Goal: Task Accomplishment & Management: Complete application form

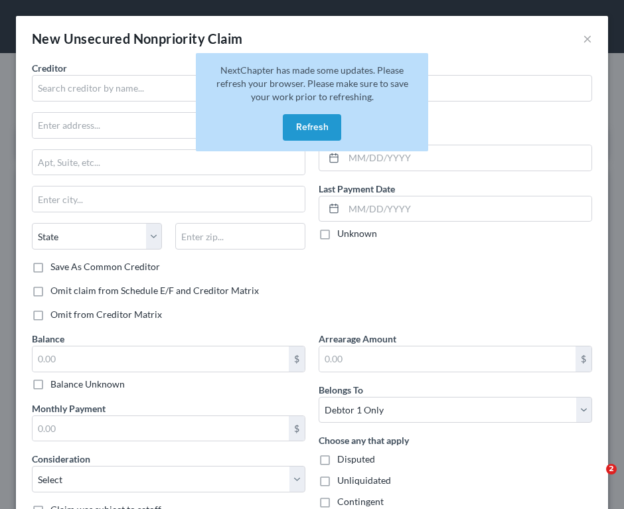
select select "0"
click at [309, 127] on button "Refresh" at bounding box center [312, 127] width 58 height 27
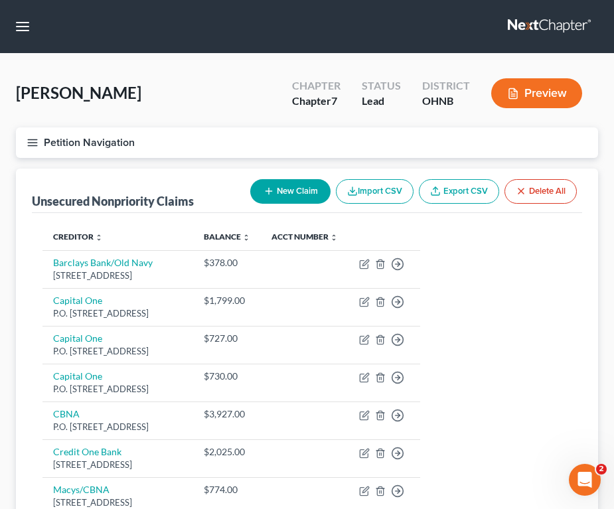
scroll to position [27, 0]
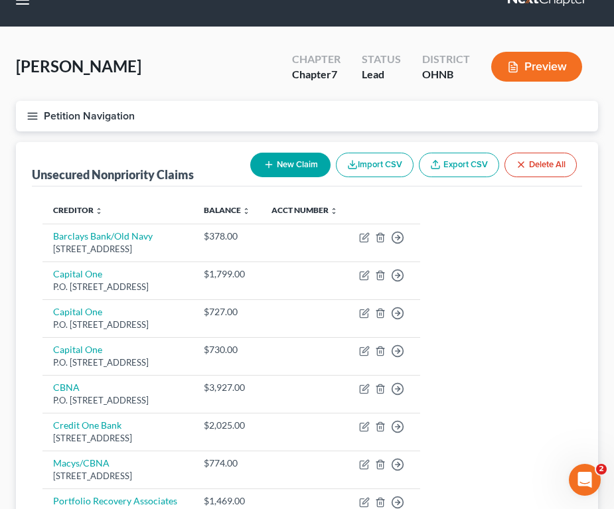
click at [204, 91] on div "Patterson, Susan Upgraded Chapter Chapter 7 Status Lead District OHNB Preview" at bounding box center [307, 72] width 582 height 58
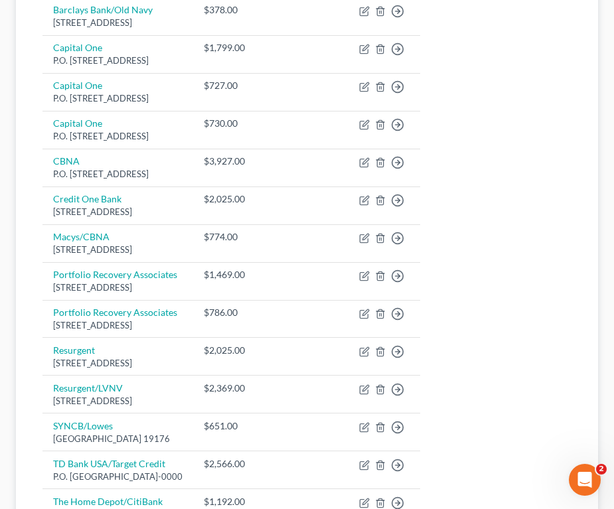
scroll to position [241, 0]
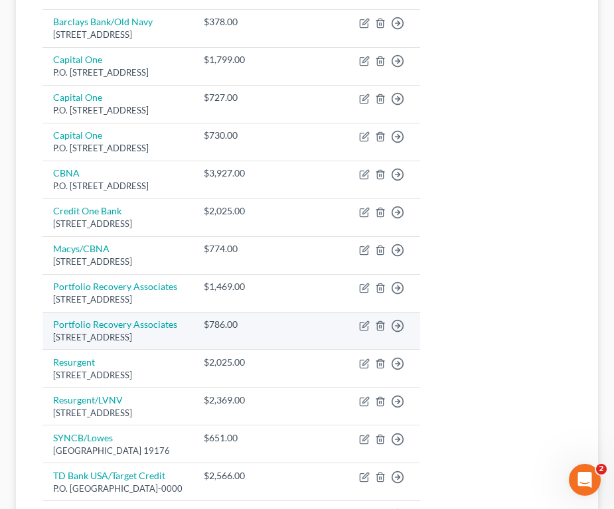
click at [193, 344] on td "Portfolio Recovery Associates 120 Corporate Blvd, Ste 100, Norfolk, VA 23502-49…" at bounding box center [117, 331] width 151 height 38
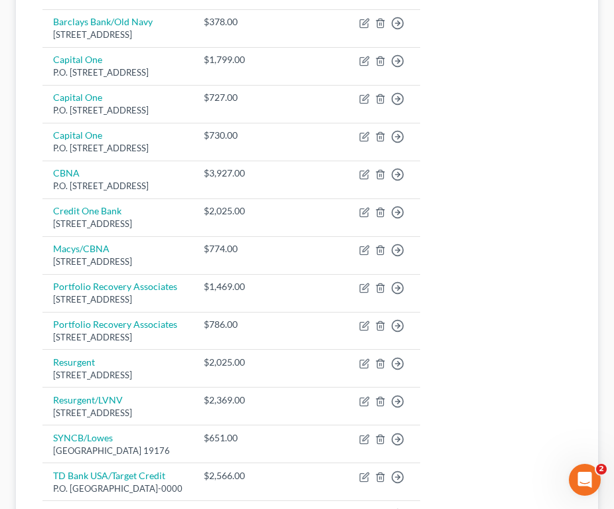
click at [555, 234] on table "Creditor expand_more expand_less unfold_more Balance expand_more expand_less un…" at bounding box center [306, 273] width 529 height 581
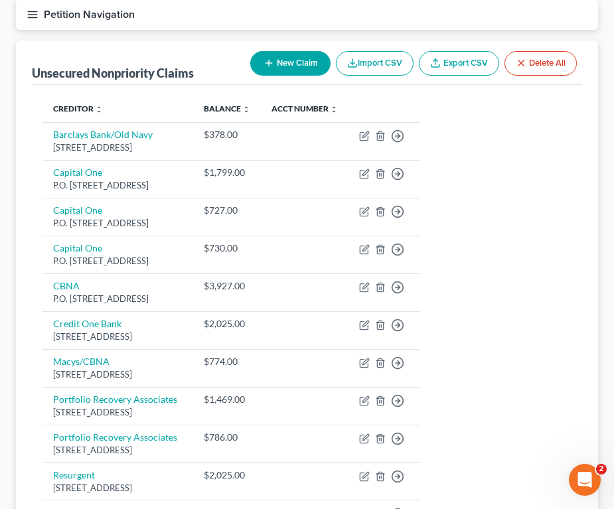
scroll to position [0, 0]
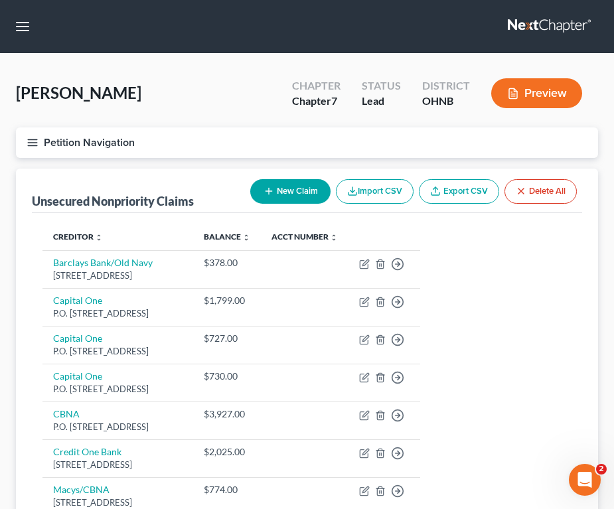
click at [32, 143] on icon "button" at bounding box center [33, 143] width 12 height 12
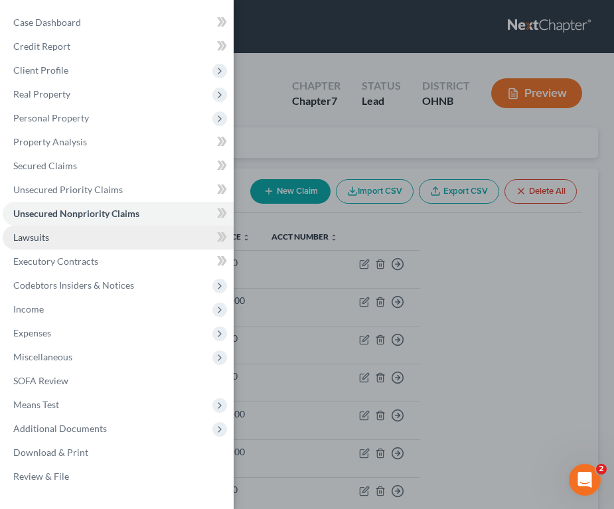
click at [69, 228] on link "Lawsuits" at bounding box center [118, 238] width 231 height 24
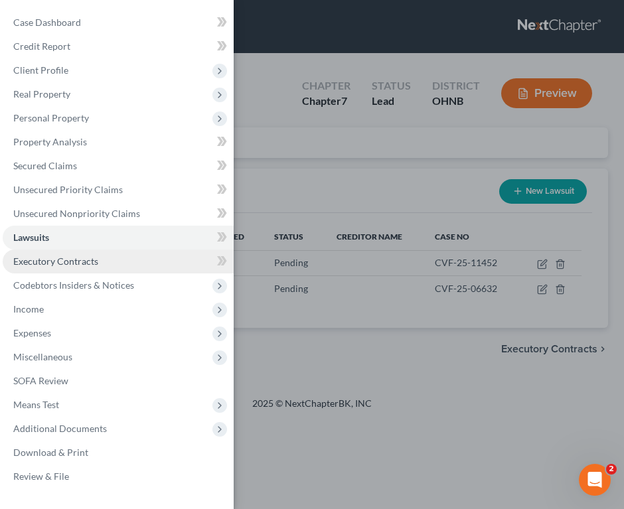
click at [54, 260] on span "Executory Contracts" at bounding box center [55, 261] width 85 height 11
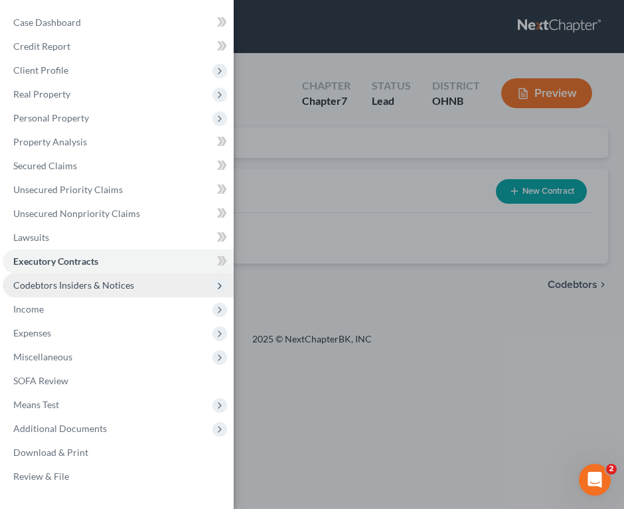
click at [56, 285] on span "Codebtors Insiders & Notices" at bounding box center [73, 285] width 121 height 11
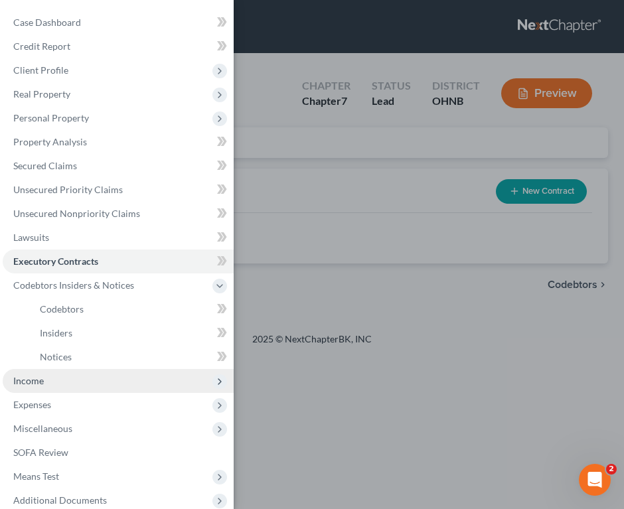
click at [58, 374] on span "Income" at bounding box center [118, 381] width 231 height 24
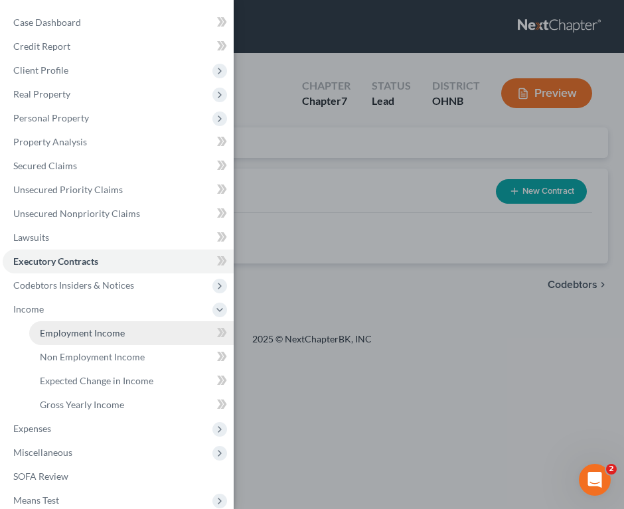
click at [74, 331] on span "Employment Income" at bounding box center [82, 332] width 85 height 11
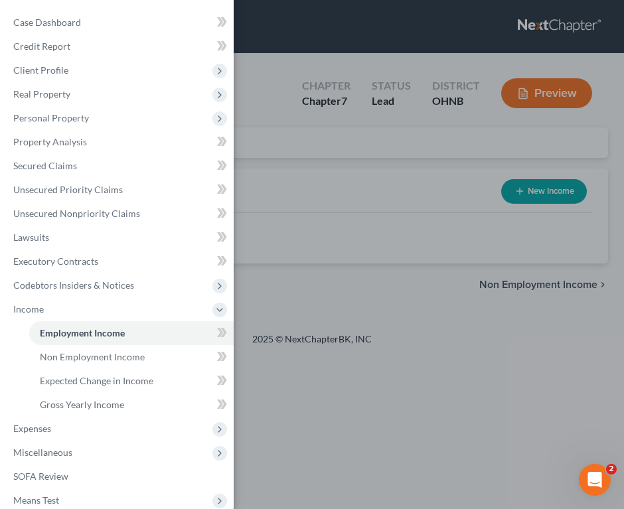
click at [347, 219] on div "Case Dashboard Payments Invoices Payments Payments Credit Report Client Profile" at bounding box center [312, 254] width 624 height 509
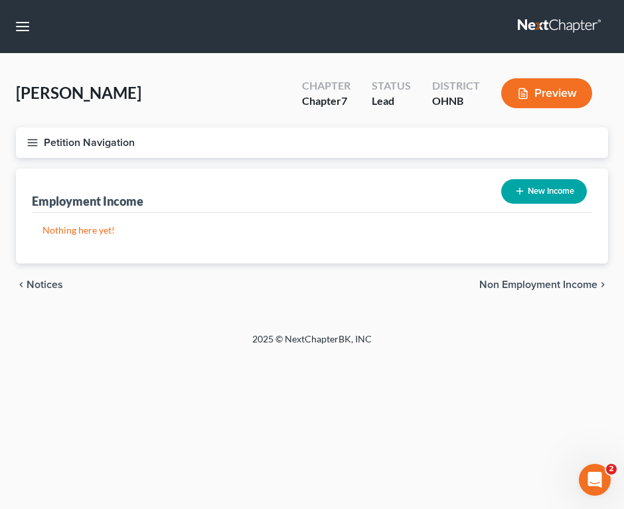
click at [33, 135] on button "Petition Navigation" at bounding box center [312, 142] width 592 height 31
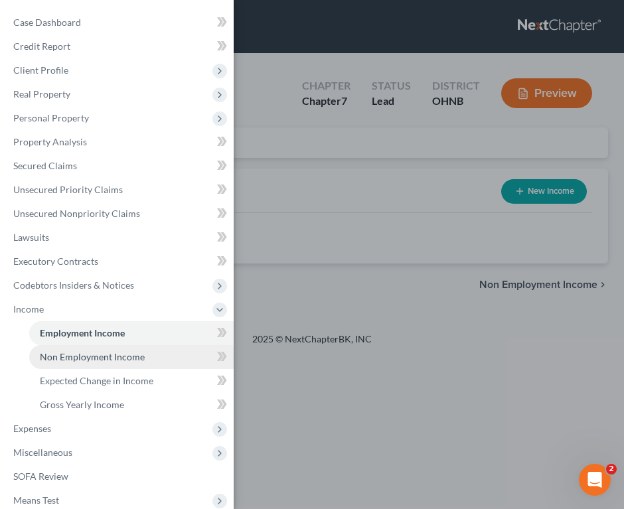
click at [80, 362] on span "Non Employment Income" at bounding box center [92, 356] width 105 height 11
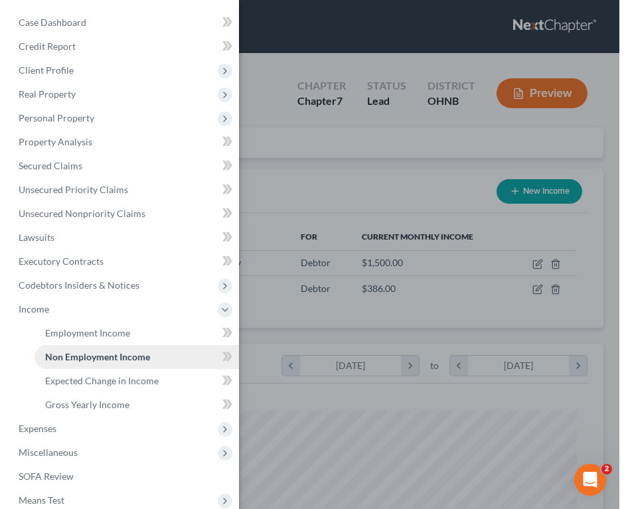
scroll to position [264, 556]
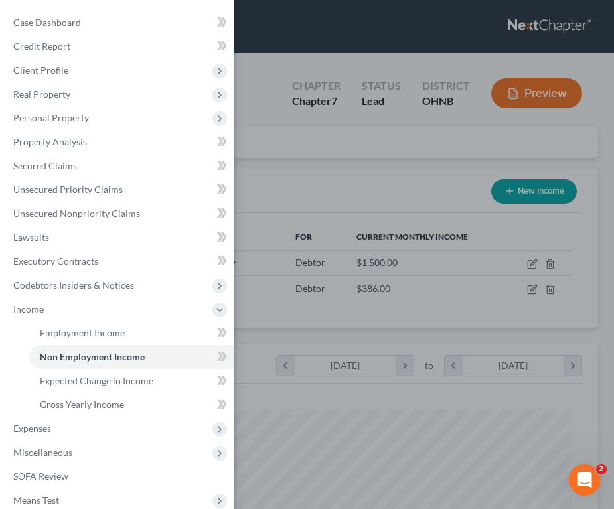
click at [363, 175] on div "Case Dashboard Payments Invoices Payments Payments Credit Report Client Profile" at bounding box center [307, 254] width 614 height 509
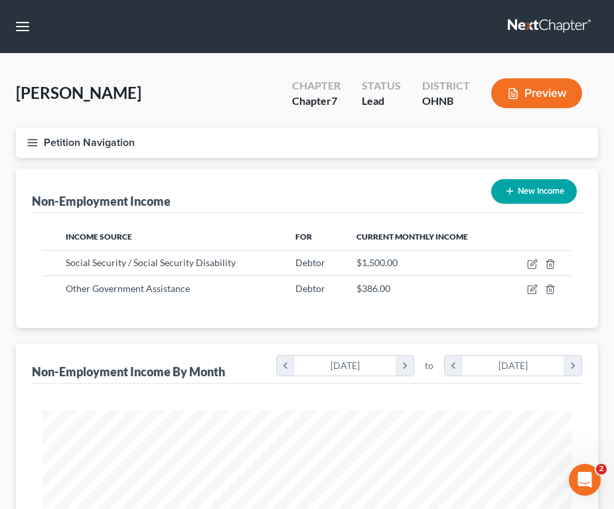
click at [29, 145] on line "button" at bounding box center [32, 145] width 9 height 0
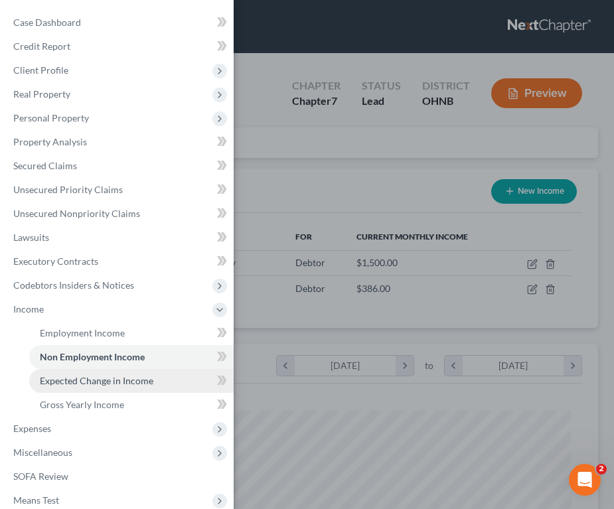
click at [108, 384] on span "Expected Change in Income" at bounding box center [97, 380] width 114 height 11
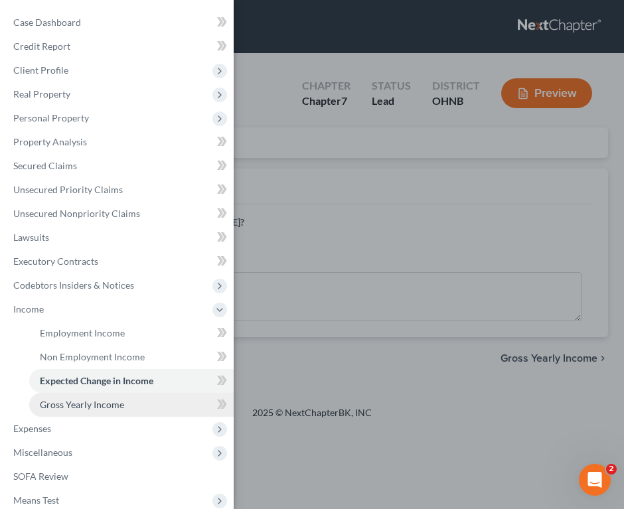
click at [114, 404] on span "Gross Yearly Income" at bounding box center [82, 404] width 84 height 11
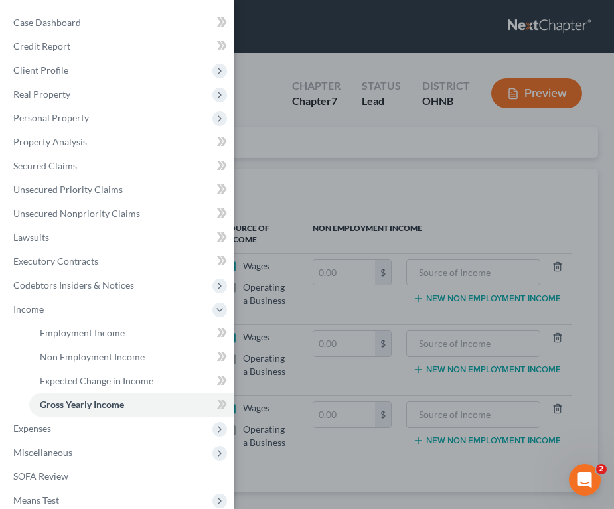
click at [447, 209] on div "Case Dashboard Payments Invoices Payments Payments Credit Report Client Profile" at bounding box center [307, 254] width 614 height 509
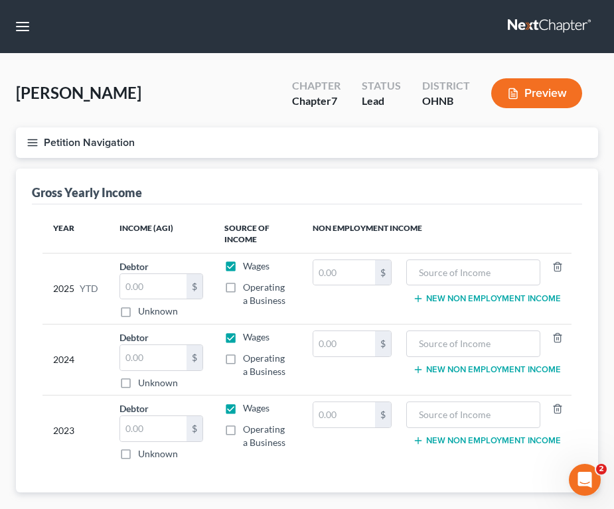
click at [36, 142] on icon "button" at bounding box center [33, 143] width 12 height 12
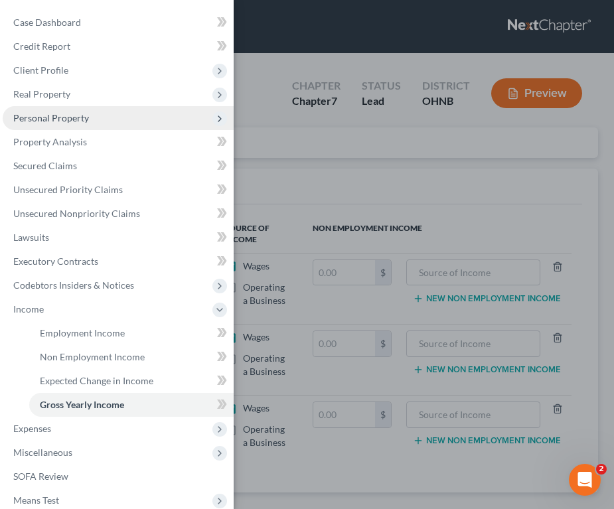
click at [67, 116] on span "Personal Property" at bounding box center [51, 117] width 76 height 11
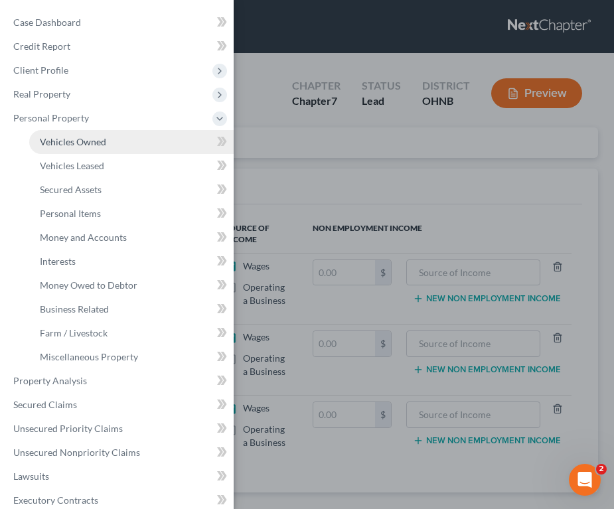
click at [78, 137] on span "Vehicles Owned" at bounding box center [73, 141] width 66 height 11
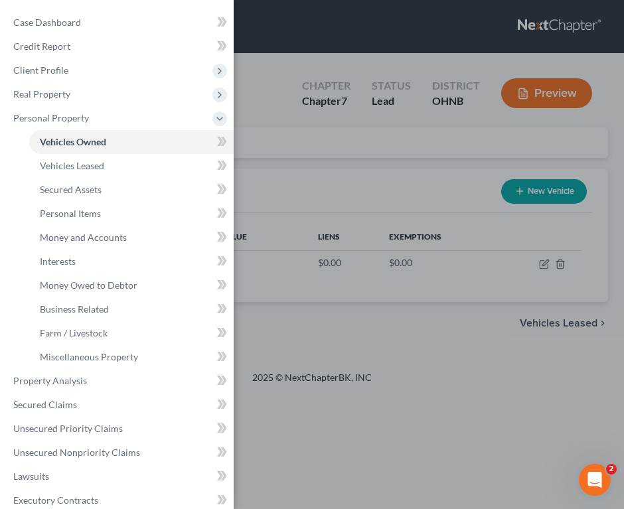
click at [357, 207] on div "Case Dashboard Payments Invoices Payments Payments Credit Report Client Profile" at bounding box center [312, 254] width 624 height 509
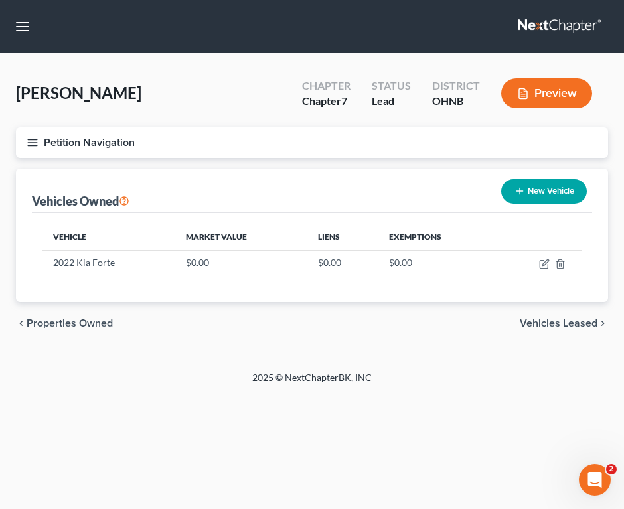
click at [29, 145] on line "button" at bounding box center [32, 145] width 9 height 0
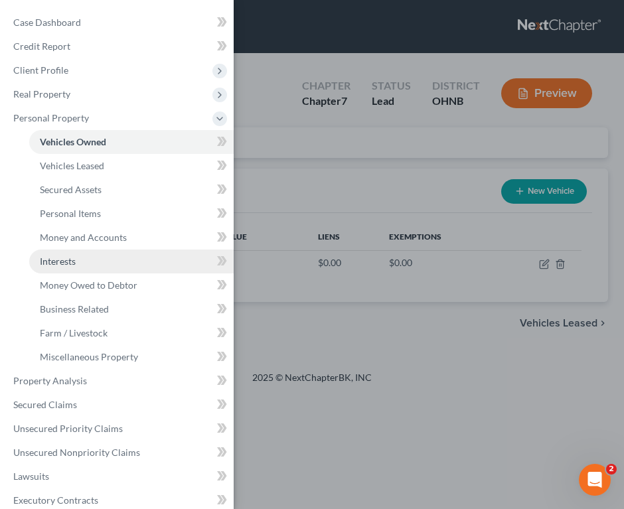
click at [70, 250] on link "Interests" at bounding box center [131, 262] width 204 height 24
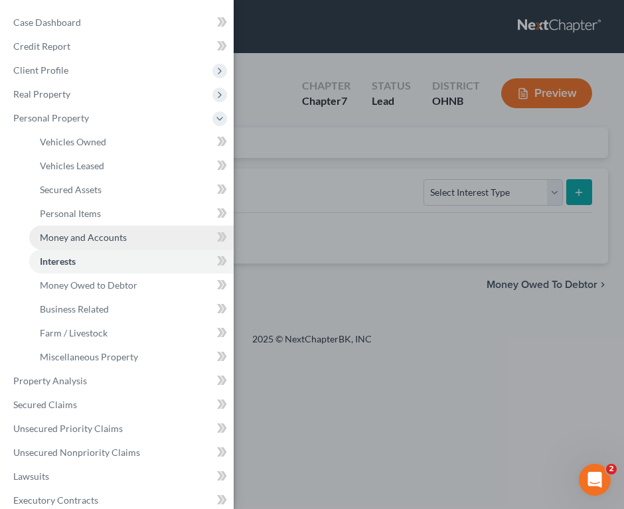
click at [71, 241] on span "Money and Accounts" at bounding box center [83, 237] width 87 height 11
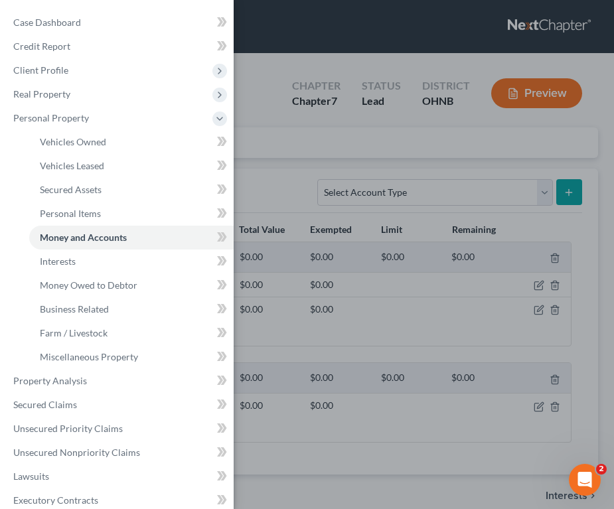
click at [266, 110] on div "Case Dashboard Payments Invoices Payments Payments Credit Report Client Profile" at bounding box center [307, 254] width 614 height 509
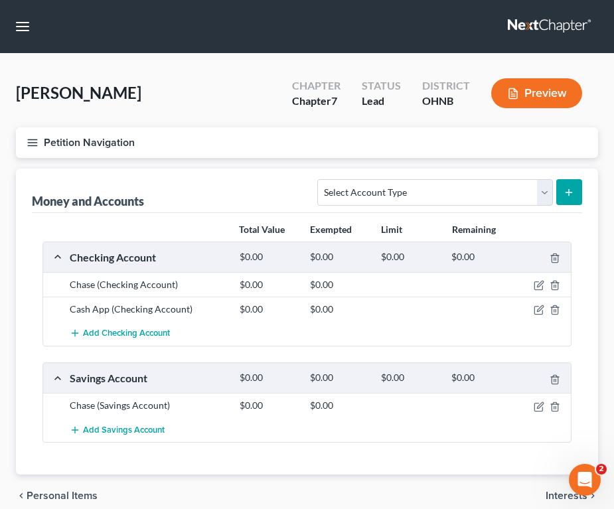
click at [33, 137] on icon "button" at bounding box center [33, 143] width 12 height 12
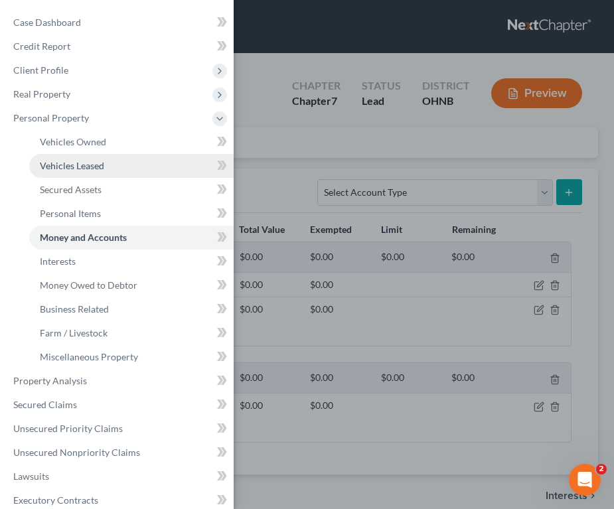
click at [72, 164] on span "Vehicles Leased" at bounding box center [72, 165] width 64 height 11
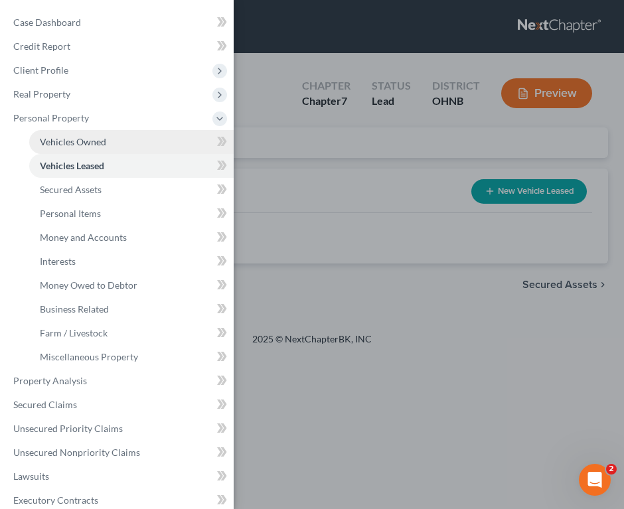
click at [73, 145] on span "Vehicles Owned" at bounding box center [73, 141] width 66 height 11
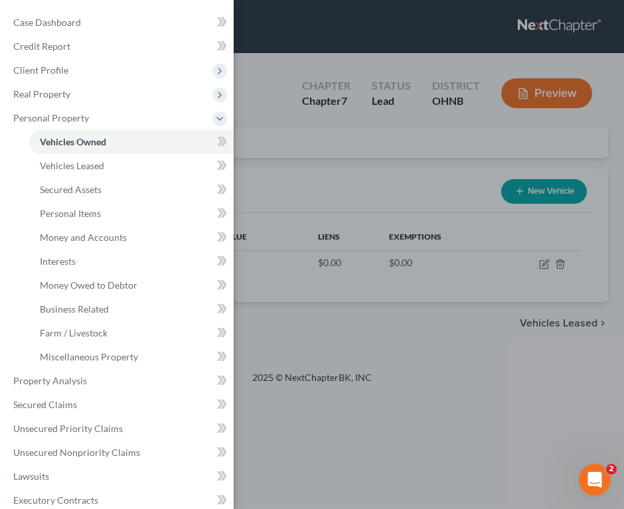
click at [309, 165] on div "Case Dashboard Payments Invoices Payments Payments Credit Report Client Profile" at bounding box center [312, 254] width 624 height 509
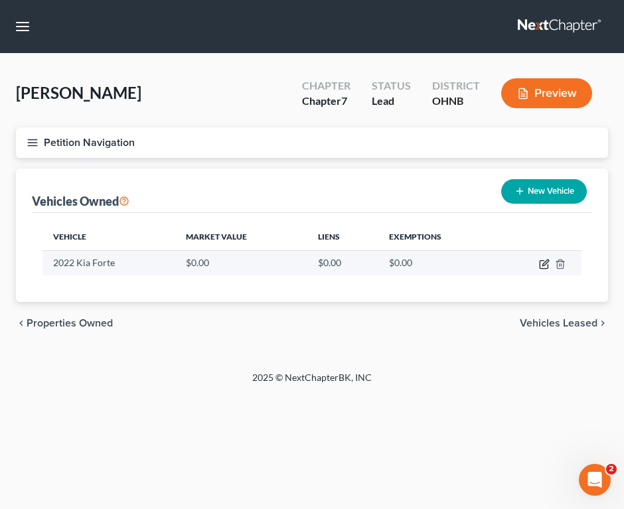
click at [543, 264] on icon "button" at bounding box center [545, 263] width 6 height 6
select select "0"
select select "4"
select select "0"
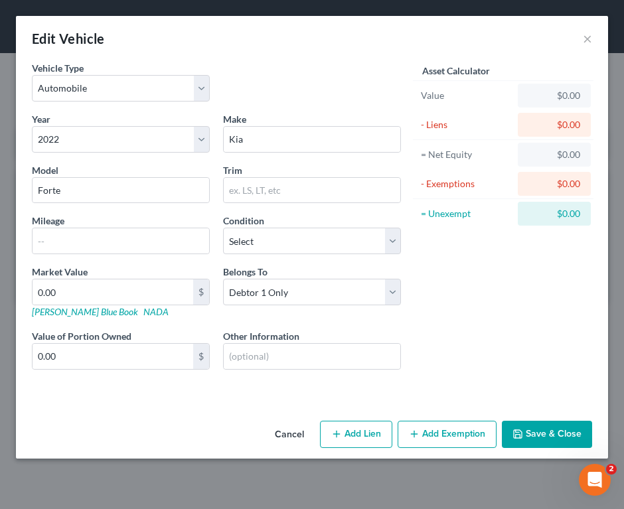
click at [368, 436] on button "Add Lien" at bounding box center [356, 435] width 72 height 28
select select "0"
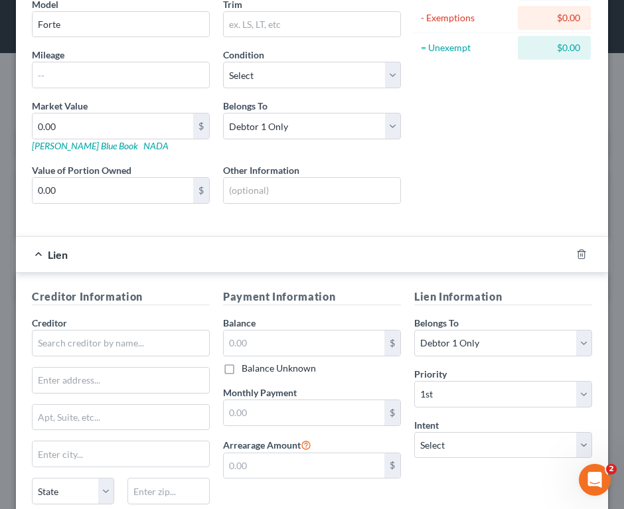
scroll to position [227, 0]
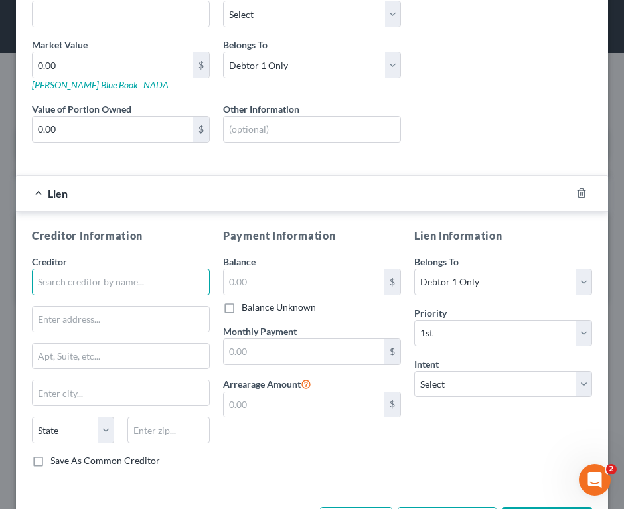
click at [175, 294] on input "text" at bounding box center [121, 282] width 178 height 27
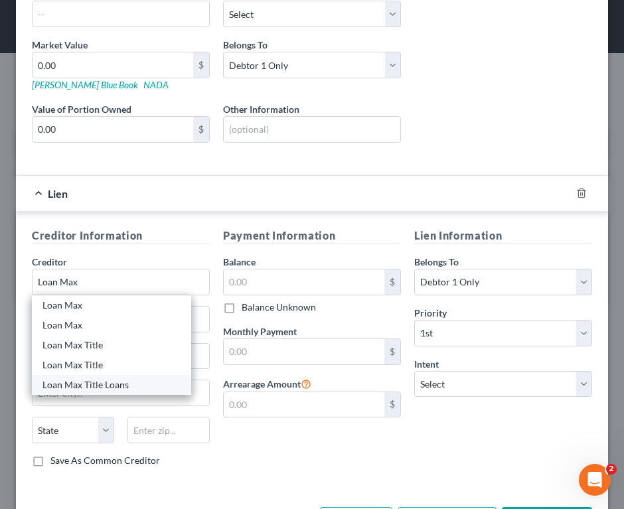
click at [125, 380] on div "Loan Max Title Loans" at bounding box center [111, 384] width 138 height 13
type input "Loan Max Title Loans"
type input "2680 Woodville Rd."
type input "Northwood"
select select "36"
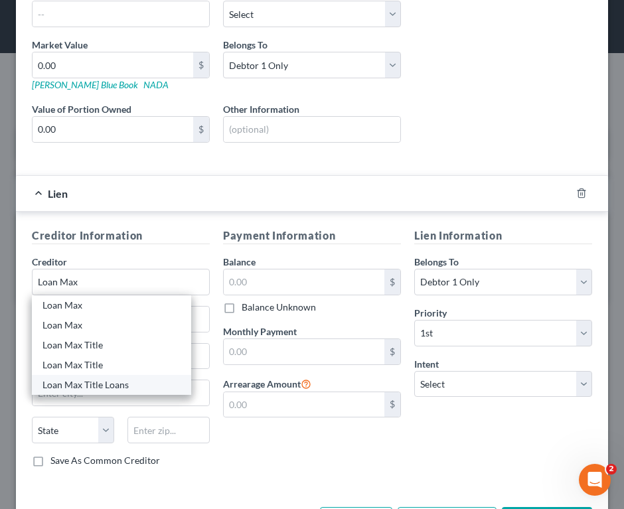
type input "43619-0000"
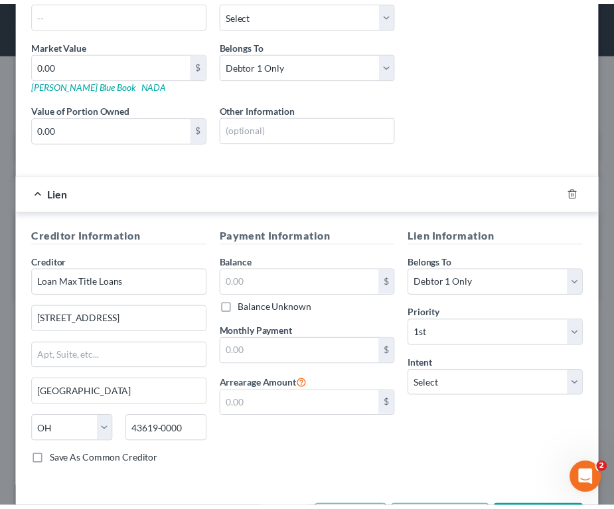
scroll to position [280, 0]
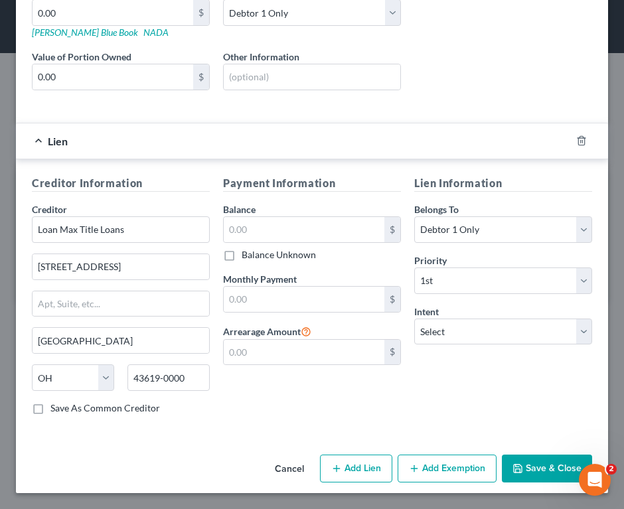
click at [544, 470] on button "Save & Close" at bounding box center [547, 469] width 90 height 28
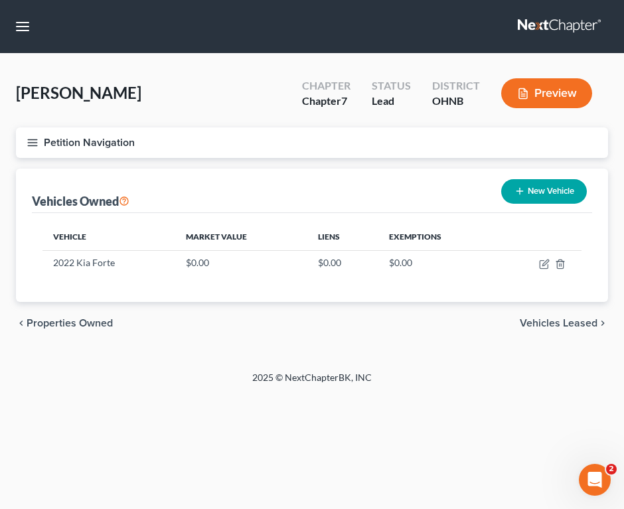
click at [286, 163] on div "Petition Navigation Case Dashboard Payments Invoices Payments Payments Credit R…" at bounding box center [312, 147] width 606 height 41
click at [31, 138] on icon "button" at bounding box center [33, 143] width 12 height 12
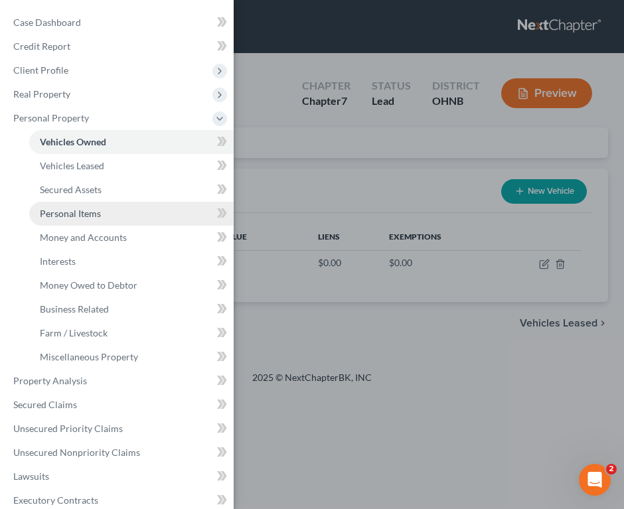
click at [107, 217] on link "Personal Items" at bounding box center [131, 214] width 204 height 24
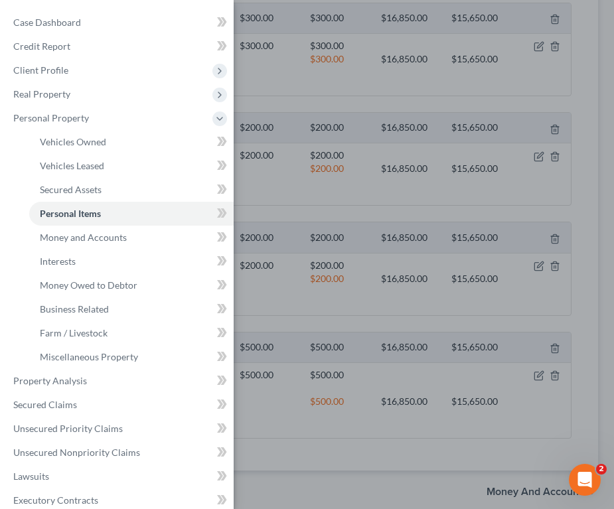
scroll to position [240, 0]
click at [588, 269] on div "Case Dashboard Payments Invoices Payments Payments Credit Report Client Profile" at bounding box center [307, 254] width 614 height 509
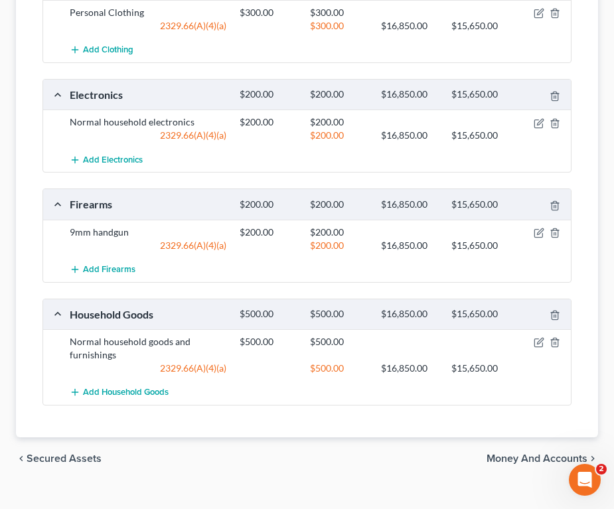
scroll to position [274, 0]
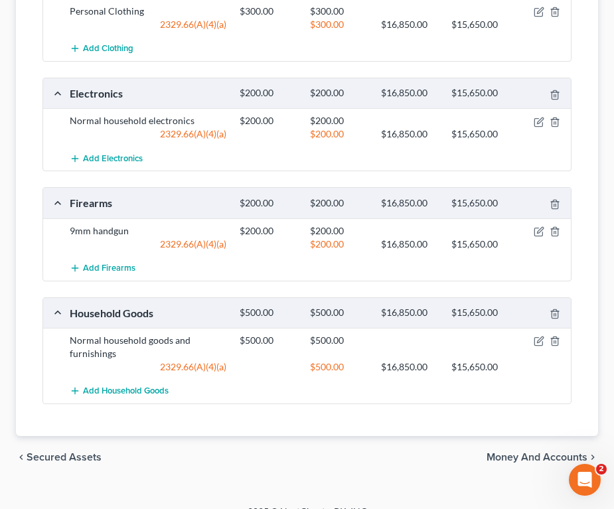
click at [273, 465] on div "chevron_left Secured Assets Money and Accounts chevron_right" at bounding box center [307, 457] width 582 height 42
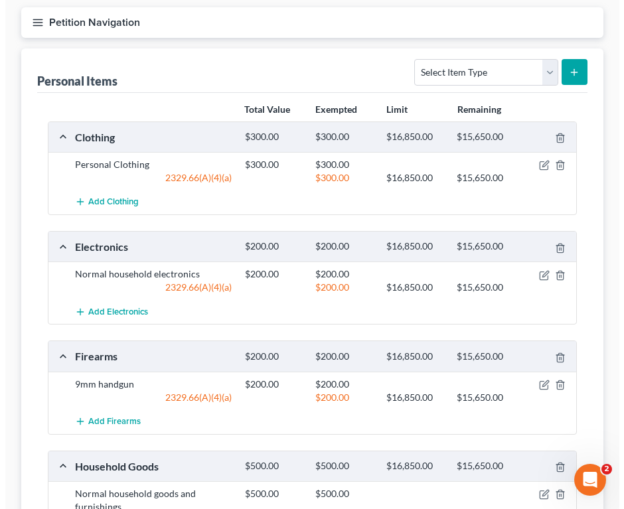
scroll to position [0, 0]
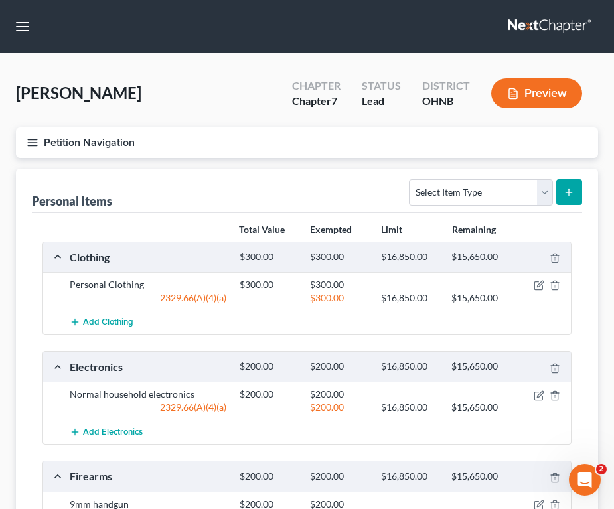
click at [37, 137] on icon "button" at bounding box center [33, 143] width 12 height 12
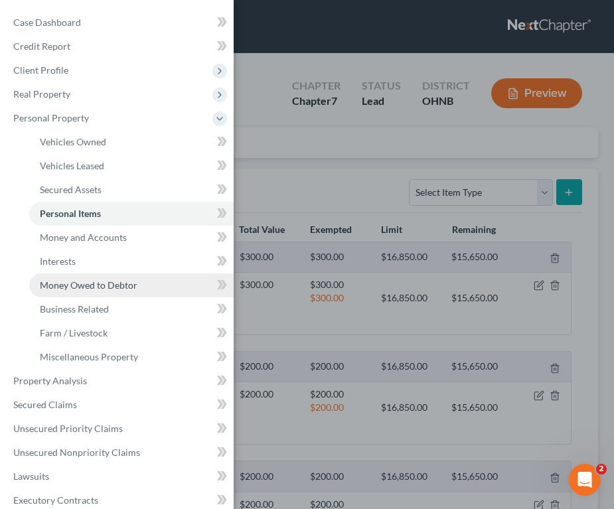
click at [69, 282] on span "Money Owed to Debtor" at bounding box center [89, 285] width 98 height 11
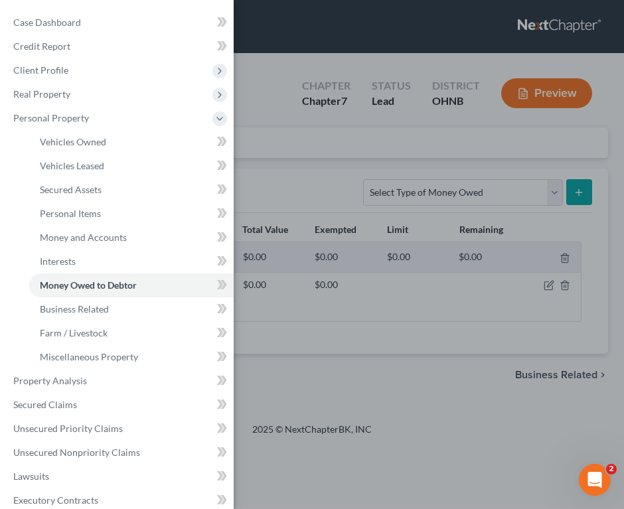
click at [416, 352] on div "Case Dashboard Payments Invoices Payments Payments Credit Report Client Profile" at bounding box center [312, 254] width 624 height 509
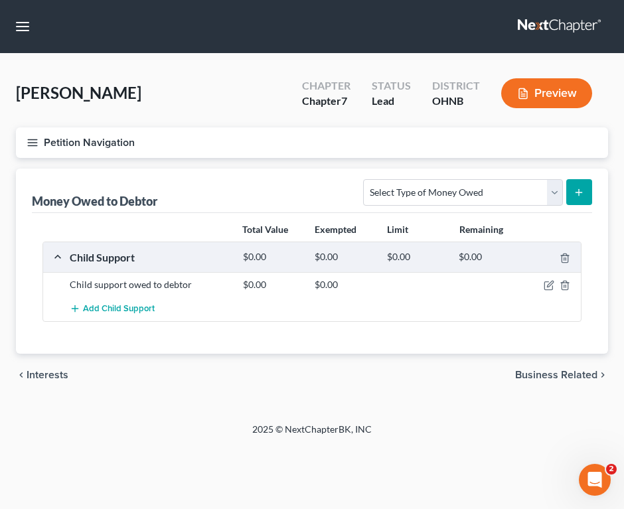
click at [227, 383] on div "chevron_left Interests Business Related chevron_right" at bounding box center [312, 375] width 592 height 42
click at [33, 137] on icon "button" at bounding box center [33, 143] width 12 height 12
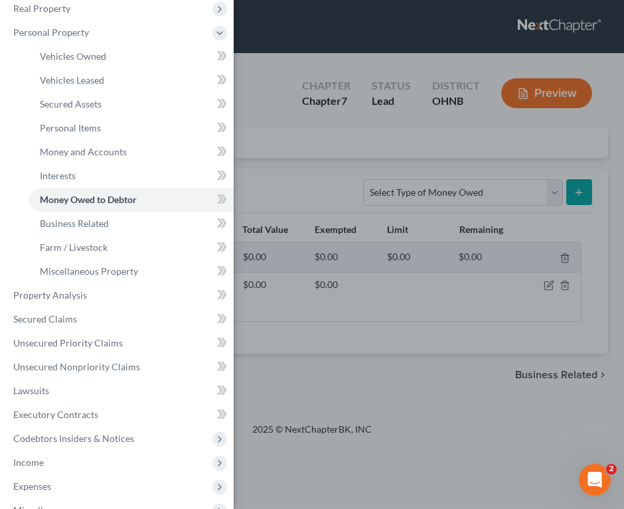
scroll to position [112, 0]
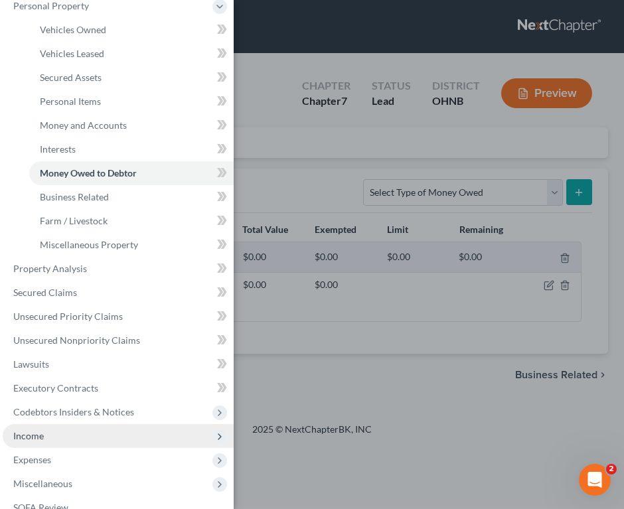
click at [110, 428] on span "Income" at bounding box center [118, 436] width 231 height 24
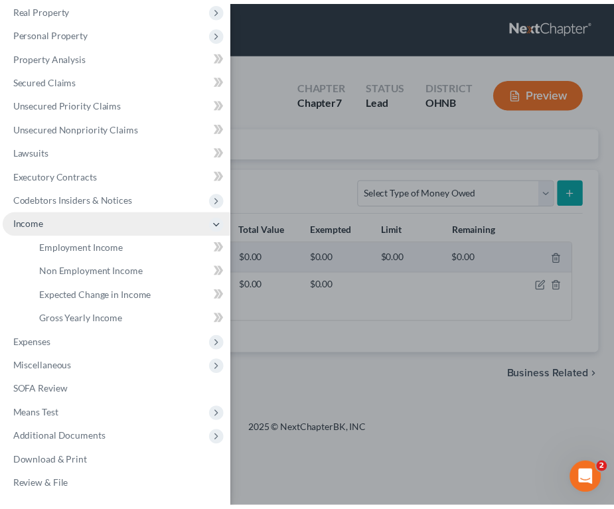
scroll to position [86, 0]
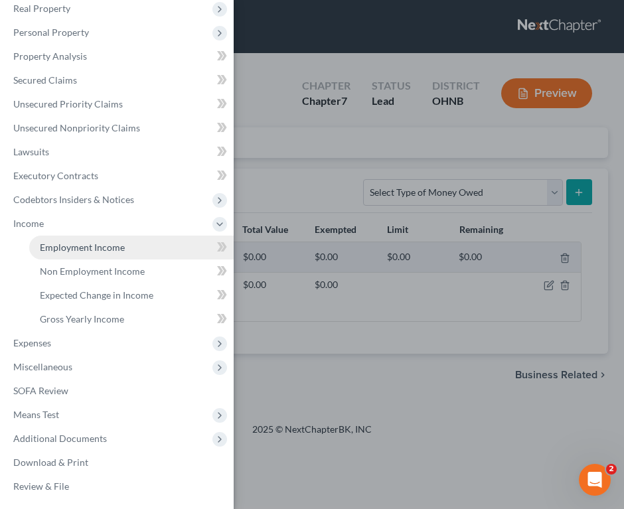
click at [114, 244] on span "Employment Income" at bounding box center [82, 247] width 85 height 11
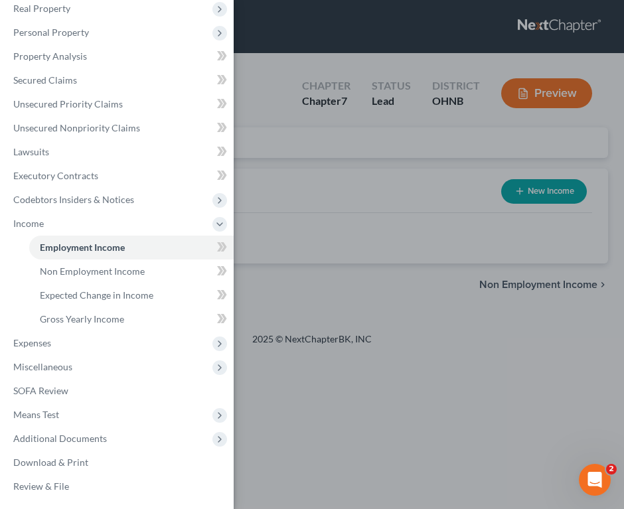
click at [438, 353] on div "Case Dashboard Payments Invoices Payments Payments Credit Report Client Profile" at bounding box center [312, 254] width 624 height 509
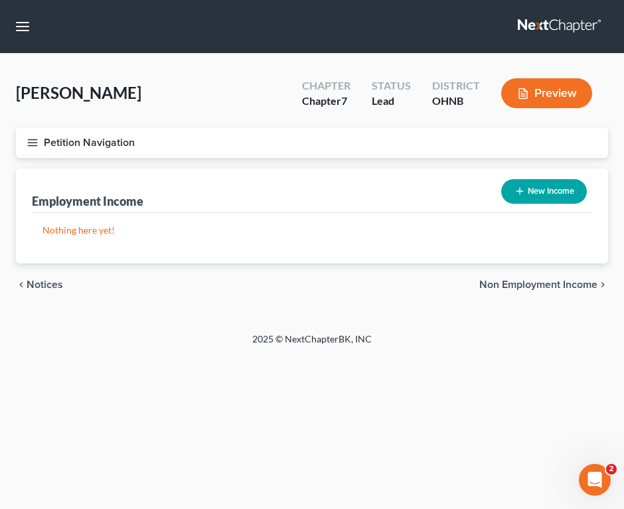
click at [499, 285] on span "Non Employment Income" at bounding box center [538, 285] width 118 height 11
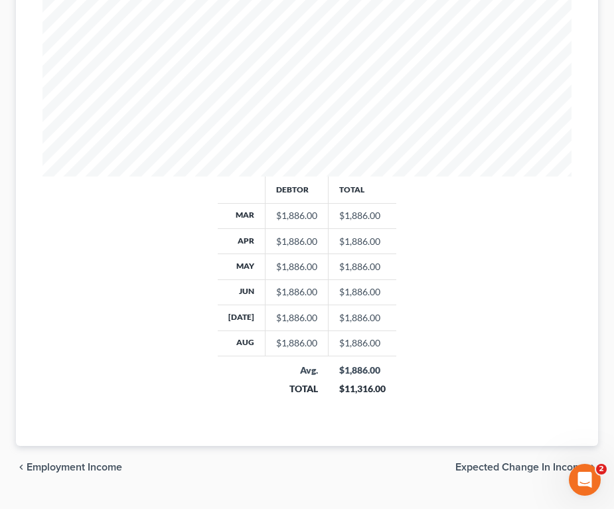
scroll to position [524, 0]
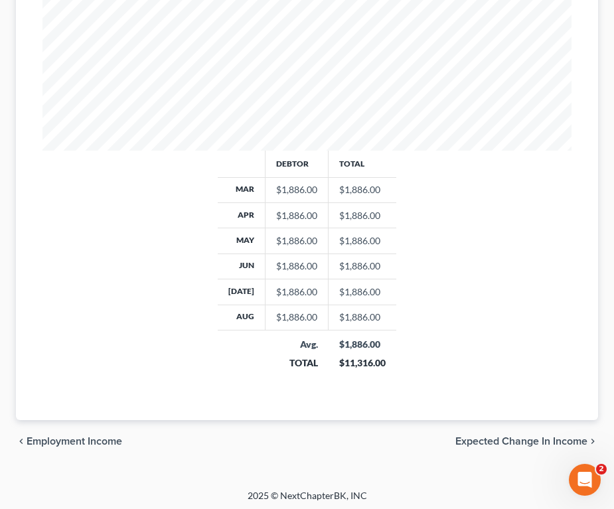
click at [542, 444] on span "Expected Change in Income" at bounding box center [521, 441] width 132 height 11
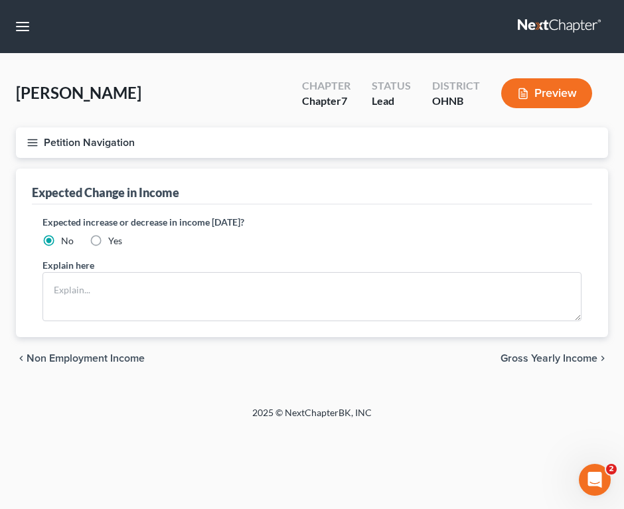
click at [549, 355] on span "Gross Yearly Income" at bounding box center [549, 358] width 97 height 11
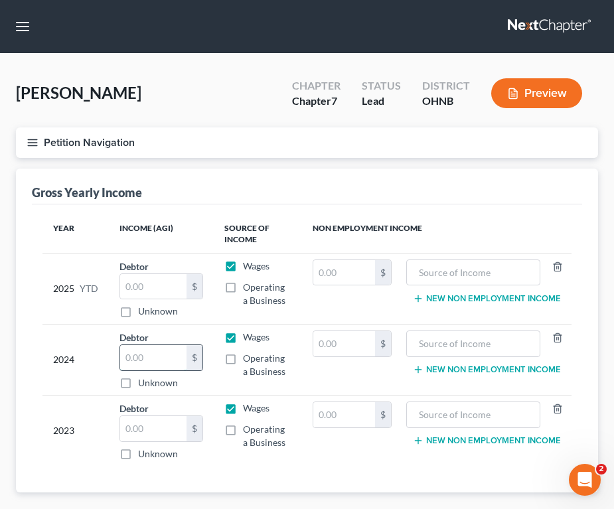
click at [154, 363] on input "text" at bounding box center [153, 357] width 66 height 25
type input "1"
click at [339, 344] on input "text" at bounding box center [344, 343] width 62 height 25
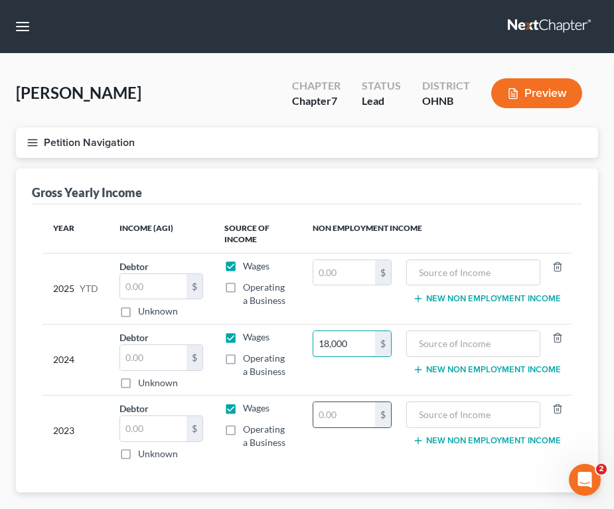
type input "18,000"
click at [335, 415] on input "text" at bounding box center [344, 414] width 62 height 25
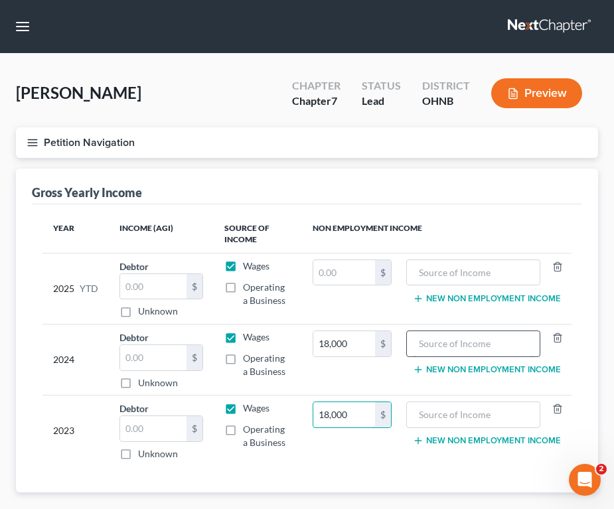
type input "18,000"
click at [465, 343] on input "text" at bounding box center [474, 343] width 120 height 25
type input "SSD"
click at [465, 352] on input "SSD" at bounding box center [474, 343] width 120 height 25
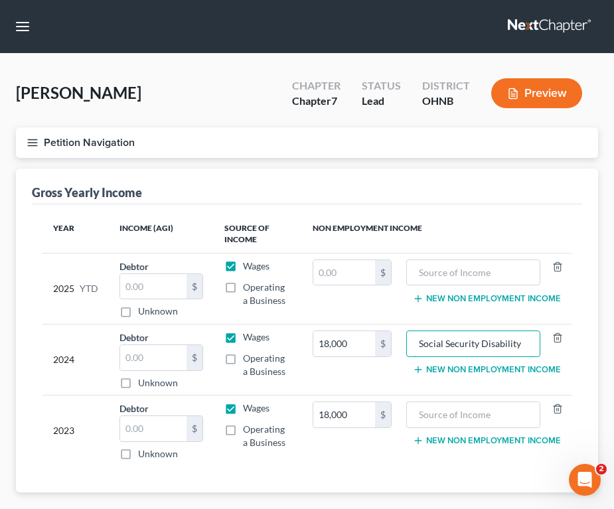
drag, startPoint x: 523, startPoint y: 341, endPoint x: 401, endPoint y: 342, distance: 122.2
click at [401, 342] on tr "2024 Debtor $ Unknown Balance Undetermined $ Unknown Wages Operating a Business…" at bounding box center [306, 360] width 529 height 71
type input "Social Security Disability"
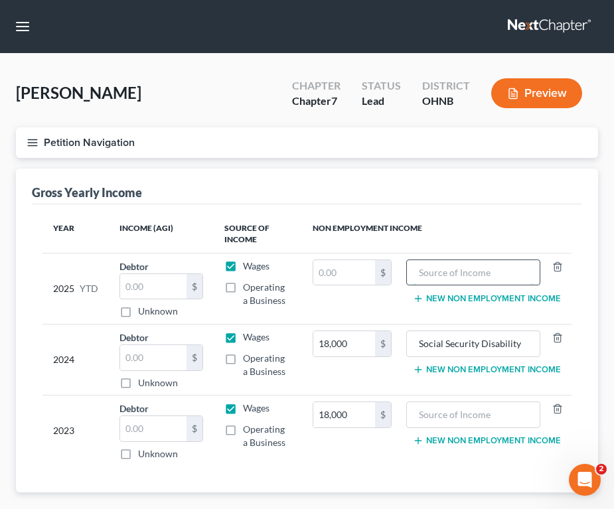
click at [481, 266] on input "text" at bounding box center [474, 272] width 120 height 25
paste input "Social Security Disability"
type input "Social Security Disability"
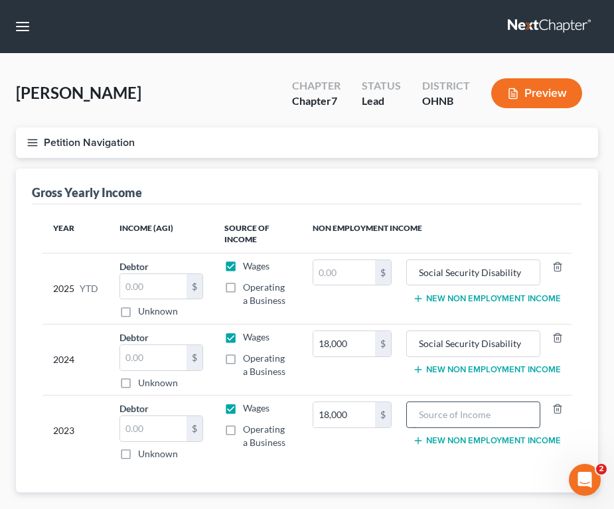
click at [485, 412] on input "text" at bounding box center [474, 414] width 120 height 25
paste input "Social Security Disability"
type input "Social Security Disability"
click at [141, 297] on input "text" at bounding box center [153, 286] width 66 height 25
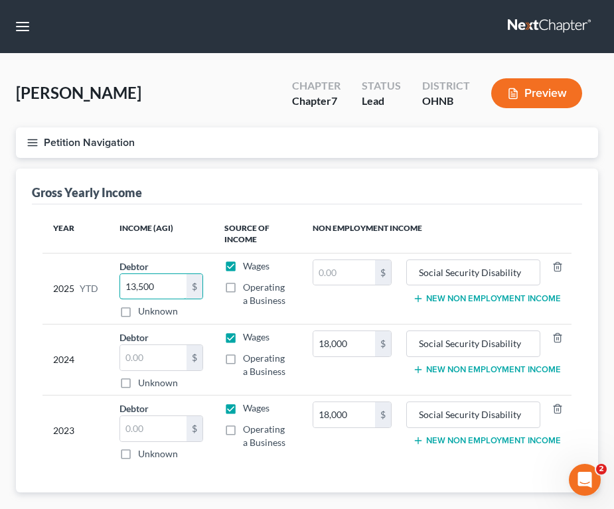
drag, startPoint x: 161, startPoint y: 282, endPoint x: 94, endPoint y: 292, distance: 68.5
click at [94, 292] on tr "2025 YTD Debtor 13,500.00 $ Unknown Balance Undetermined 13,500 $ Unknown Wages…" at bounding box center [306, 288] width 529 height 71
type input "0.00"
click at [327, 266] on input "text" at bounding box center [344, 272] width 62 height 25
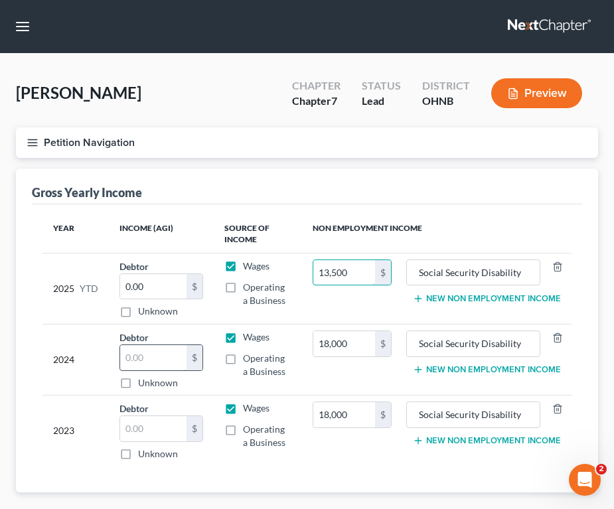
type input "13,500"
click at [143, 365] on input "text" at bounding box center [153, 357] width 66 height 25
type input "0.00"
click at [143, 420] on input "text" at bounding box center [153, 428] width 66 height 25
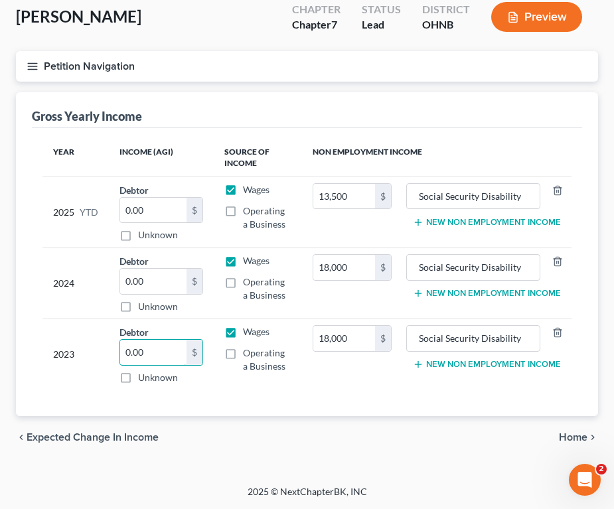
type input "0.00"
click at [575, 442] on span "Home" at bounding box center [573, 437] width 29 height 11
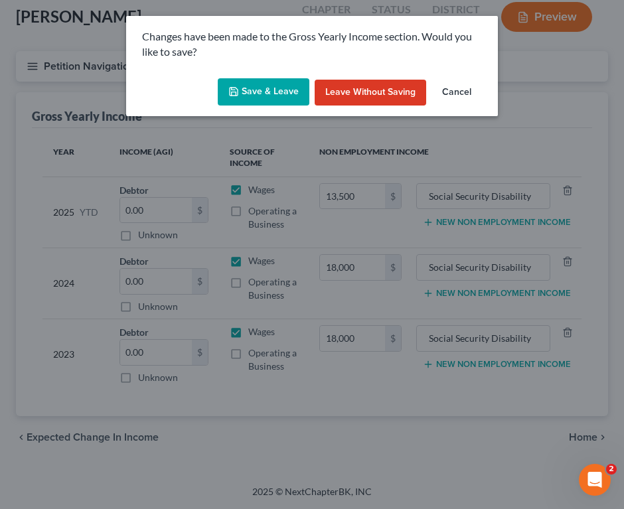
click at [254, 88] on button "Save & Leave" at bounding box center [264, 92] width 92 height 28
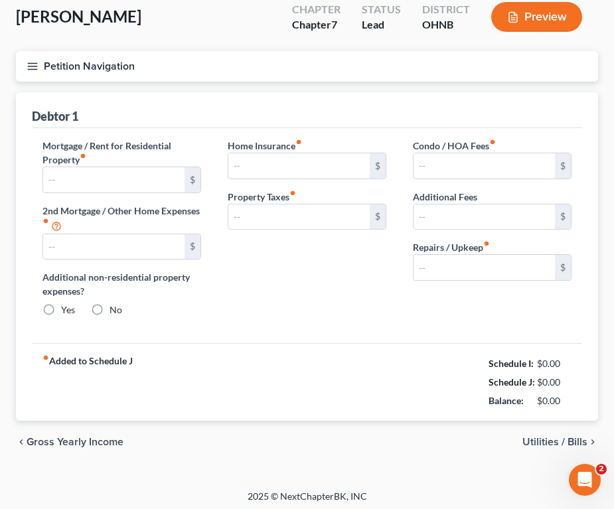
type input "368.00"
type input "0.00"
radio input "true"
type input "112.00"
type input "218.00"
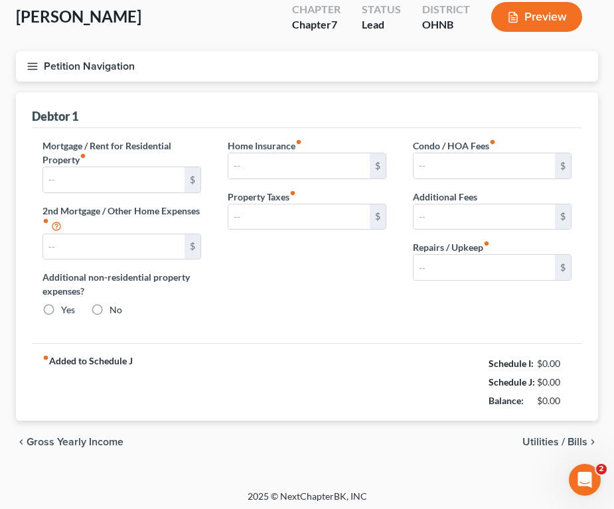
type input "0.00"
type input "125.00"
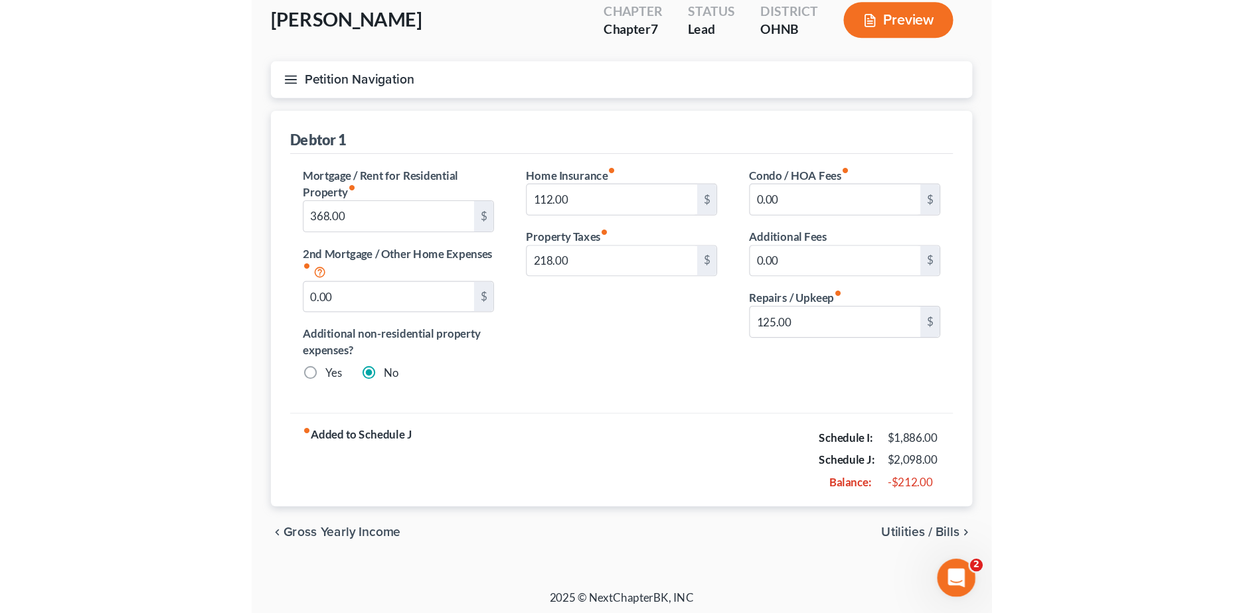
scroll to position [81, 0]
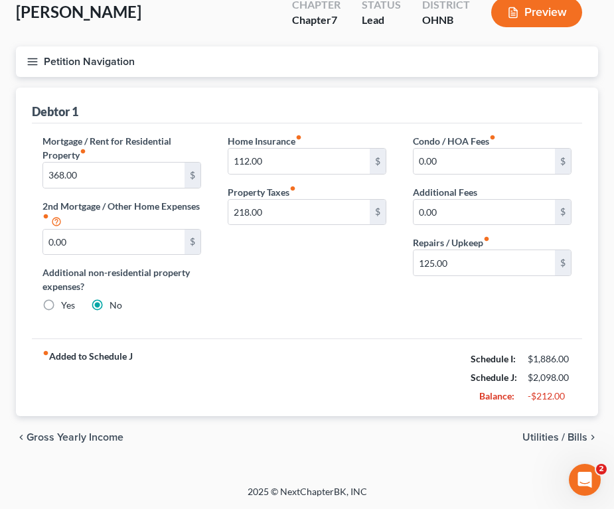
click at [577, 435] on span "Utilities / Bills" at bounding box center [555, 437] width 65 height 11
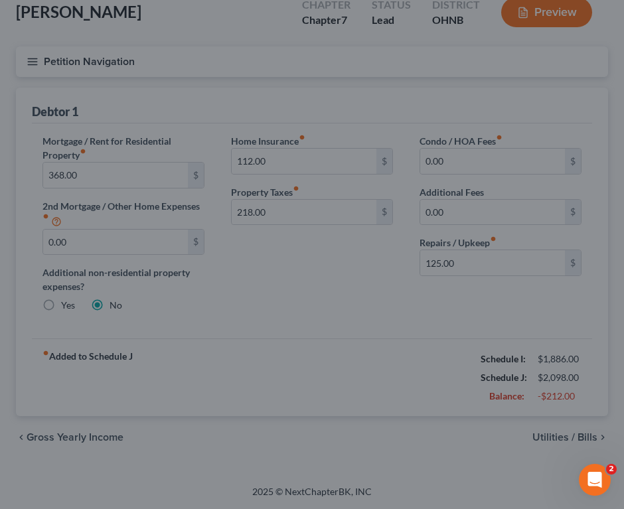
click at [477, 425] on div at bounding box center [312, 254] width 624 height 509
click at [588, 436] on div at bounding box center [312, 254] width 624 height 509
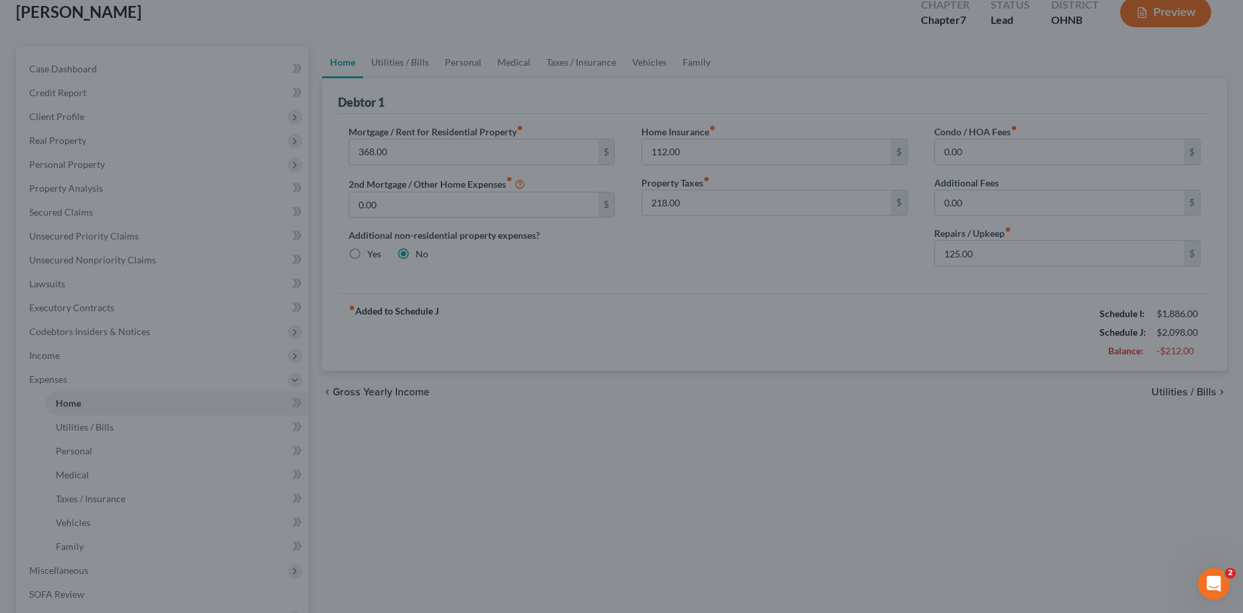
scroll to position [76, 0]
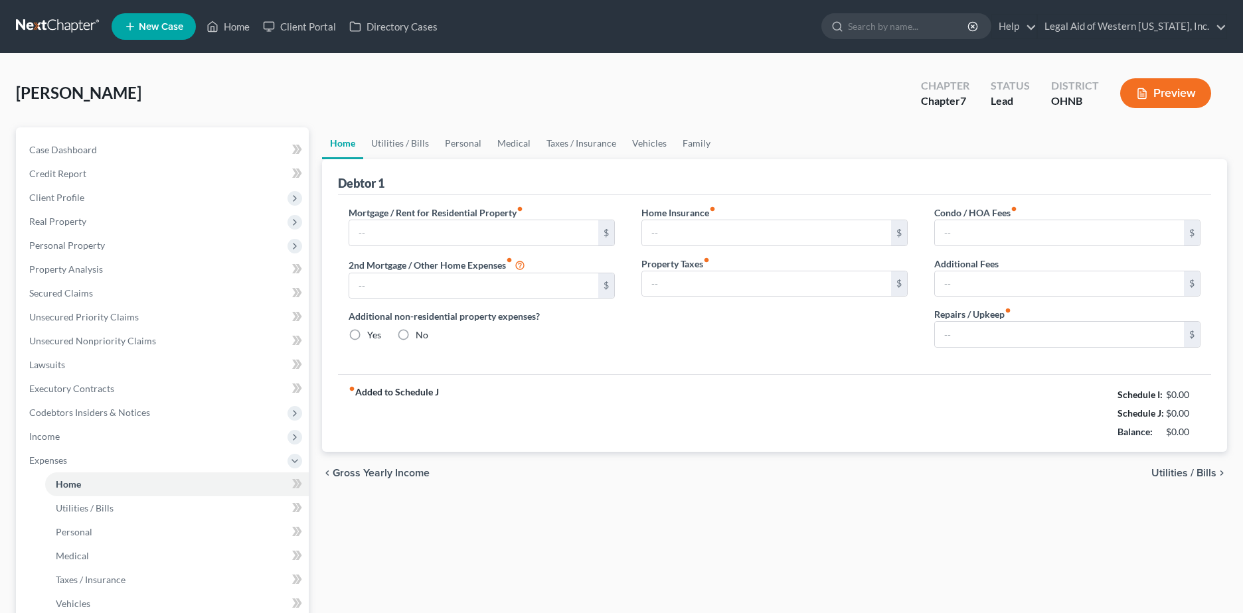
type input "368.00"
type input "0.00"
radio input "true"
type input "112.00"
type input "218.00"
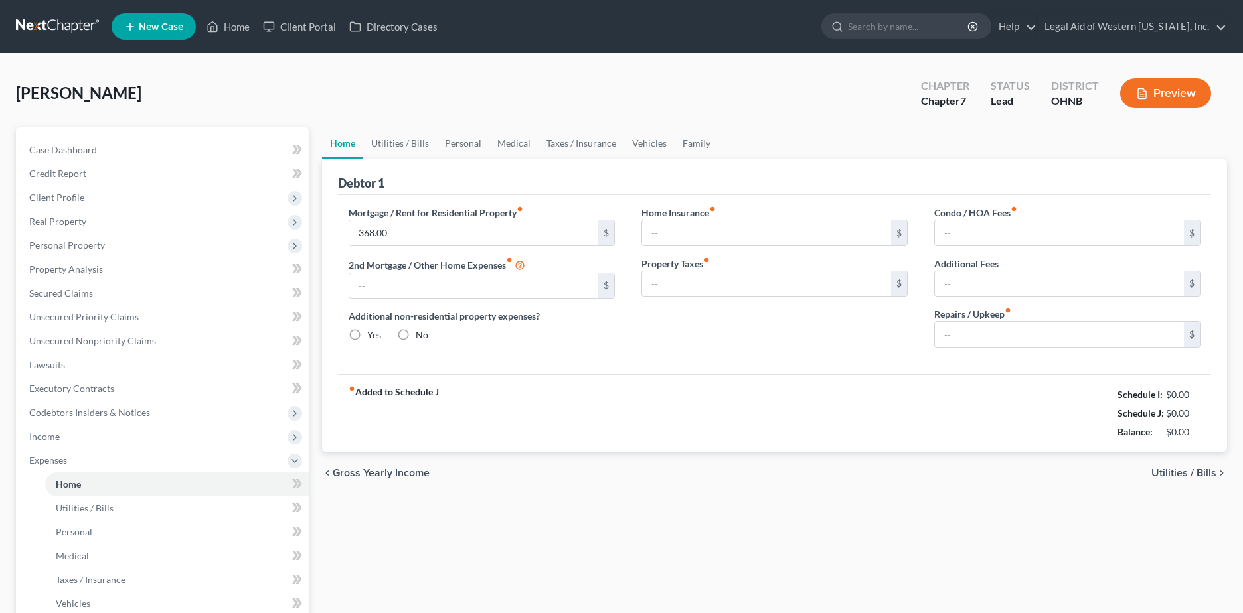
type input "0.00"
type input "125.00"
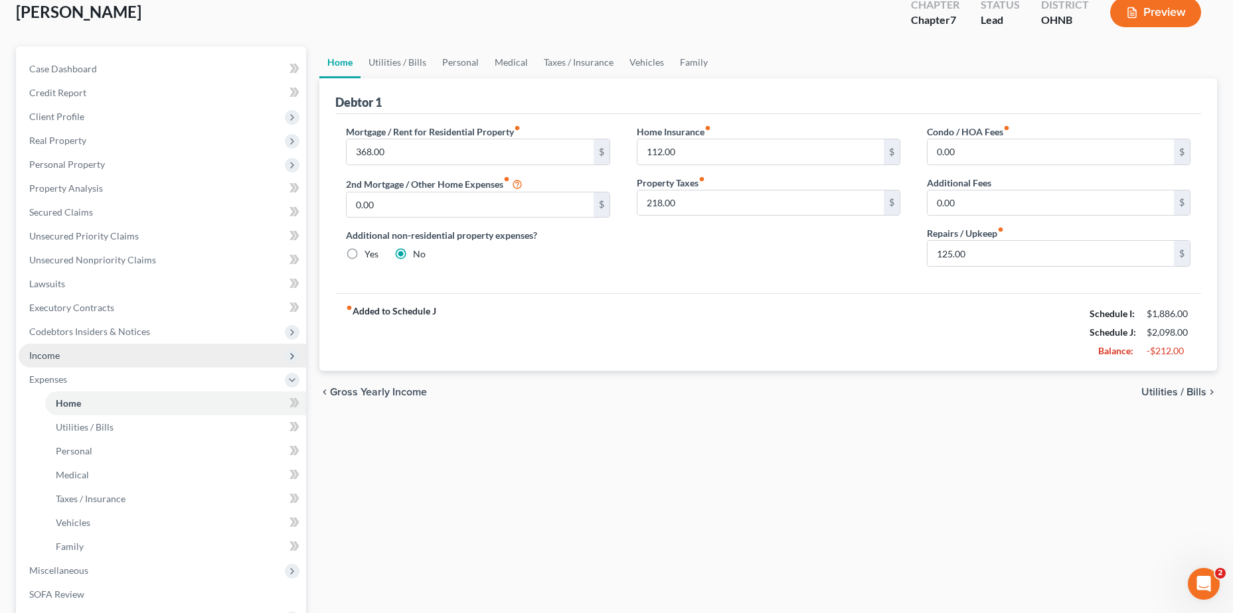
click at [62, 365] on span "Income" at bounding box center [162, 356] width 287 height 24
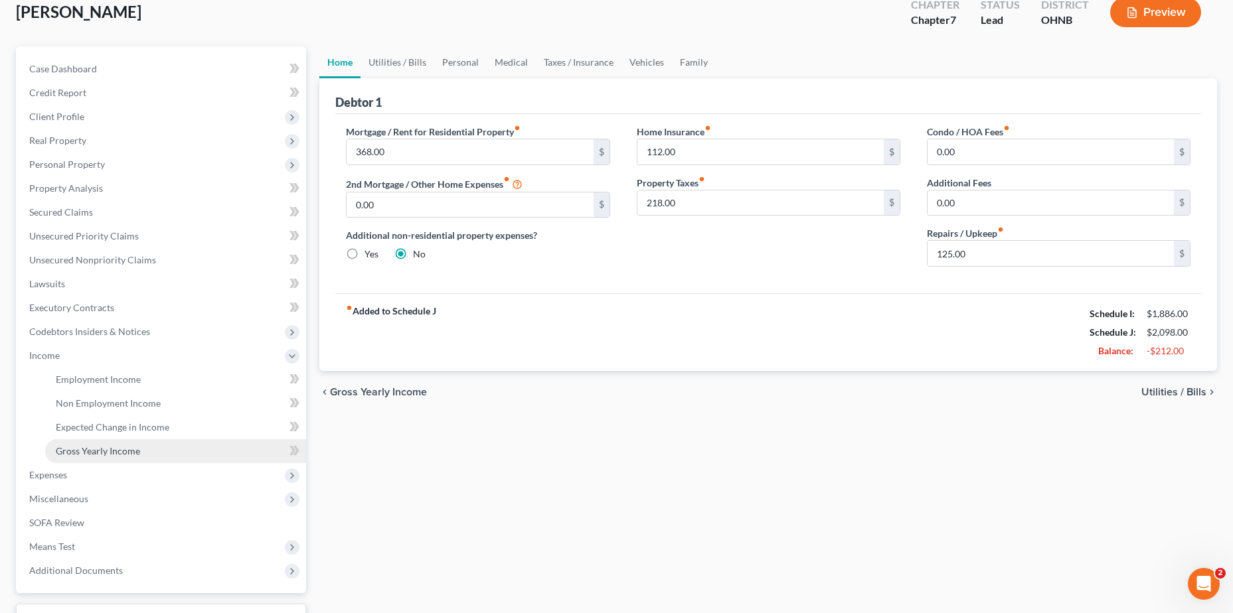
click at [90, 446] on span "Gross Yearly Income" at bounding box center [98, 451] width 84 height 11
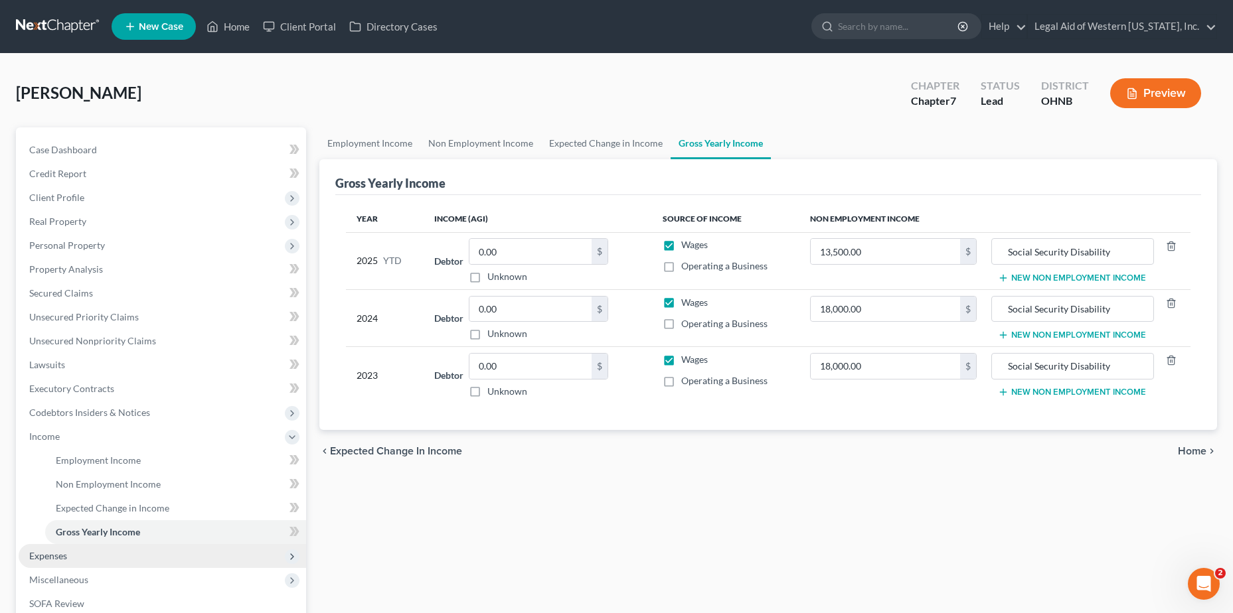
click at [118, 562] on span "Expenses" at bounding box center [162, 556] width 287 height 24
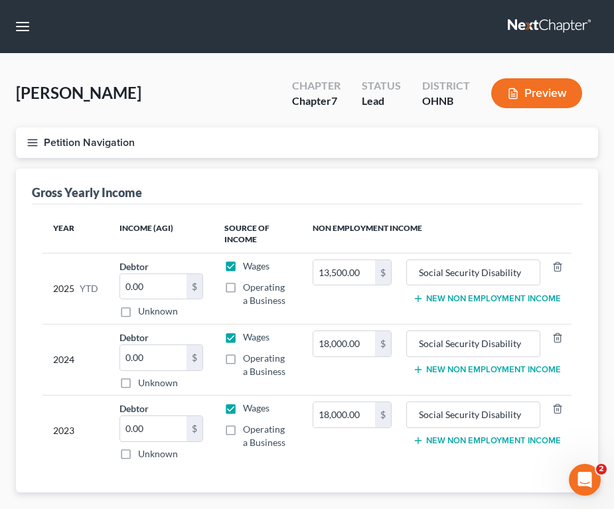
click at [41, 141] on button "Petition Navigation" at bounding box center [307, 142] width 582 height 31
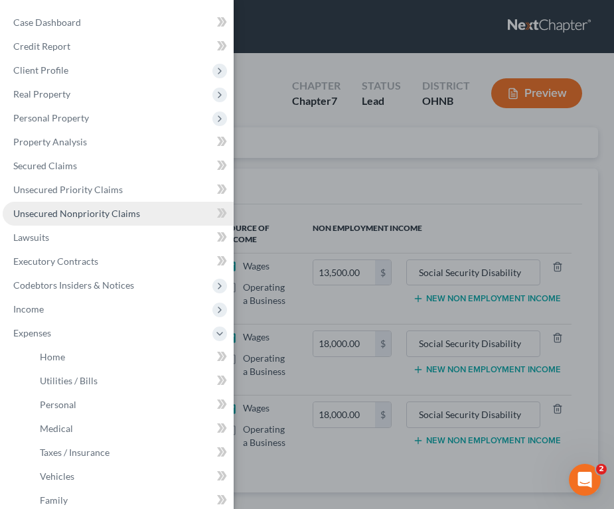
click at [73, 212] on span "Unsecured Nonpriority Claims" at bounding box center [76, 213] width 127 height 11
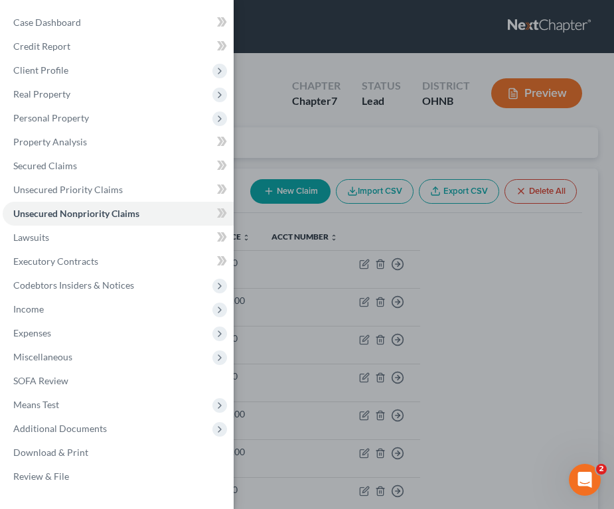
click at [365, 144] on div "Case Dashboard Payments Invoices Payments Payments Credit Report Client Profile" at bounding box center [307, 254] width 614 height 509
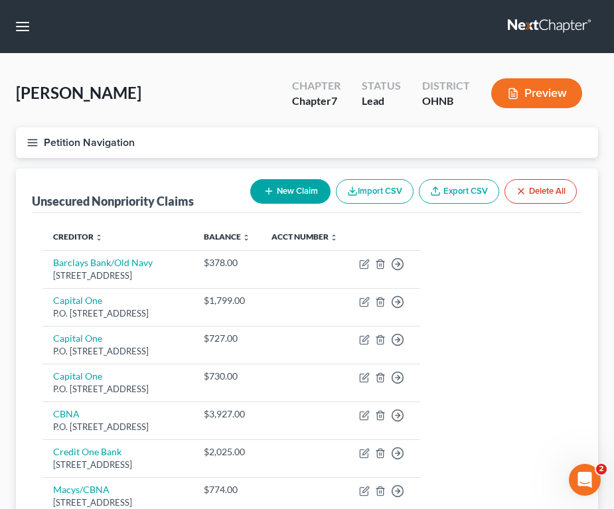
click at [293, 188] on button "New Claim" at bounding box center [290, 191] width 80 height 25
select select "0"
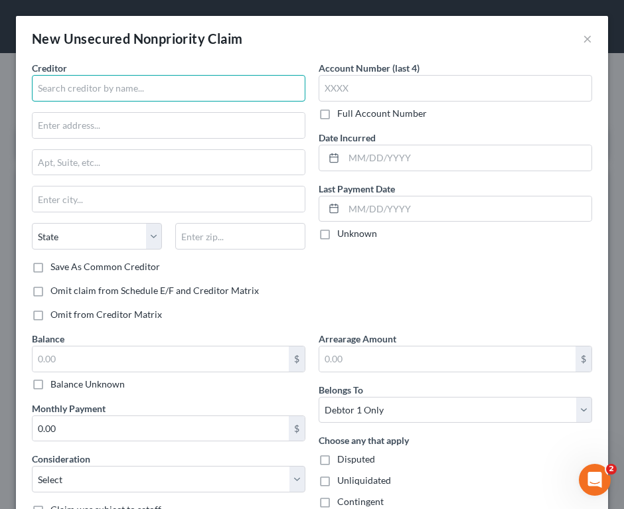
click at [191, 78] on input "text" at bounding box center [169, 88] width 274 height 27
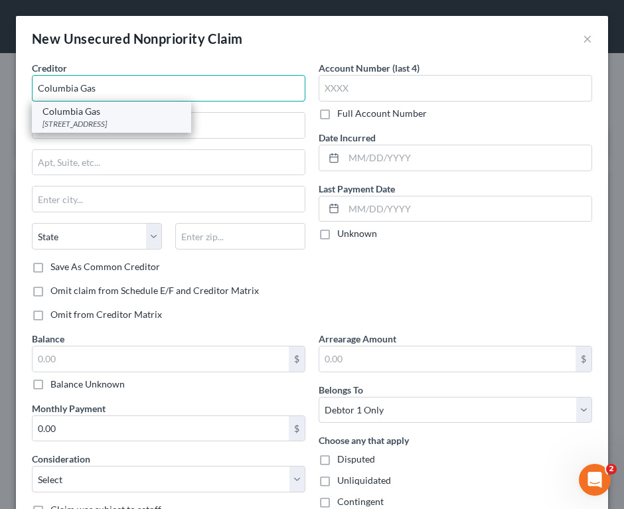
type input "Columbia Gas"
click at [149, 111] on div "Columbia Gas" at bounding box center [111, 111] width 138 height 13
type input "[STREET_ADDRESS]"
type input "Columbus"
select select "36"
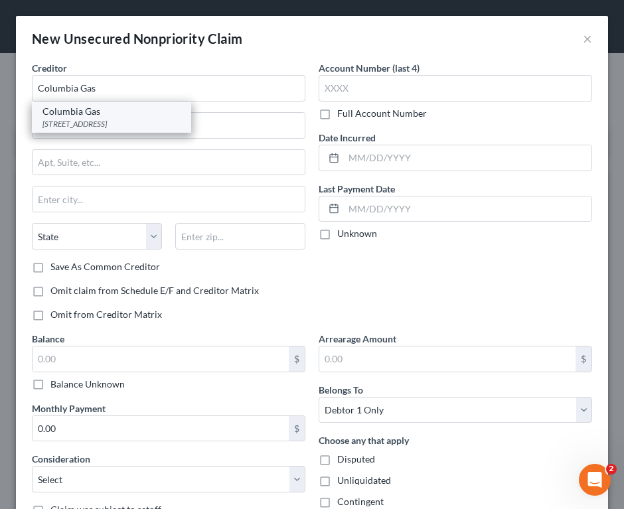
type input "43215"
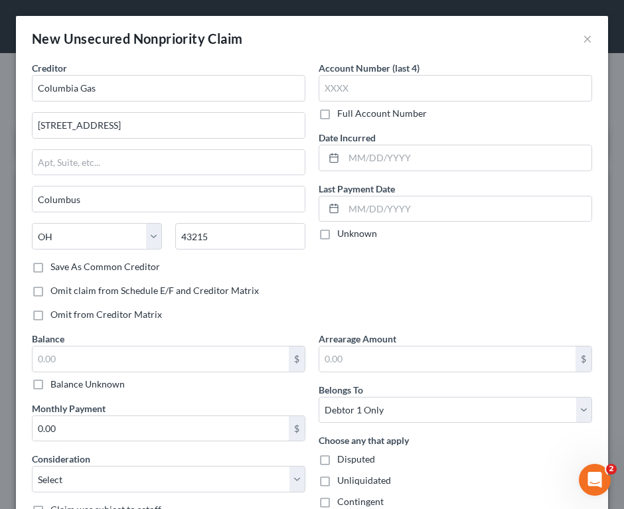
click at [50, 382] on label "Balance Unknown" at bounding box center [87, 384] width 74 height 13
click at [56, 382] on input "Balance Unknown" at bounding box center [60, 382] width 9 height 9
checkbox input "true"
type input "0.00"
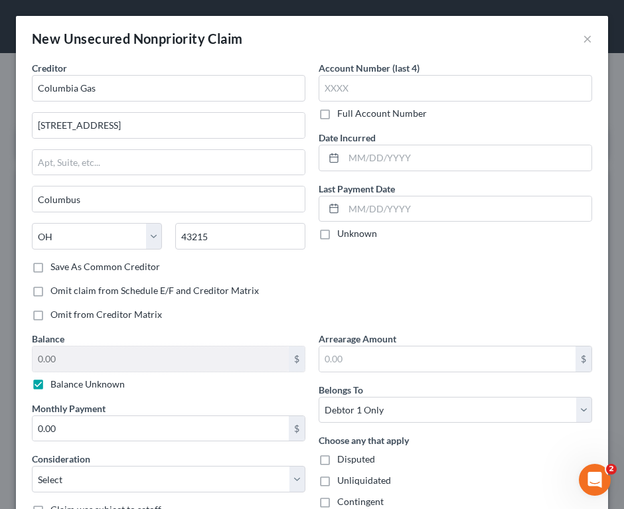
scroll to position [102, 0]
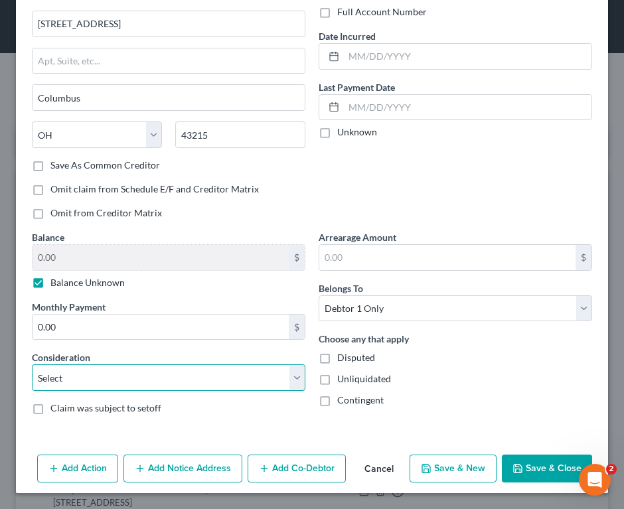
click at [113, 368] on select "Select Cable / Satellite Services Collection Agency Credit Card Debt Debt Couns…" at bounding box center [169, 378] width 274 height 27
select select "20"
click at [32, 365] on select "Select Cable / Satellite Services Collection Agency Credit Card Debt Debt Couns…" at bounding box center [169, 378] width 274 height 27
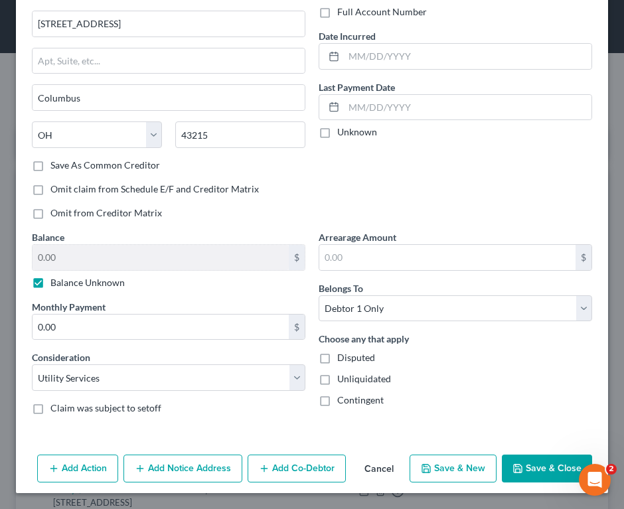
click at [453, 471] on button "Save & New" at bounding box center [453, 469] width 87 height 28
select select "0"
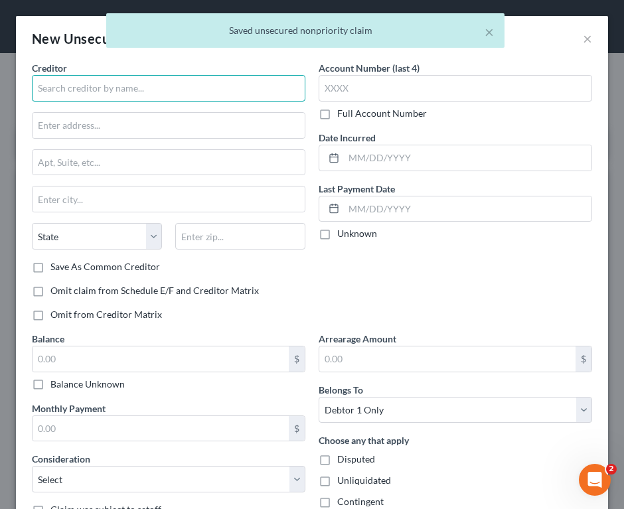
click at [239, 81] on input "text" at bounding box center [169, 88] width 274 height 27
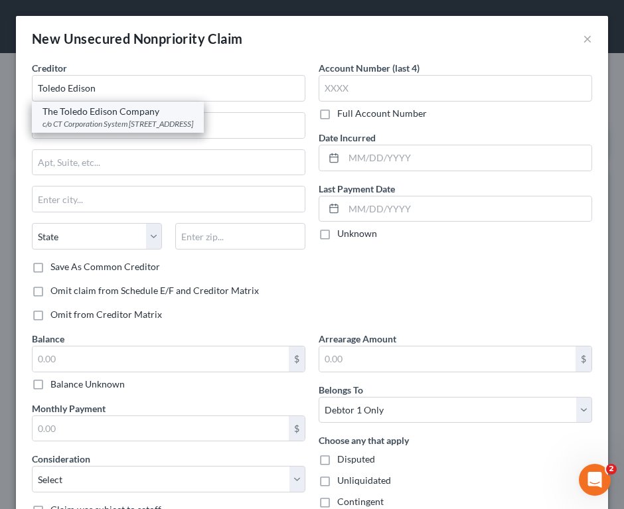
click at [193, 118] on div "c/o CT Corporation System [STREET_ADDRESS]" at bounding box center [117, 123] width 151 height 11
type input "The Toledo Edison Company"
type input "c/o CT Corporation System"
type input "[STREET_ADDRESS]"
type input "Columbus"
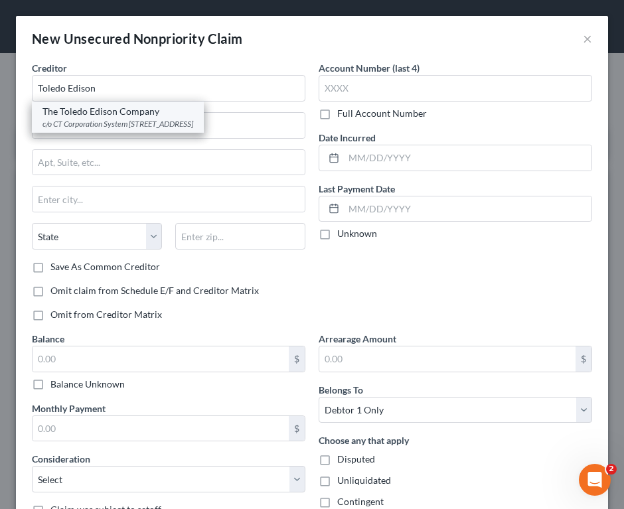
select select "36"
type input "43219"
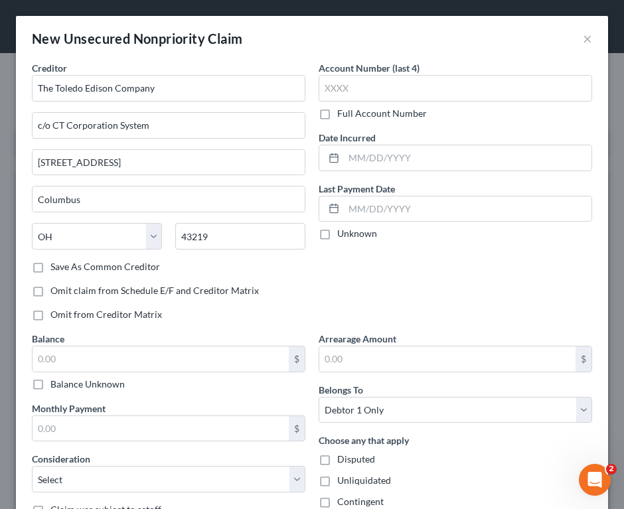
click at [50, 387] on label "Balance Unknown" at bounding box center [87, 384] width 74 height 13
click at [56, 386] on input "Balance Unknown" at bounding box center [60, 382] width 9 height 9
checkbox input "true"
type input "0.00"
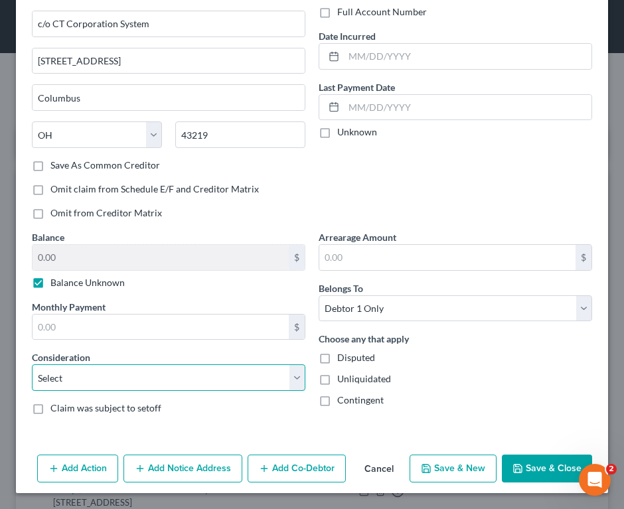
click at [185, 370] on select "Select Cable / Satellite Services Collection Agency Credit Card Debt Debt Couns…" at bounding box center [169, 378] width 274 height 27
select select "20"
click at [32, 365] on select "Select Cable / Satellite Services Collection Agency Credit Card Debt Debt Couns…" at bounding box center [169, 378] width 274 height 27
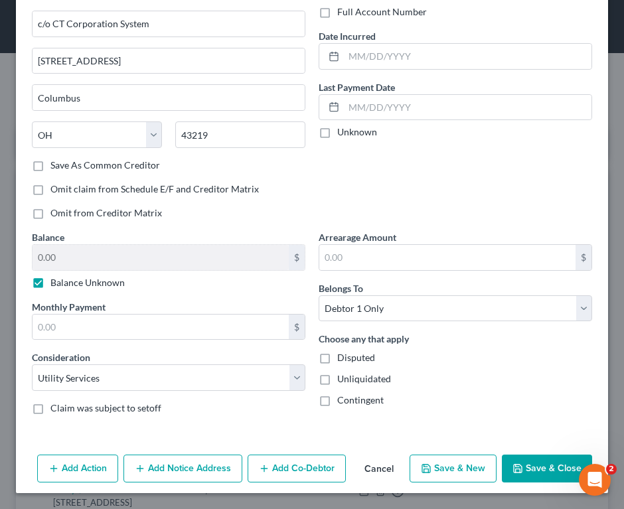
click at [540, 468] on button "Save & Close" at bounding box center [547, 469] width 90 height 28
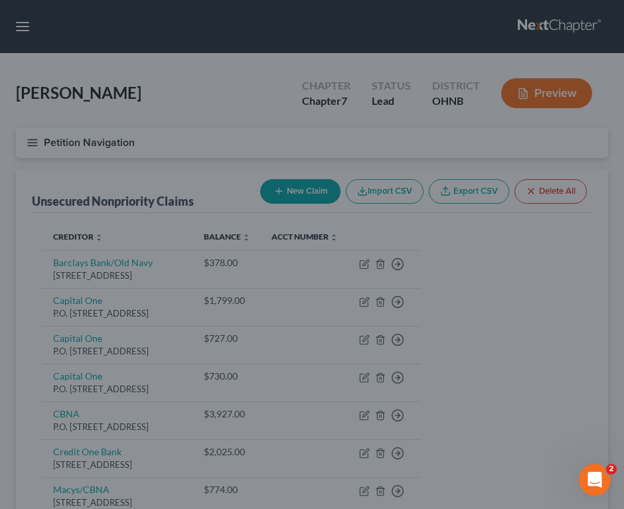
type input "0.00"
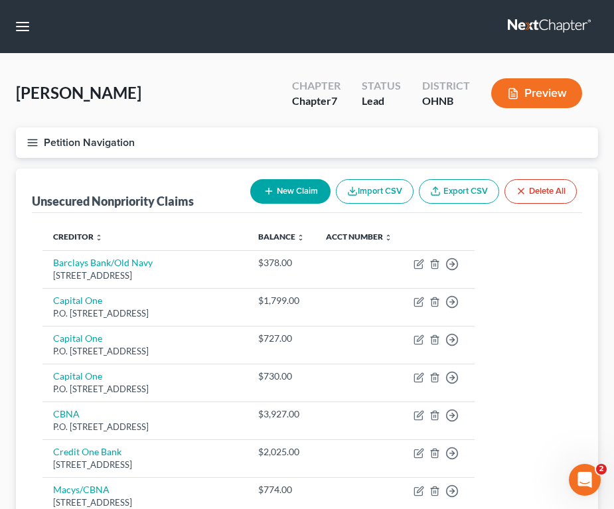
click at [208, 102] on div "[PERSON_NAME] Upgraded Chapter Chapter 7 Status Lead District OHNB Preview" at bounding box center [307, 99] width 582 height 58
click at [31, 147] on icon "button" at bounding box center [33, 143] width 12 height 12
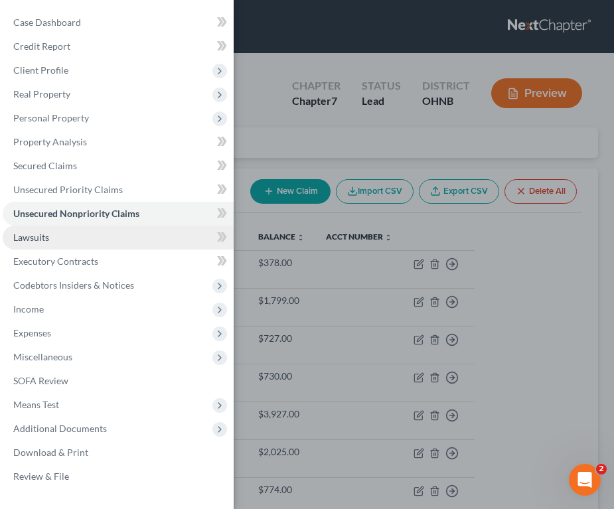
click at [73, 232] on link "Lawsuits" at bounding box center [118, 238] width 231 height 24
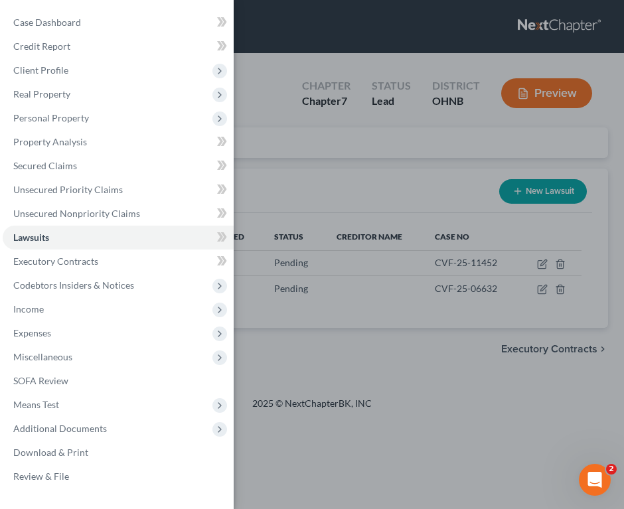
click at [390, 161] on div "Case Dashboard Payments Invoices Payments Payments Credit Report Client Profile" at bounding box center [312, 254] width 624 height 509
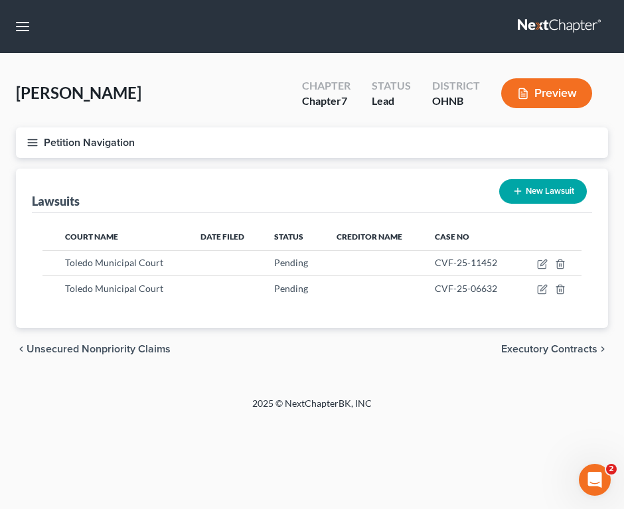
click at [194, 112] on div "[PERSON_NAME] Upgraded Chapter Chapter 7 Status Lead District OHNB Preview" at bounding box center [312, 99] width 592 height 58
click at [544, 351] on span "Executory Contracts" at bounding box center [549, 349] width 96 height 11
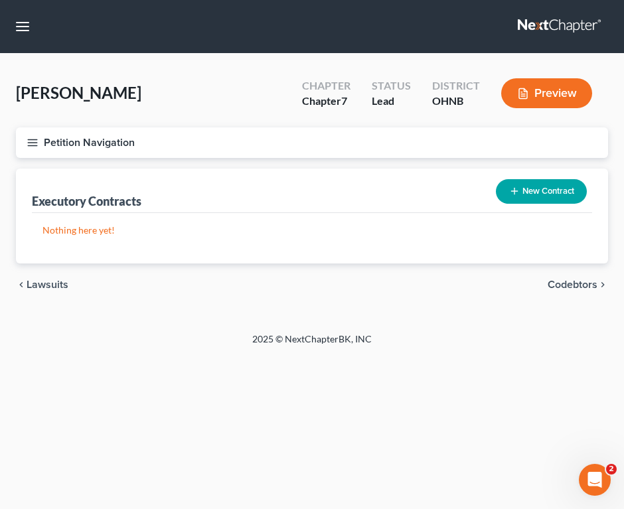
click at [576, 277] on div "chevron_left Lawsuits Codebtors chevron_right" at bounding box center [312, 285] width 592 height 42
click at [577, 282] on span "Codebtors" at bounding box center [573, 285] width 50 height 11
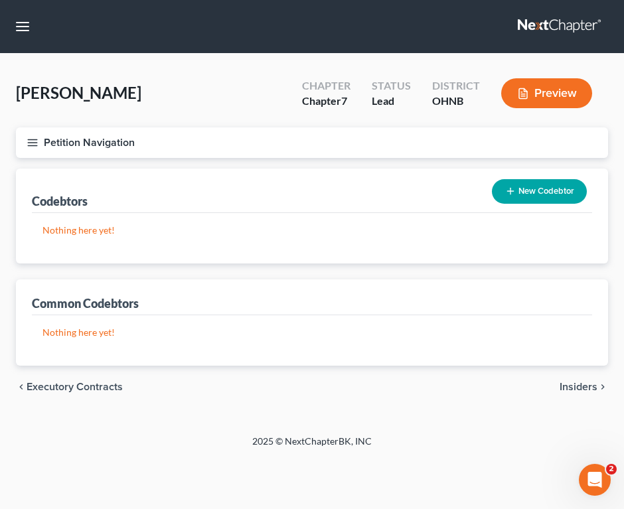
click at [586, 386] on span "Insiders" at bounding box center [579, 387] width 38 height 11
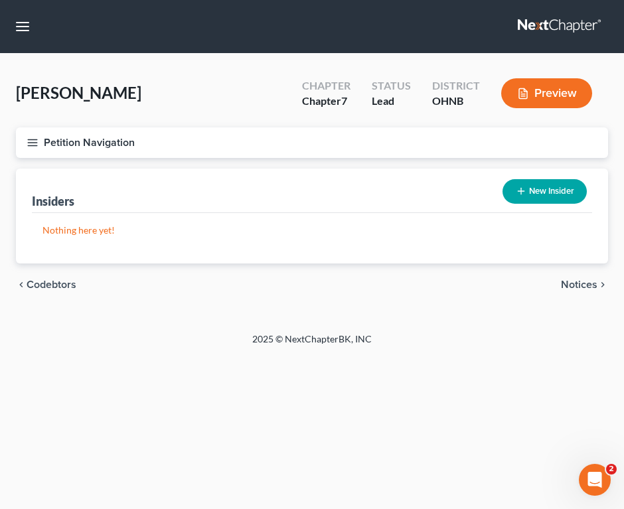
click at [582, 277] on div "chevron_left Codebtors Notices chevron_right" at bounding box center [312, 285] width 592 height 42
click at [582, 284] on span "Notices" at bounding box center [579, 285] width 37 height 11
click at [576, 285] on span "Employment Income" at bounding box center [550, 285] width 96 height 11
click at [576, 285] on span "Non Employment Income" at bounding box center [538, 285] width 118 height 11
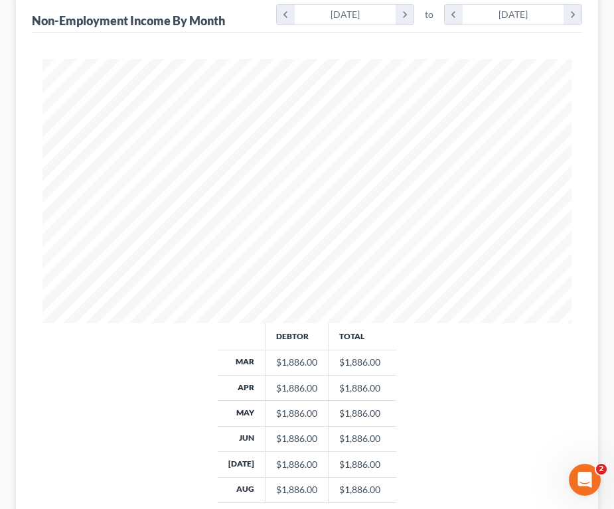
scroll to position [528, 0]
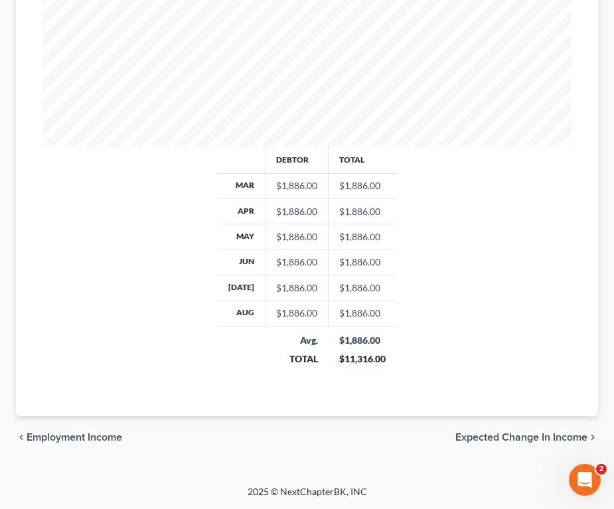
click at [520, 440] on span "Expected Change in Income" at bounding box center [521, 437] width 132 height 11
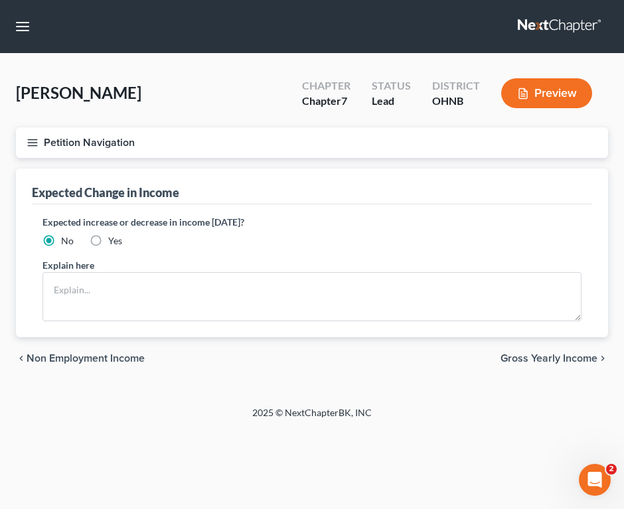
click at [570, 362] on span "Gross Yearly Income" at bounding box center [549, 358] width 97 height 11
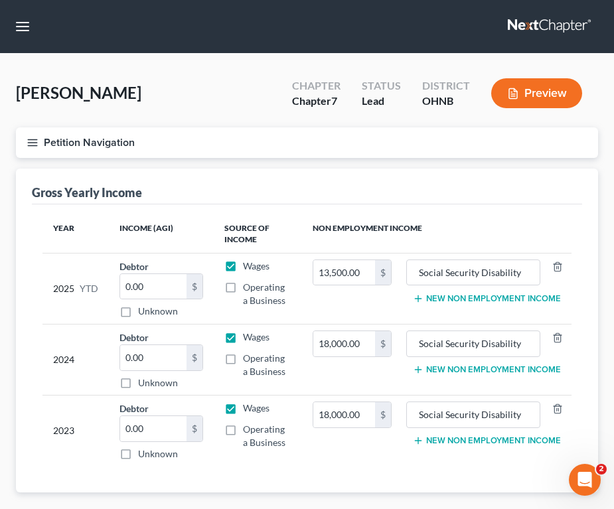
scroll to position [76, 0]
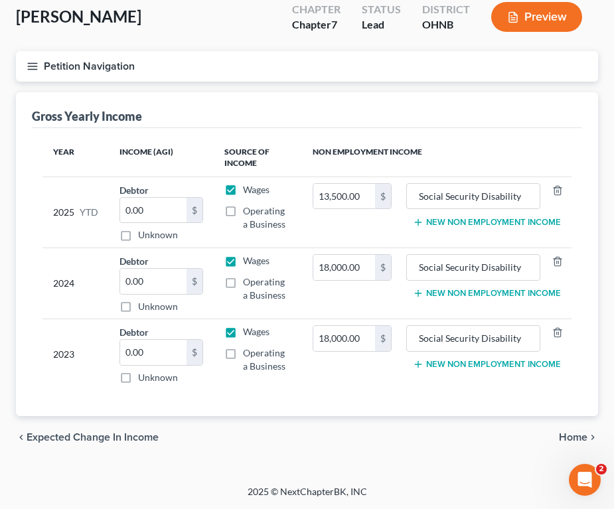
click at [566, 440] on span "Home" at bounding box center [573, 437] width 29 height 11
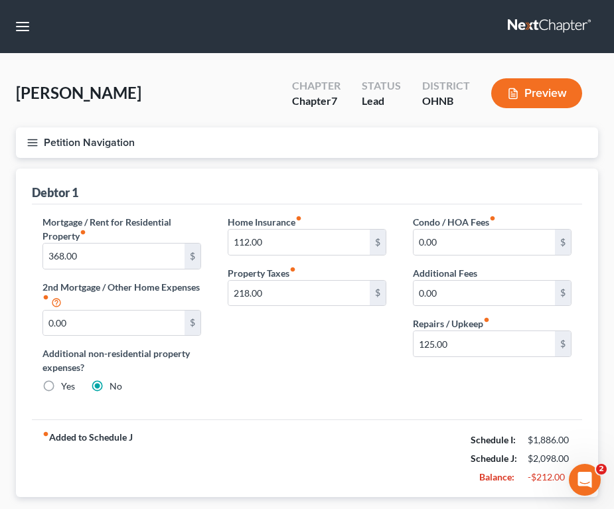
scroll to position [81, 0]
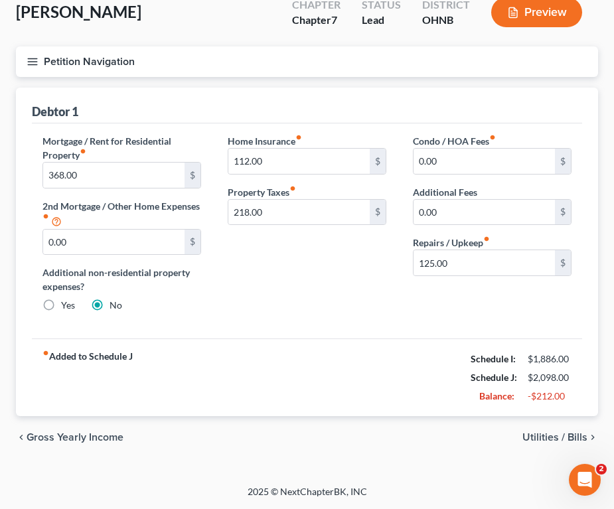
click at [558, 436] on span "Utilities / Bills" at bounding box center [555, 437] width 65 height 11
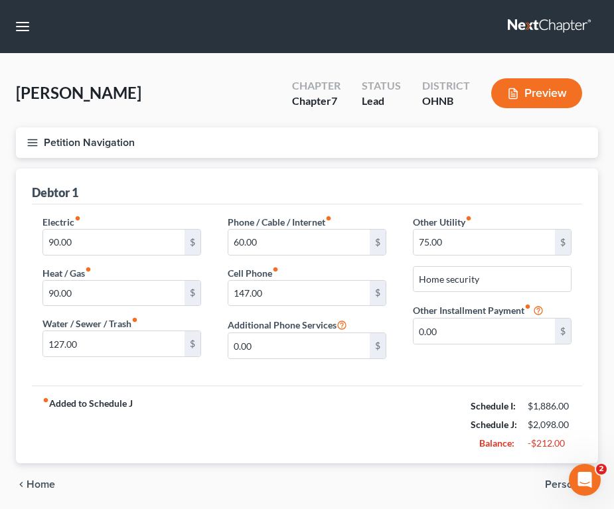
click at [549, 485] on span "Personal" at bounding box center [566, 484] width 42 height 11
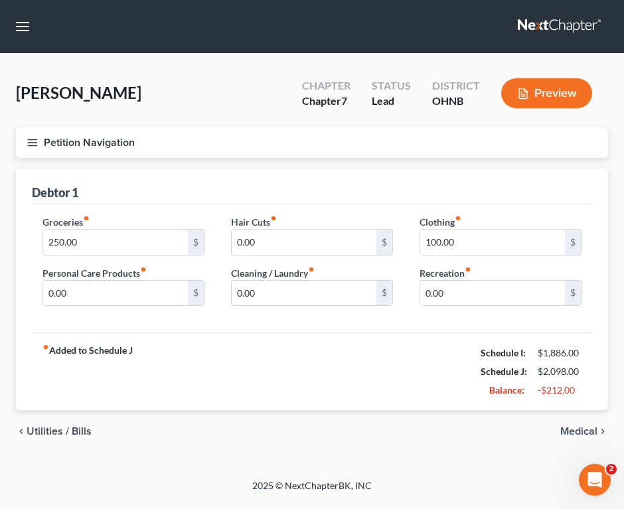
click at [572, 426] on span "Medical" at bounding box center [578, 431] width 37 height 11
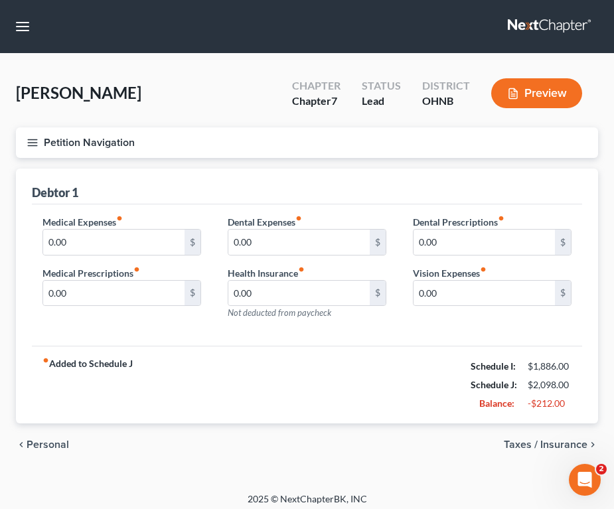
click at [548, 444] on span "Taxes / Insurance" at bounding box center [546, 445] width 84 height 11
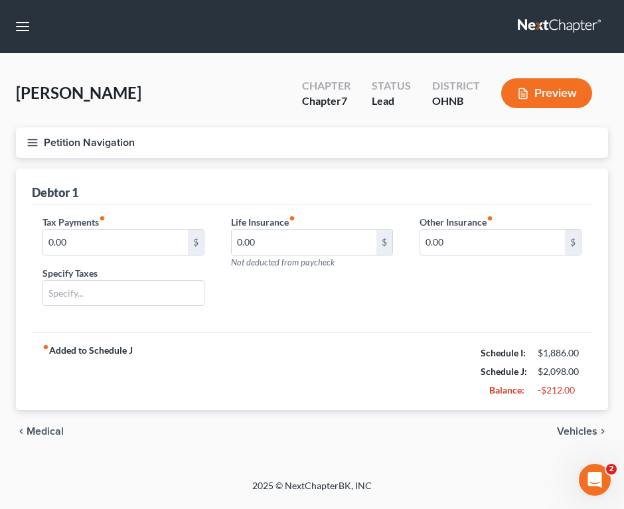
click at [548, 444] on div "chevron_left Medical Vehicles chevron_right" at bounding box center [312, 431] width 592 height 42
click at [567, 437] on span "Vehicles" at bounding box center [577, 431] width 41 height 11
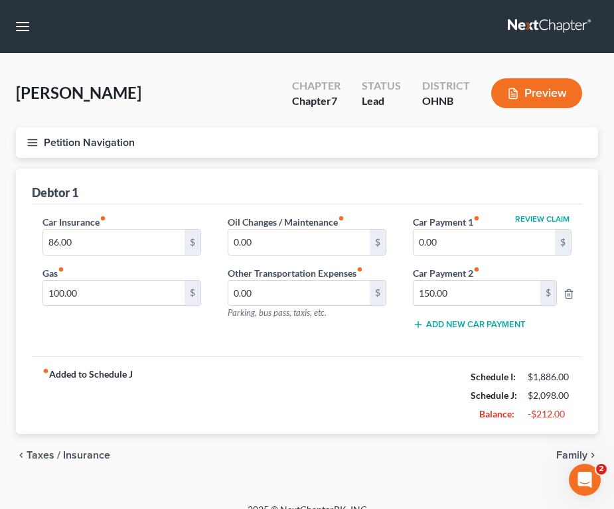
click at [568, 459] on span "Family" at bounding box center [571, 455] width 31 height 11
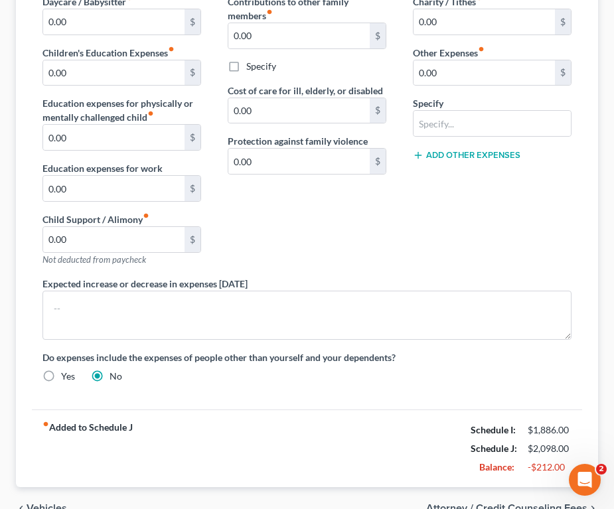
scroll to position [291, 0]
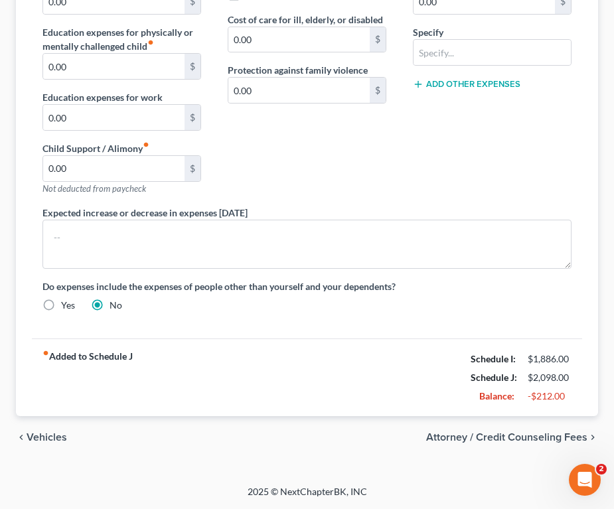
click at [531, 436] on span "Attorney / Credit Counseling Fees" at bounding box center [506, 437] width 161 height 11
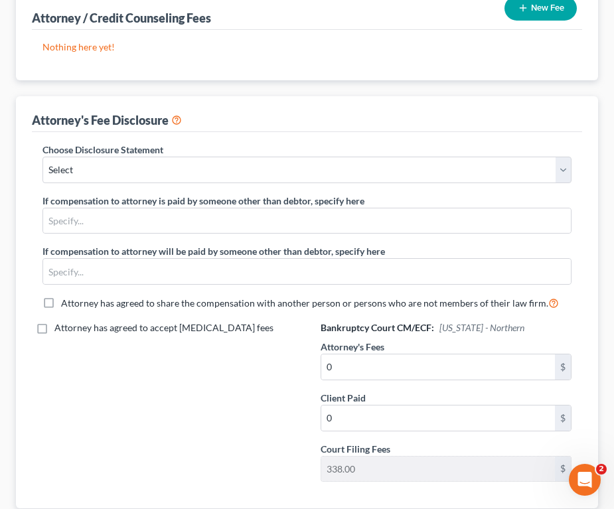
scroll to position [276, 0]
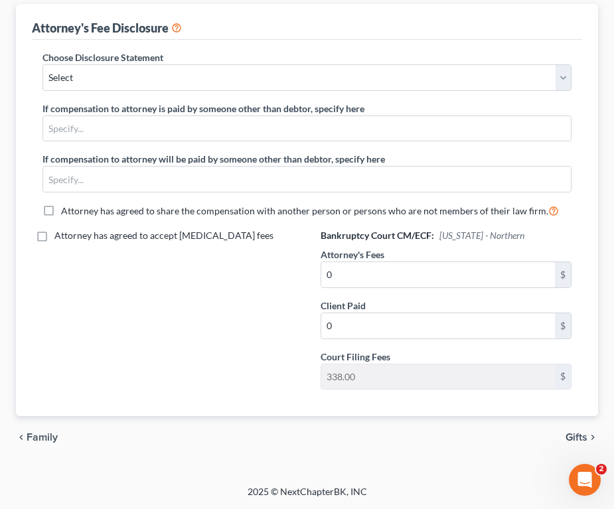
click at [574, 439] on span "Gifts" at bounding box center [577, 437] width 22 height 11
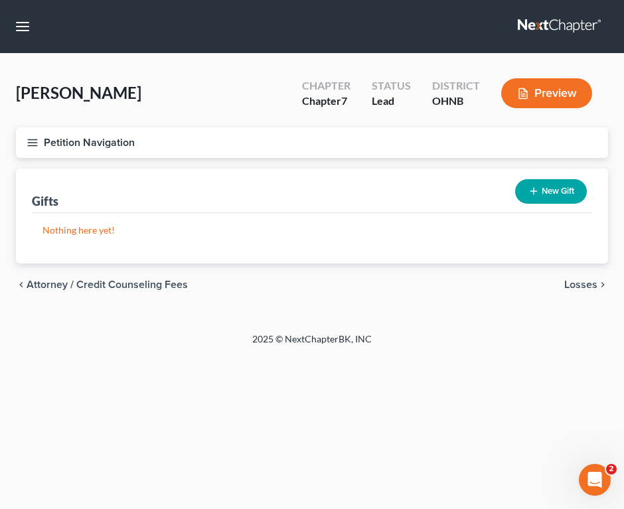
click at [580, 280] on span "Losses" at bounding box center [580, 285] width 33 height 11
click at [580, 280] on span "Environmental Hazards" at bounding box center [542, 285] width 112 height 11
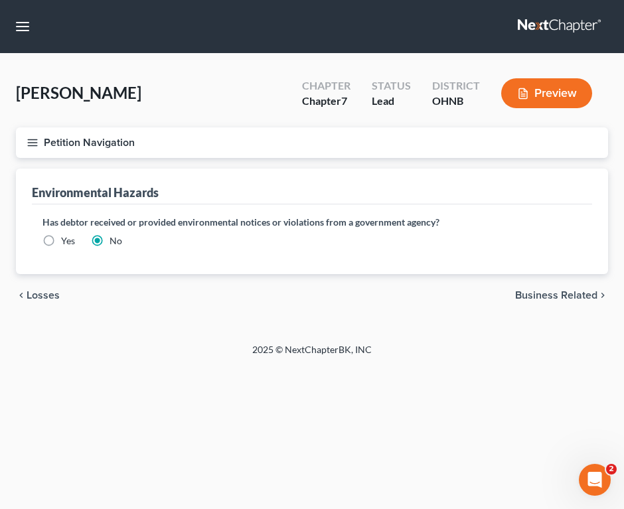
click at [580, 291] on span "Business Related" at bounding box center [556, 295] width 82 height 11
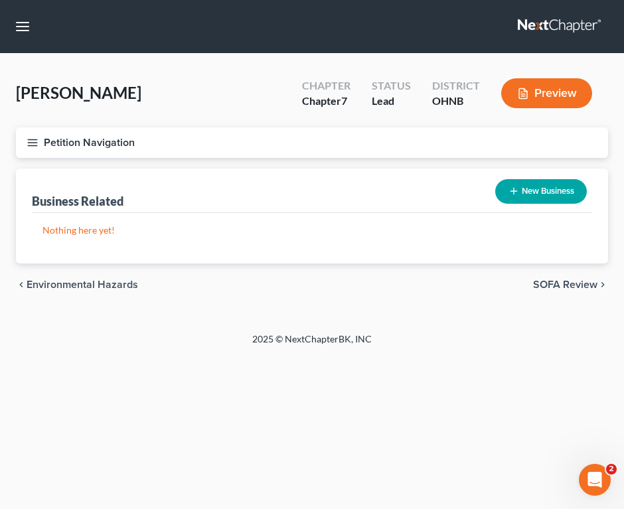
click at [580, 290] on span "SOFA Review" at bounding box center [565, 285] width 64 height 11
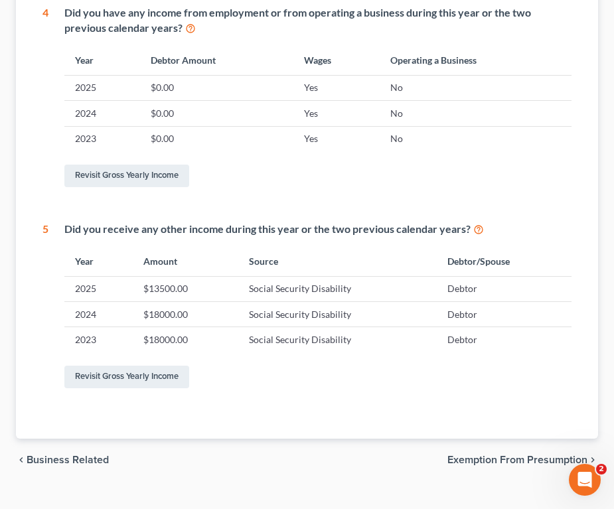
scroll to position [653, 0]
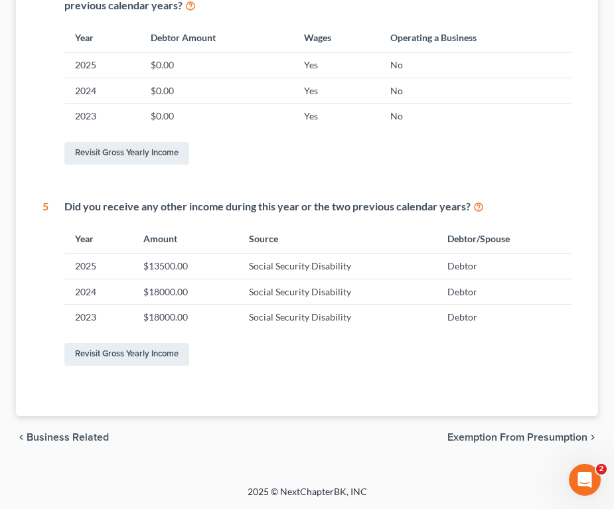
click at [521, 438] on span "Exemption from Presumption" at bounding box center [517, 437] width 140 height 11
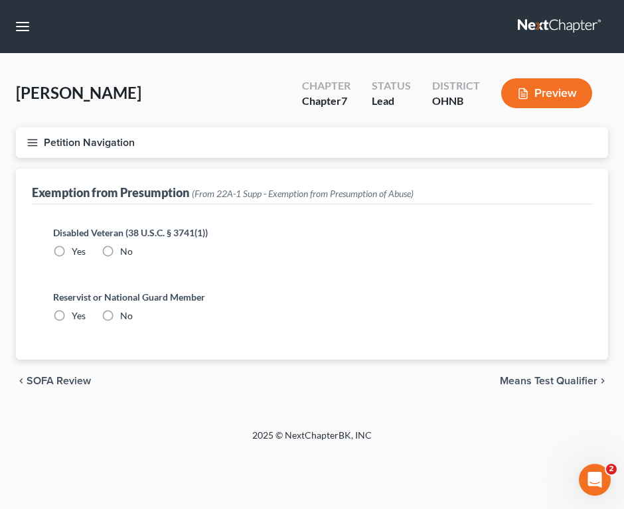
radio input "true"
click at [543, 383] on span "Means Test Qualifier" at bounding box center [549, 381] width 98 height 11
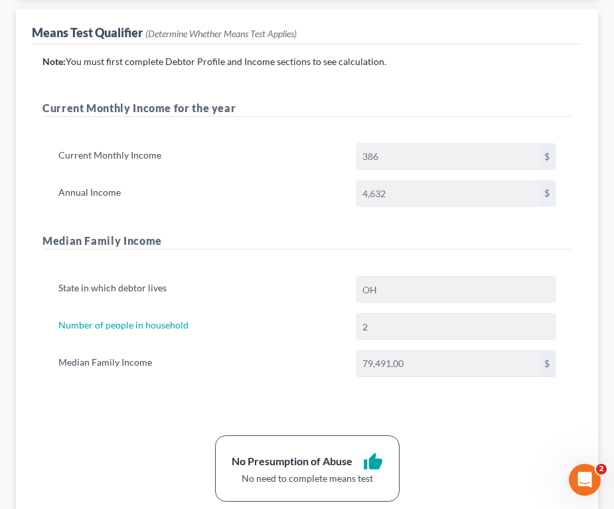
scroll to position [293, 0]
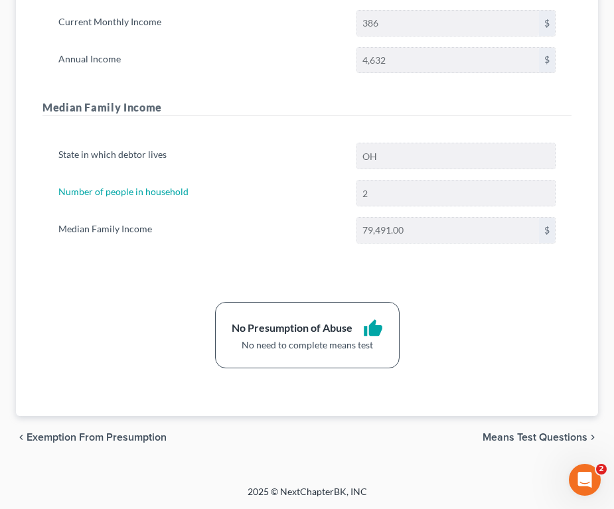
click at [512, 440] on span "Means Test Questions" at bounding box center [535, 437] width 105 height 11
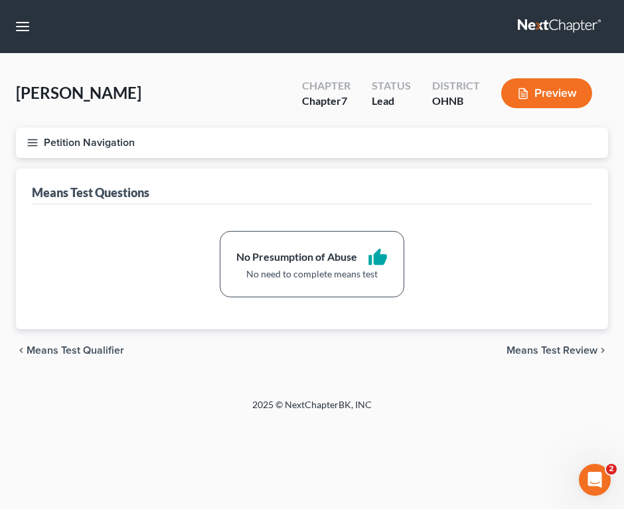
click at [523, 349] on span "Means Test Review" at bounding box center [552, 350] width 91 height 11
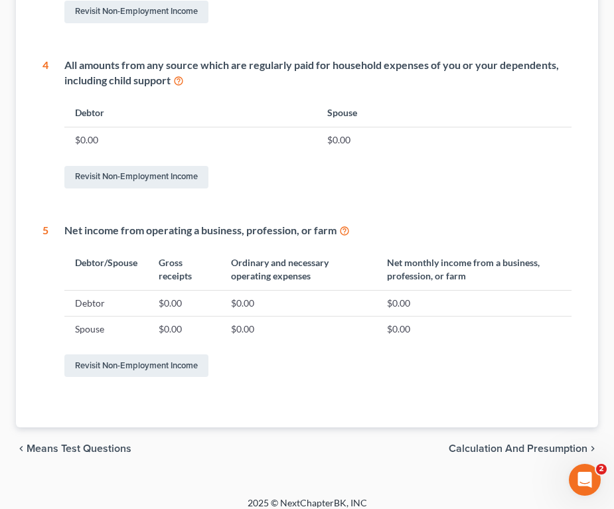
scroll to position [657, 0]
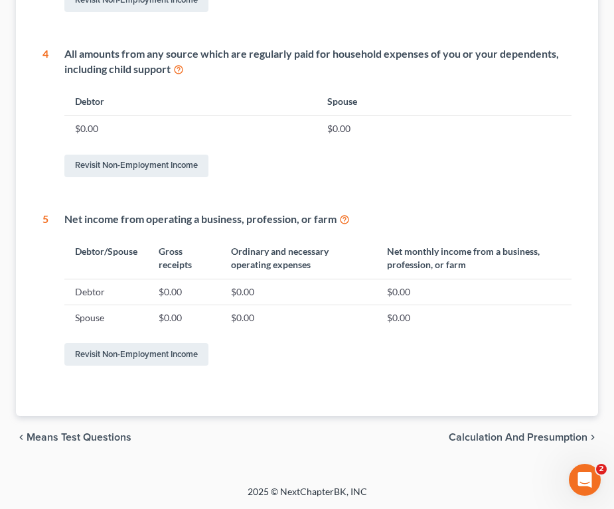
click at [531, 441] on span "Calculation and Presumption" at bounding box center [518, 437] width 139 height 11
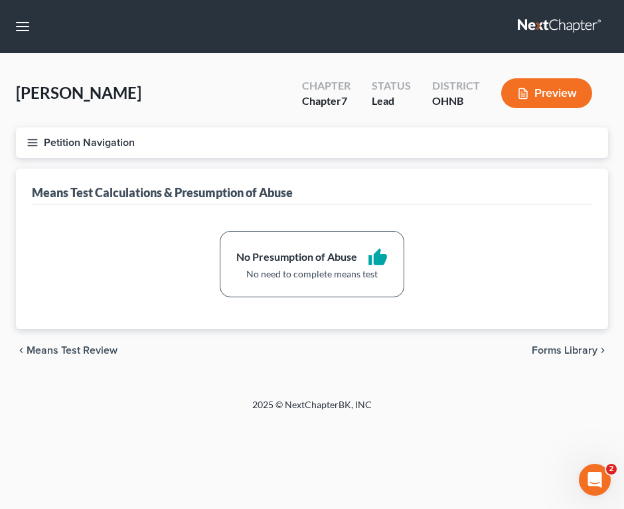
click at [552, 350] on span "Forms Library" at bounding box center [565, 350] width 66 height 11
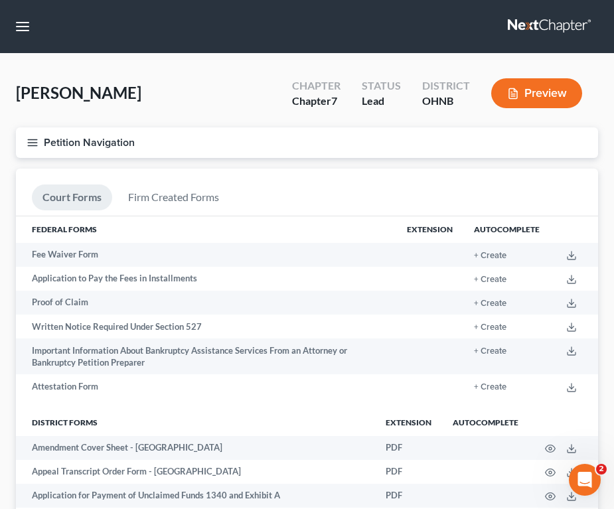
scroll to position [110, 0]
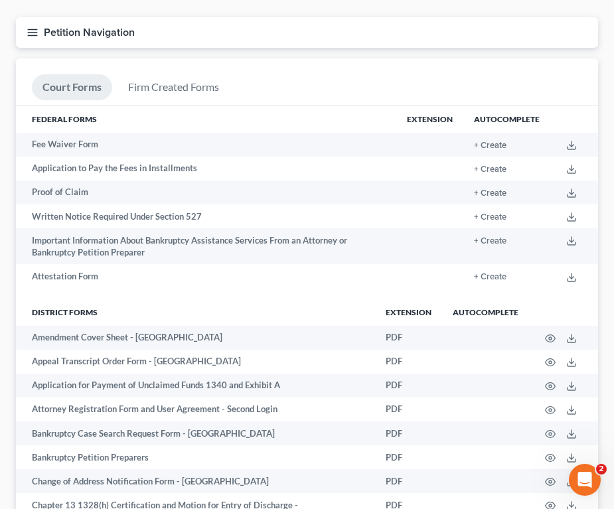
click at [29, 35] on icon "button" at bounding box center [33, 33] width 12 height 12
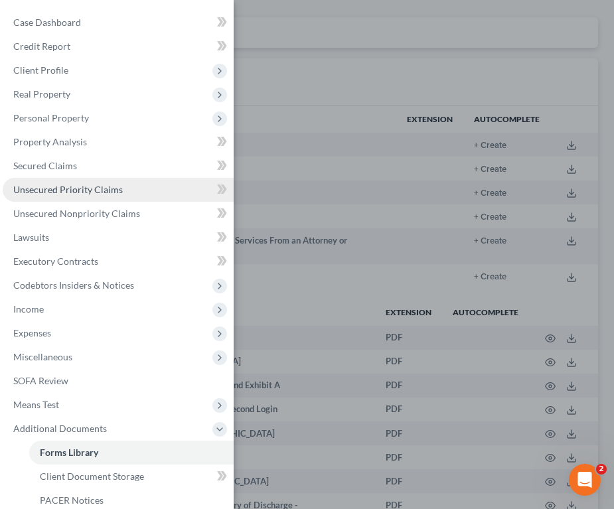
click at [101, 190] on span "Unsecured Priority Claims" at bounding box center [68, 189] width 110 height 11
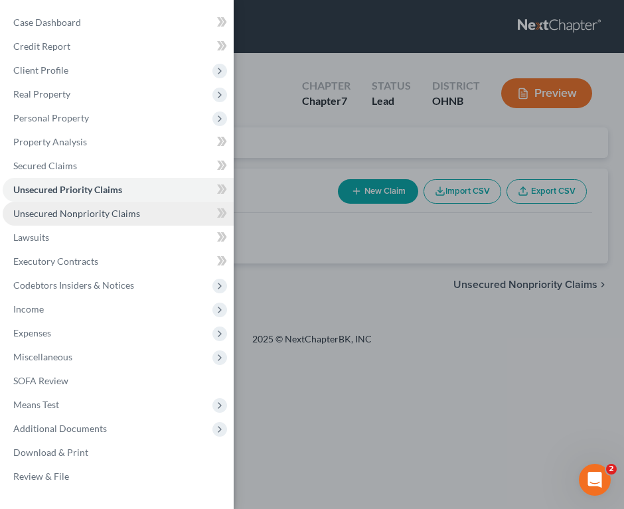
click at [108, 208] on span "Unsecured Nonpriority Claims" at bounding box center [76, 213] width 127 height 11
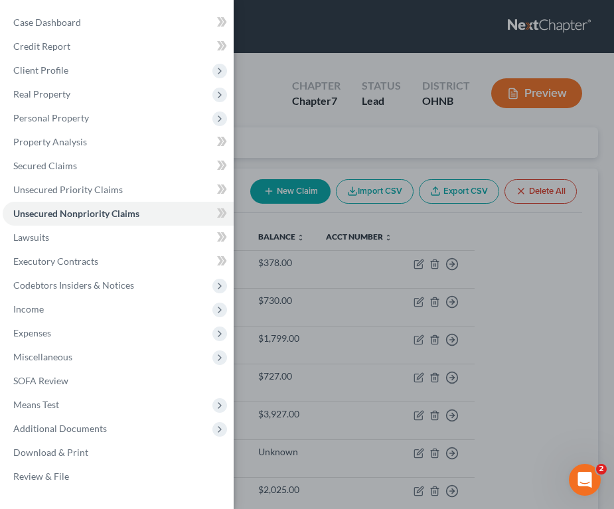
click at [311, 137] on div "Case Dashboard Payments Invoices Payments Payments Credit Report Client Profile" at bounding box center [307, 254] width 614 height 509
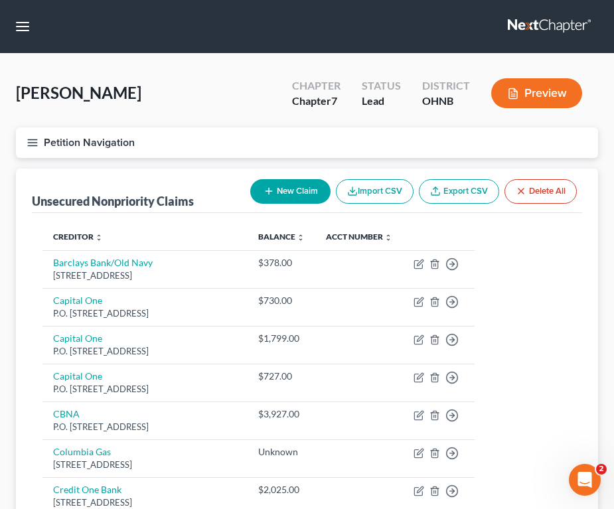
click at [287, 191] on button "New Claim" at bounding box center [290, 191] width 80 height 25
select select "0"
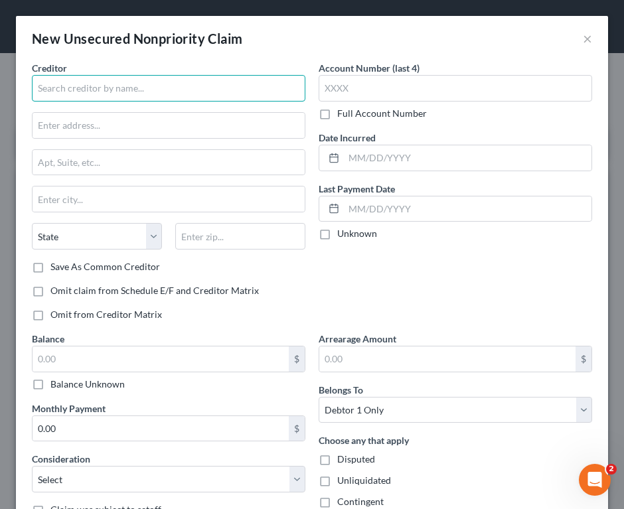
click at [80, 89] on input "text" at bounding box center [169, 88] width 274 height 27
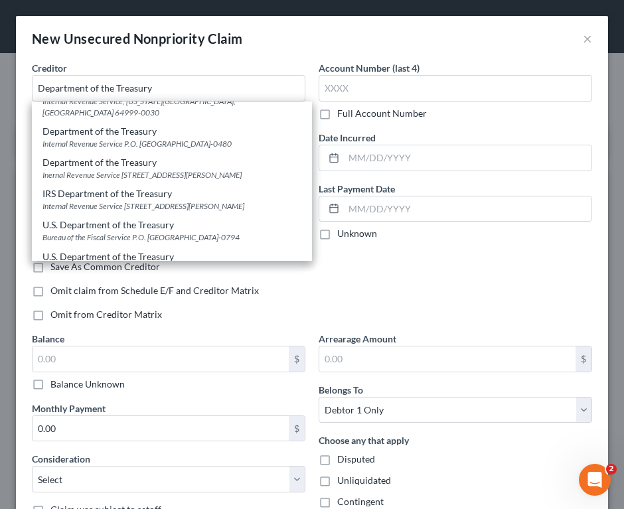
scroll to position [40, 0]
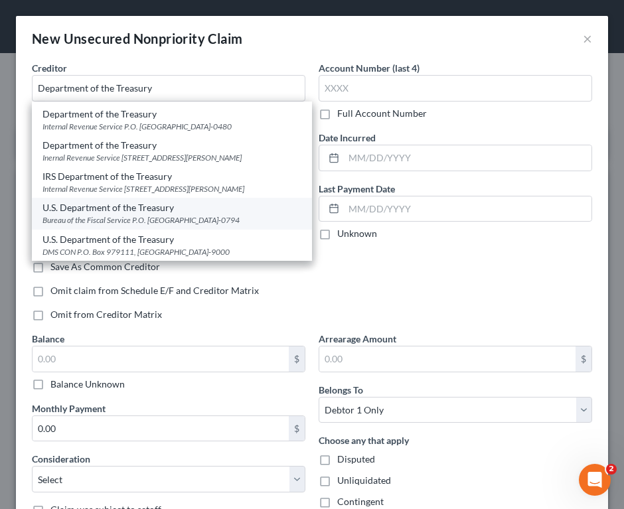
click at [204, 214] on div "Bureau of the Fiscal Service P.O. [GEOGRAPHIC_DATA]-0794" at bounding box center [171, 219] width 259 height 11
type input "U.S. Department of the Treasury"
type input "Bureau of the Fiscal Service"
type input "P.O. Box 830794"
type input "[GEOGRAPHIC_DATA]"
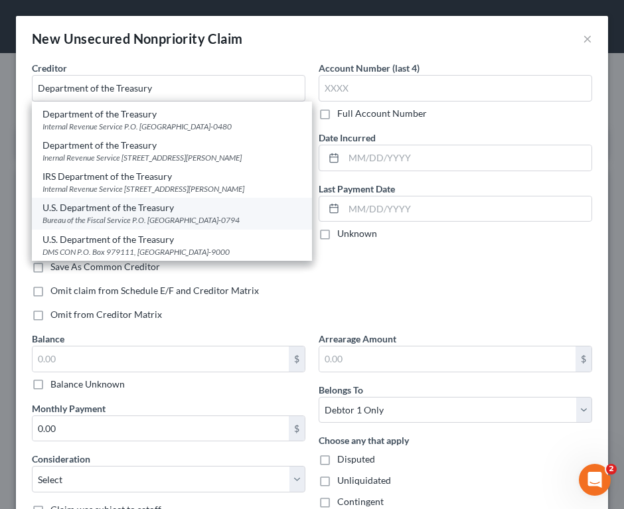
select select "0"
type input "35283-0794"
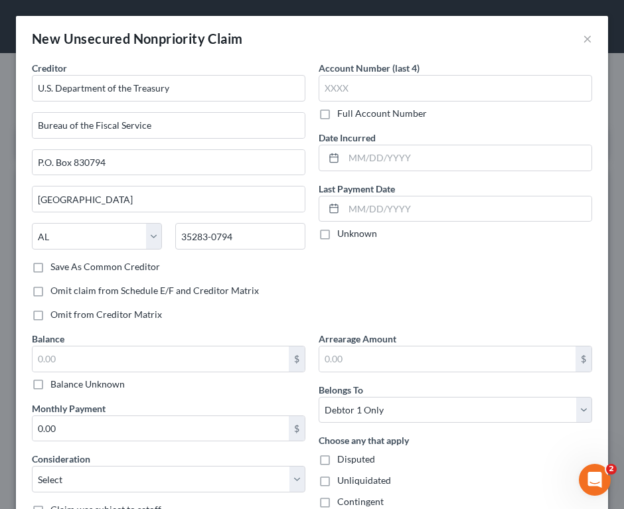
scroll to position [0, 0]
click at [350, 94] on input "text" at bounding box center [456, 88] width 274 height 27
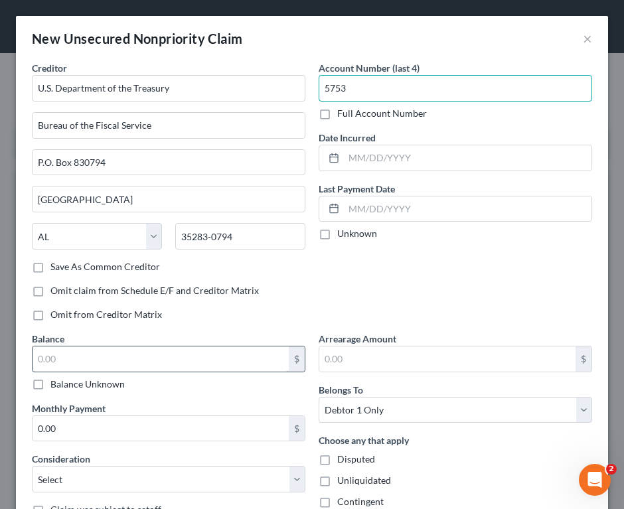
type input "5753"
click at [215, 369] on input "text" at bounding box center [161, 359] width 256 height 25
type input "37,352.39"
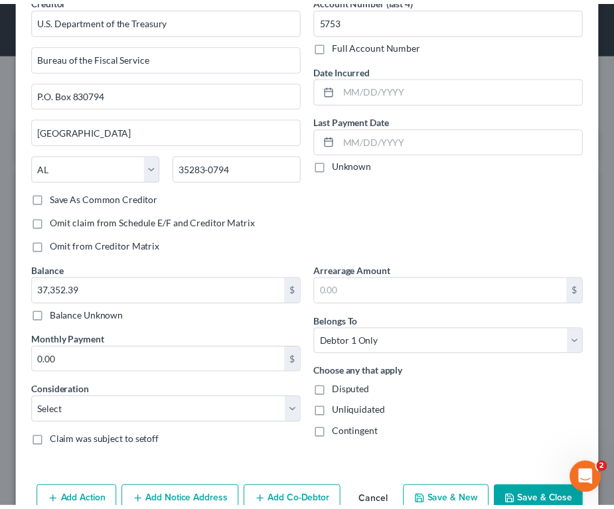
scroll to position [102, 0]
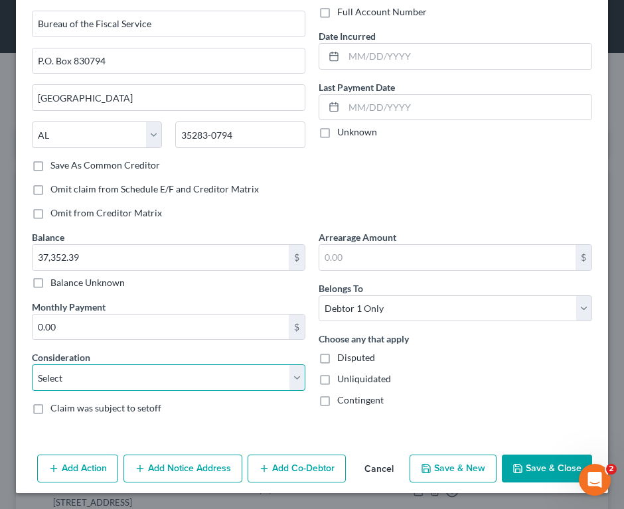
click at [109, 380] on select "Select Cable / Satellite Services Collection Agency Credit Card Debt Debt Couns…" at bounding box center [169, 378] width 274 height 27
select select "9"
click at [32, 365] on select "Select Cable / Satellite Services Collection Agency Credit Card Debt Debt Couns…" at bounding box center [169, 378] width 274 height 27
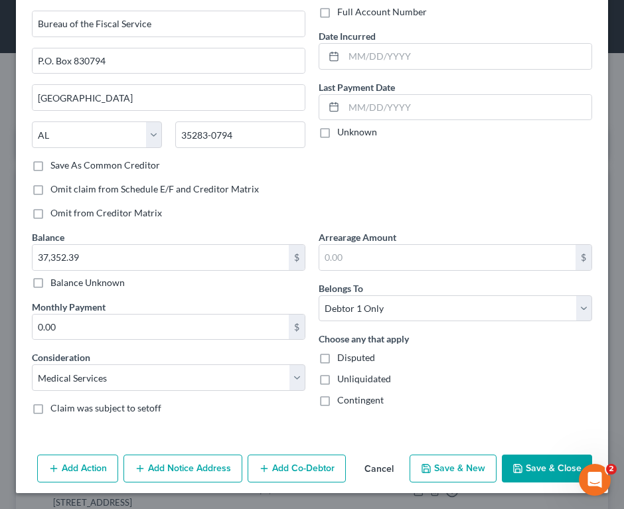
click at [478, 199] on div "Account Number (last 4) 5753 Full Account Number Date Incurred Last Payment Dat…" at bounding box center [455, 94] width 287 height 271
click at [531, 472] on button "Save & Close" at bounding box center [547, 469] width 90 height 28
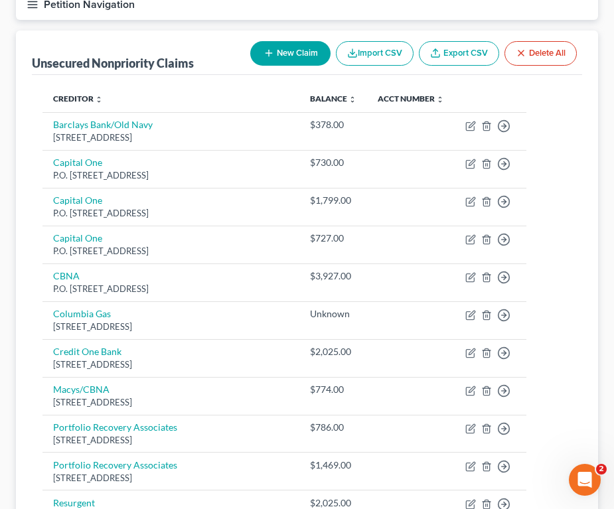
scroll to position [0, 0]
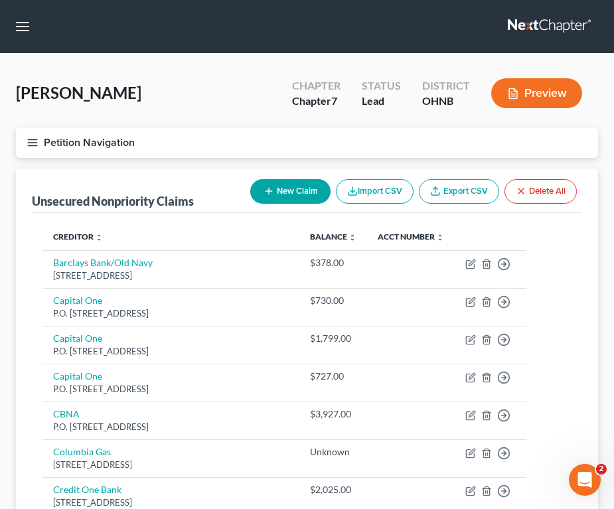
click at [222, 88] on div "[PERSON_NAME] Upgraded Chapter Chapter 7 Status Lead District OHNB Preview" at bounding box center [307, 99] width 582 height 58
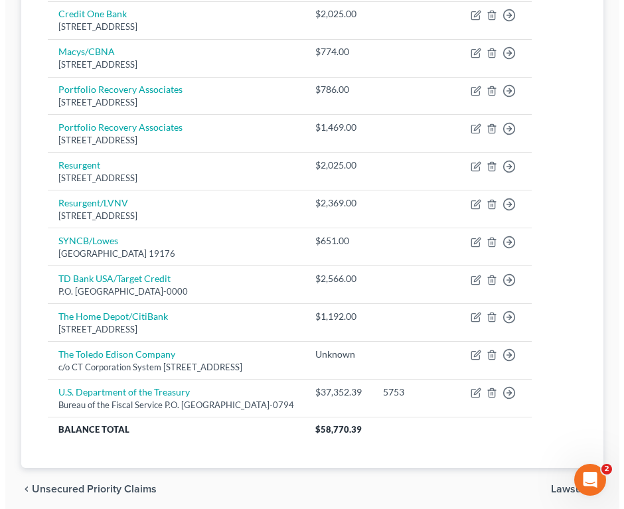
scroll to position [478, 0]
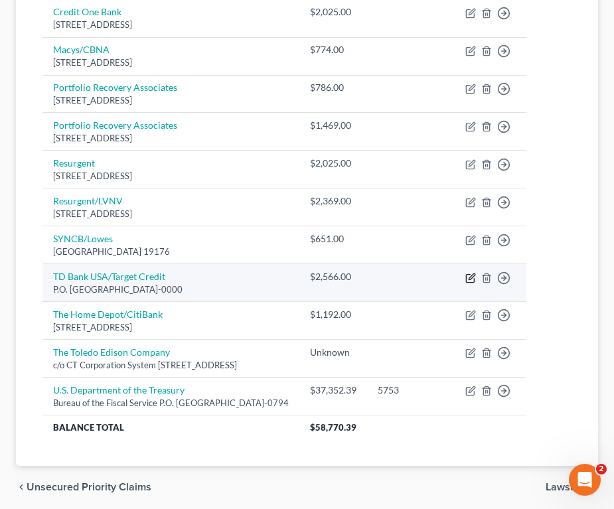
click at [474, 282] on icon "button" at bounding box center [470, 278] width 8 height 8
select select "24"
select select "2"
select select "0"
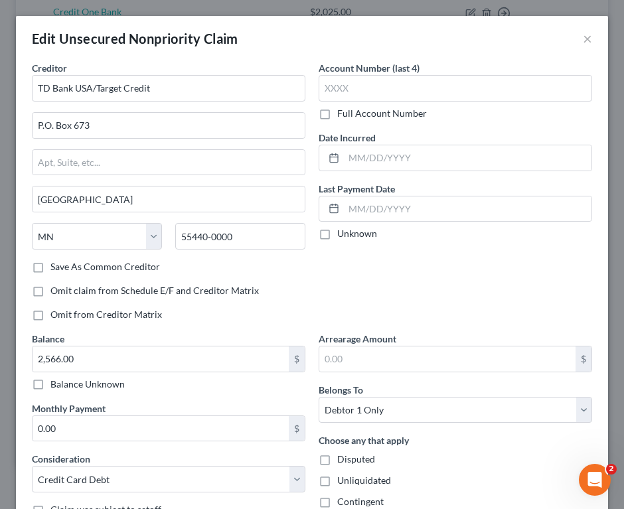
scroll to position [139, 0]
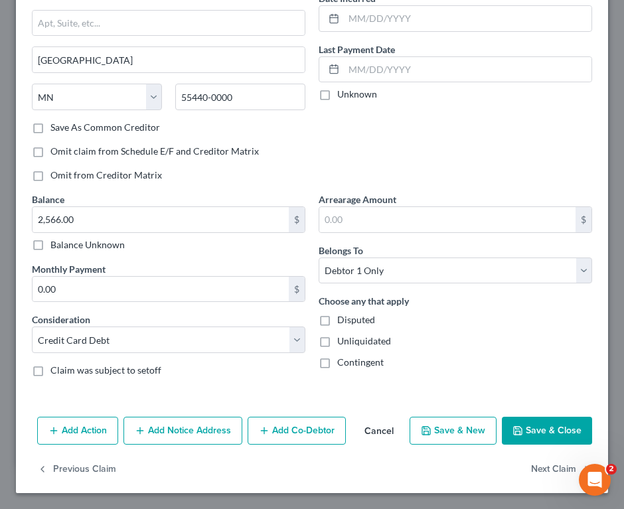
click at [177, 434] on button "Add Notice Address" at bounding box center [182, 431] width 119 height 28
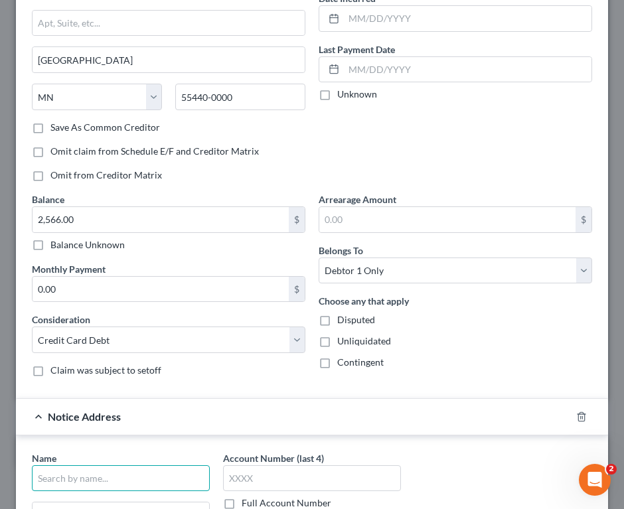
click at [115, 471] on input "text" at bounding box center [121, 478] width 178 height 27
type input "[PERSON_NAME], Esq"
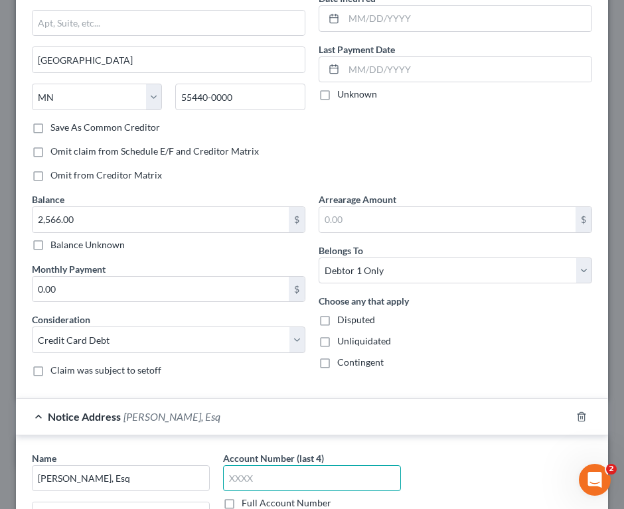
click at [274, 471] on input "text" at bounding box center [312, 478] width 178 height 27
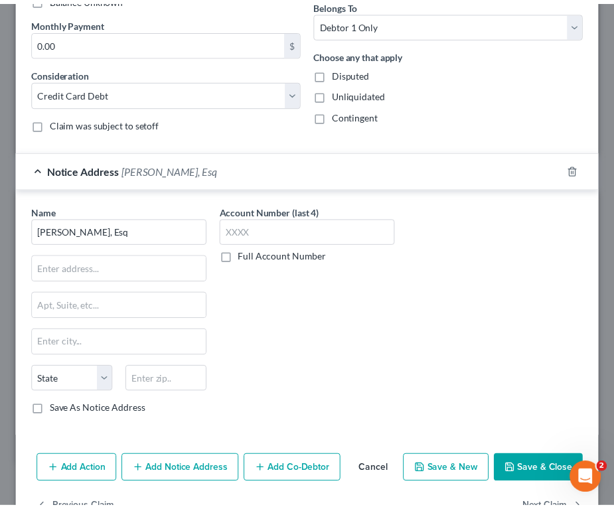
scroll to position [390, 0]
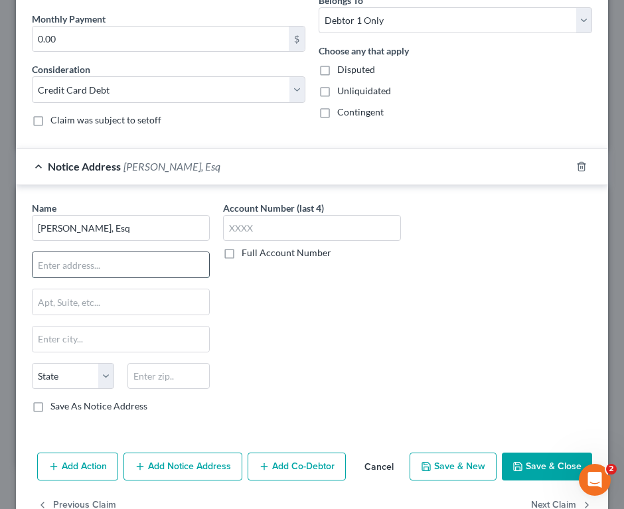
click at [139, 272] on input "text" at bounding box center [121, 264] width 177 height 25
type input "[STREET_ADDRESS]"
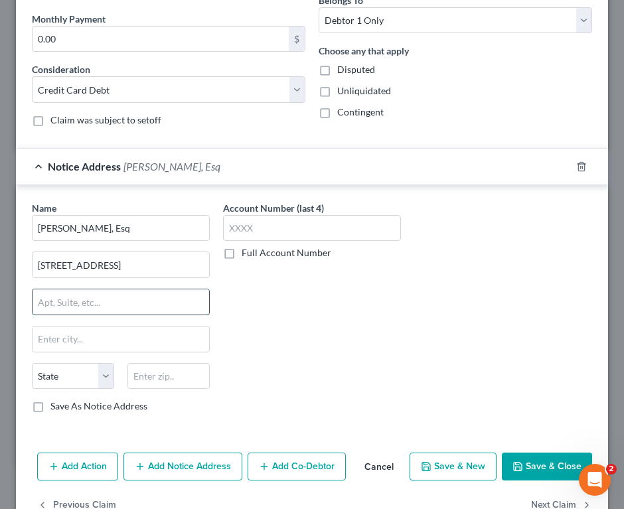
click at [108, 307] on input "text" at bounding box center [121, 301] width 177 height 25
drag, startPoint x: 45, startPoint y: 305, endPoint x: 116, endPoint y: 296, distance: 70.9
click at [116, 296] on input "Sutie 200" at bounding box center [121, 301] width 177 height 25
click at [57, 303] on input "Sutie 200" at bounding box center [121, 301] width 177 height 25
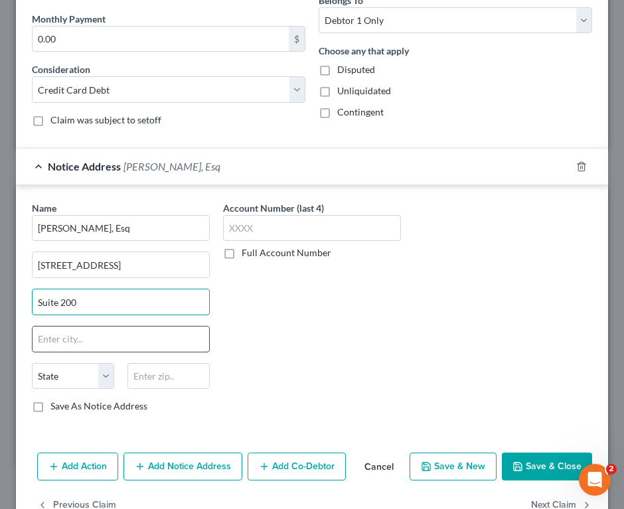
type input "Suite 200"
click at [98, 335] on input "text" at bounding box center [121, 339] width 177 height 25
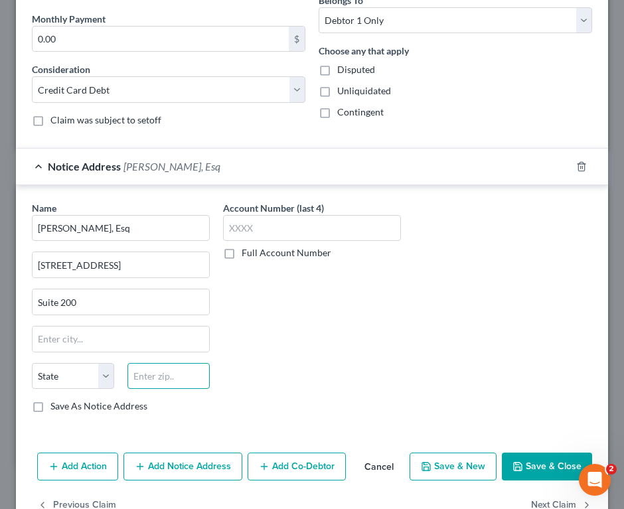
click at [181, 380] on input "text" at bounding box center [168, 376] width 82 height 27
type input "43017"
type input "[GEOGRAPHIC_DATA]"
select select "36"
click at [560, 459] on button "Save & Close" at bounding box center [547, 467] width 90 height 28
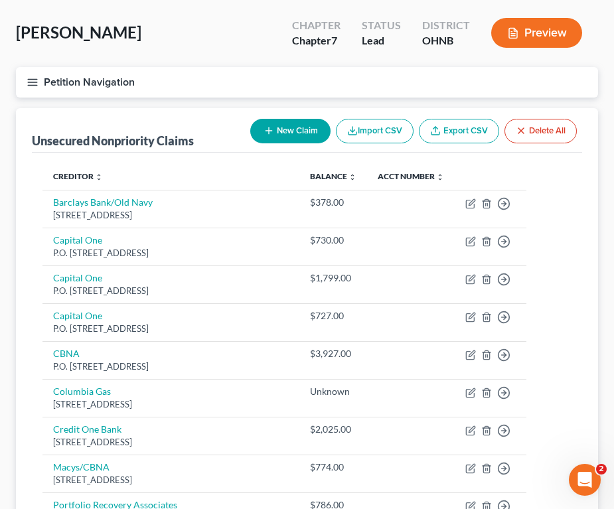
scroll to position [45, 0]
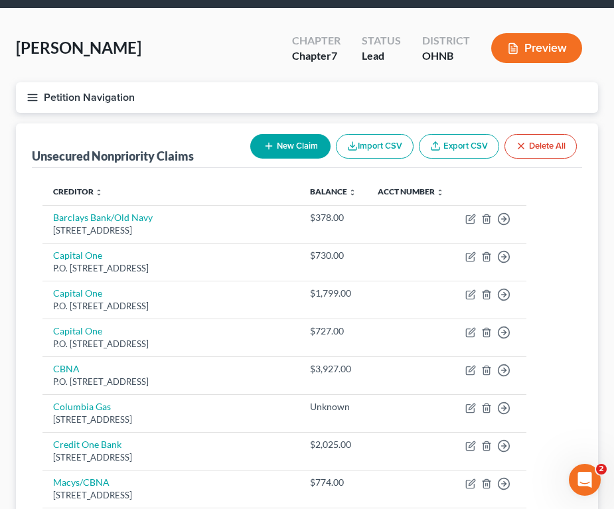
click at [35, 92] on icon "button" at bounding box center [33, 98] width 12 height 12
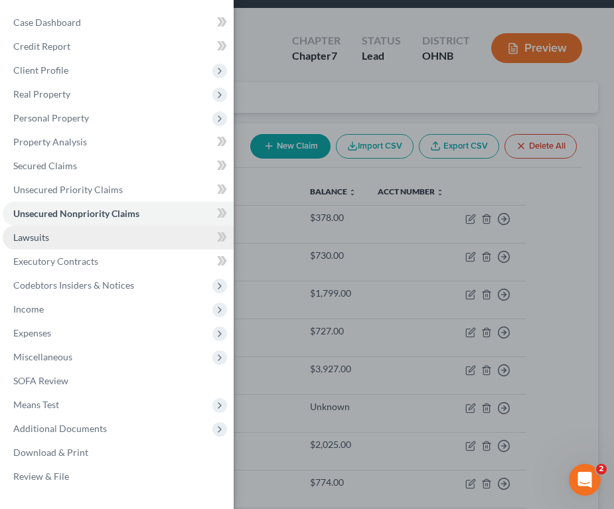
click at [57, 233] on link "Lawsuits" at bounding box center [118, 238] width 231 height 24
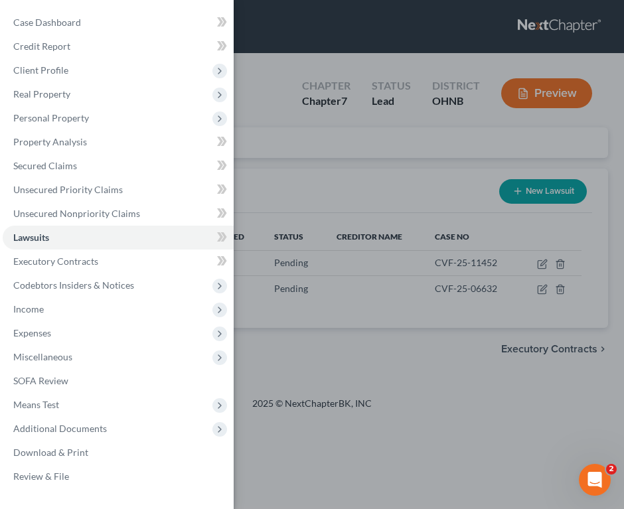
click at [319, 173] on div "Case Dashboard Payments Invoices Payments Payments Credit Report Client Profile" at bounding box center [312, 254] width 624 height 509
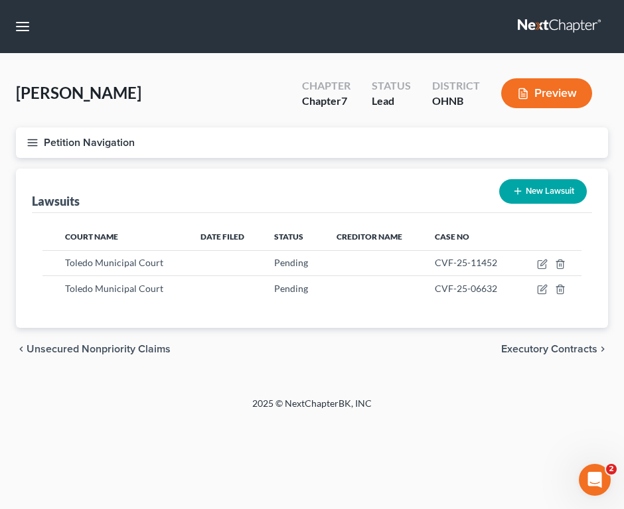
click at [39, 142] on button "Petition Navigation" at bounding box center [312, 142] width 592 height 31
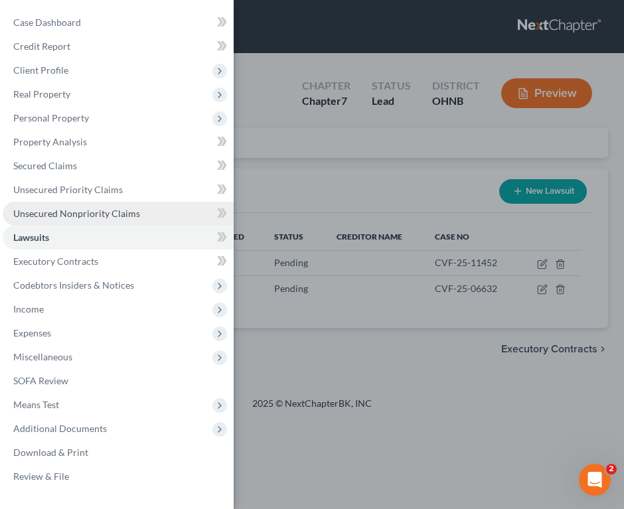
click at [75, 209] on span "Unsecured Nonpriority Claims" at bounding box center [76, 213] width 127 height 11
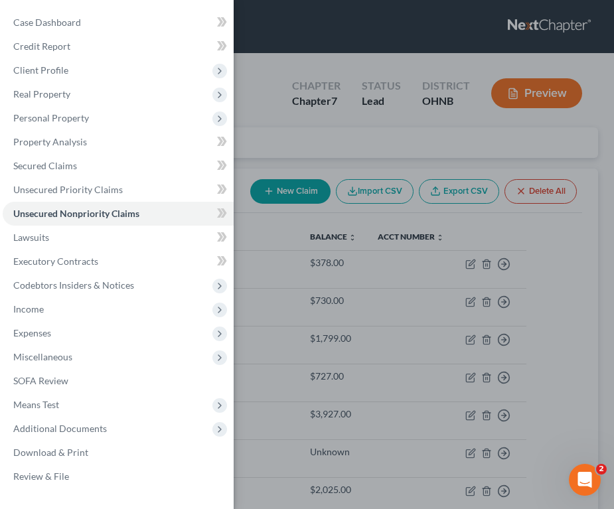
click at [316, 228] on div "Case Dashboard Payments Invoices Payments Payments Credit Report Client Profile" at bounding box center [307, 254] width 614 height 509
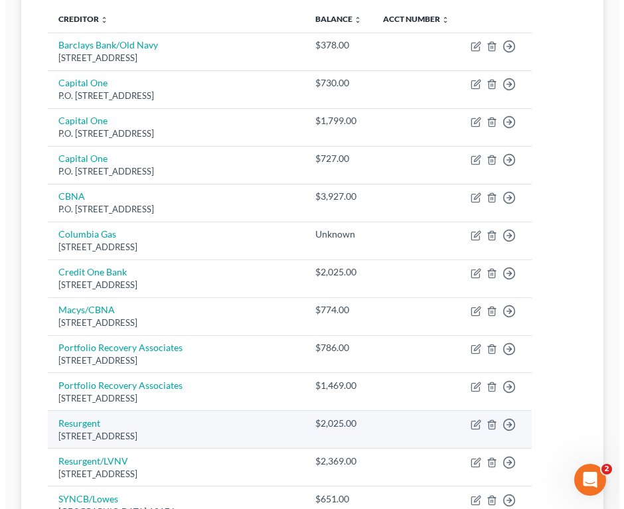
scroll to position [191, 0]
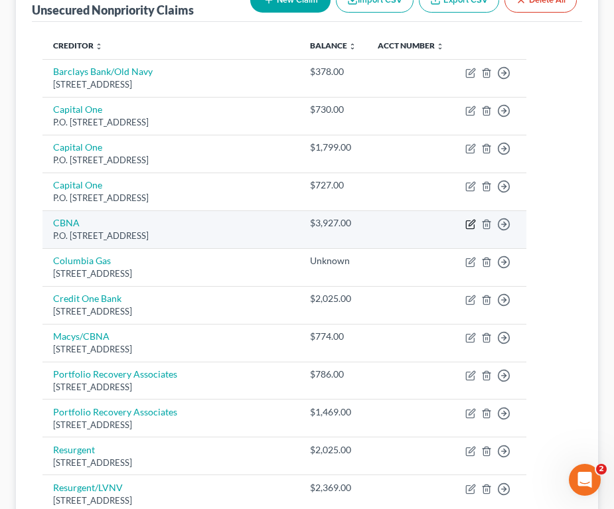
click at [476, 230] on icon "button" at bounding box center [470, 224] width 11 height 11
select select "43"
select select "2"
select select "0"
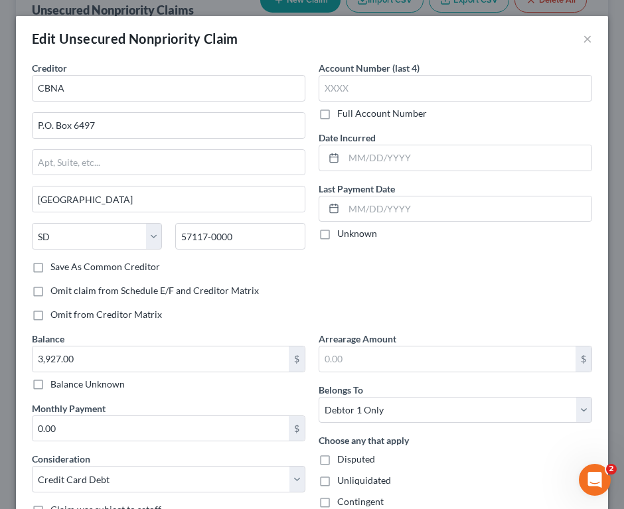
scroll to position [139, 0]
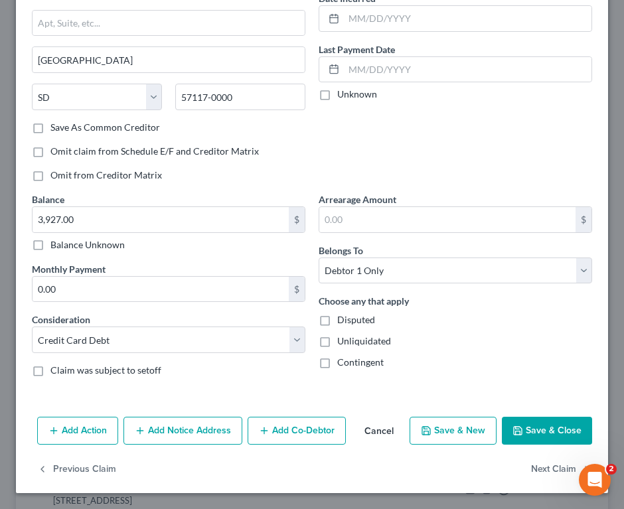
click at [182, 442] on button "Add Notice Address" at bounding box center [182, 431] width 119 height 28
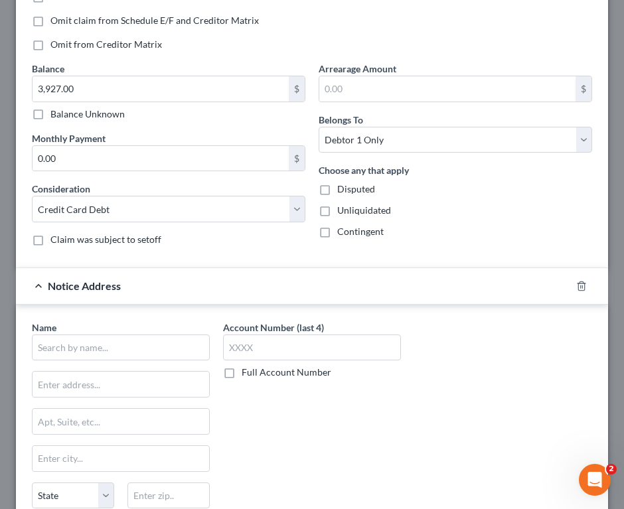
scroll to position [272, 0]
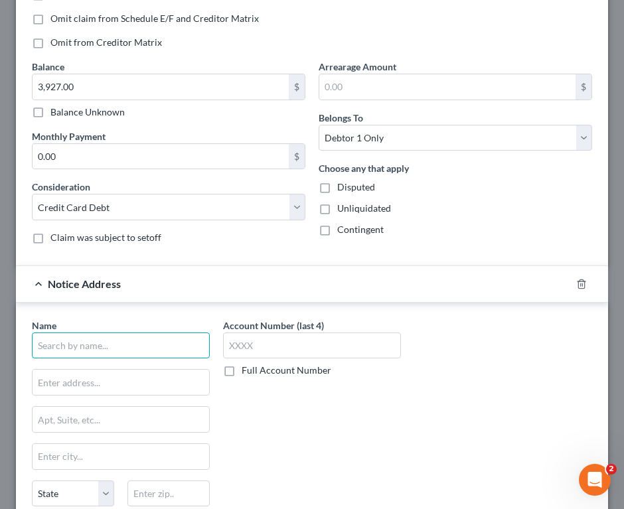
click at [155, 349] on input "text" at bounding box center [121, 346] width 178 height 27
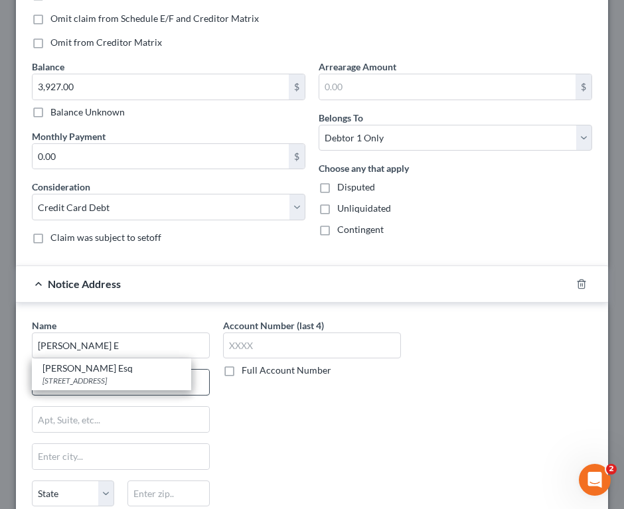
click at [159, 386] on div "[STREET_ADDRESS]" at bounding box center [111, 380] width 138 height 11
type input "[PERSON_NAME] Esq"
type input "[STREET_ADDRESS]"
type input "[GEOGRAPHIC_DATA]"
select select "23"
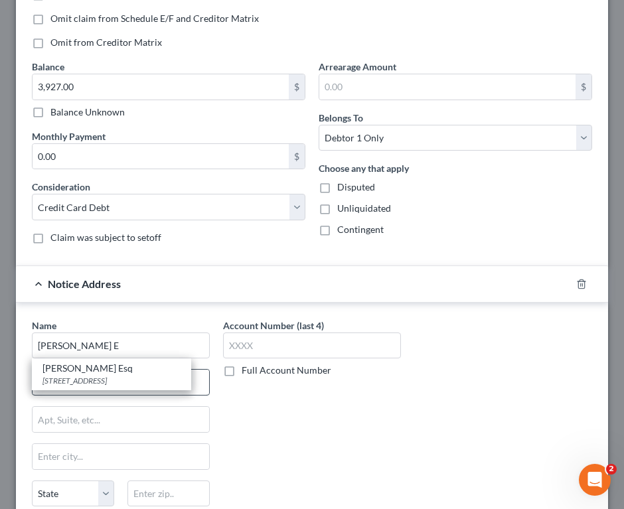
type input "49546"
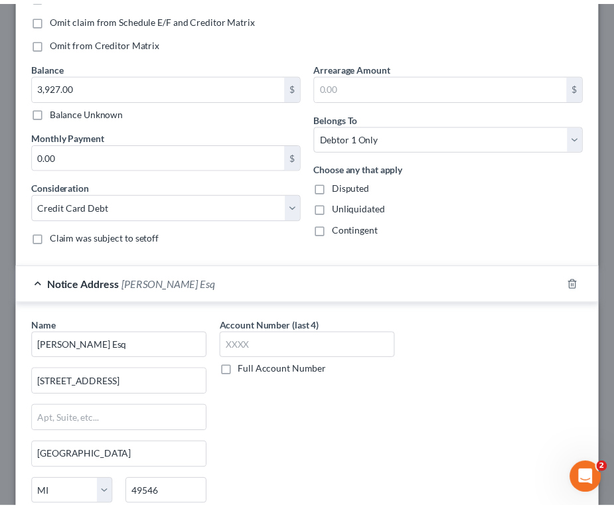
scroll to position [426, 0]
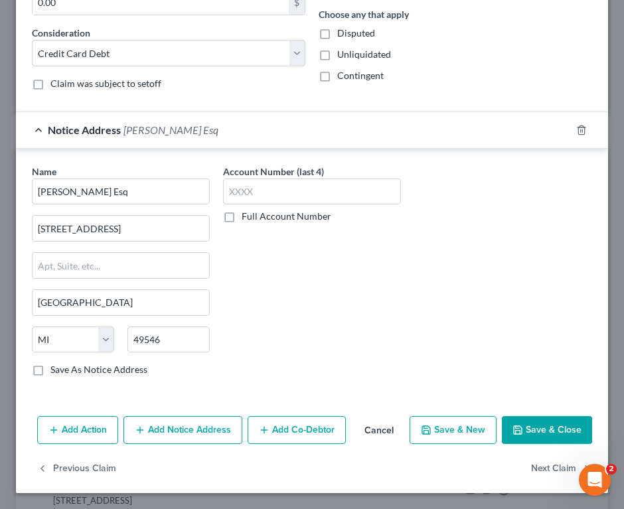
click at [527, 425] on button "Save & Close" at bounding box center [547, 430] width 90 height 28
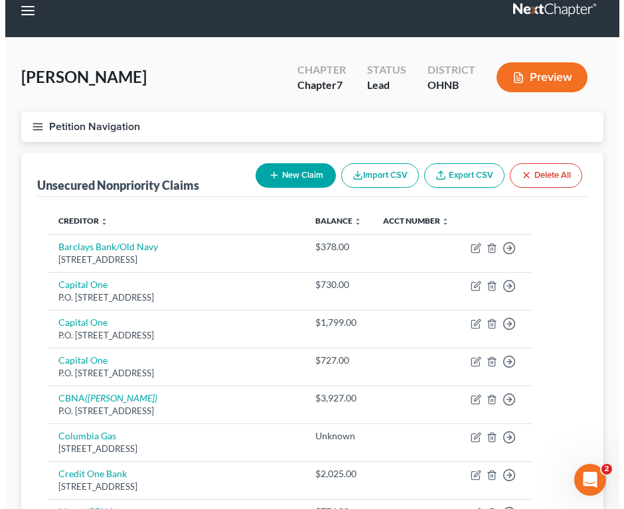
scroll to position [0, 0]
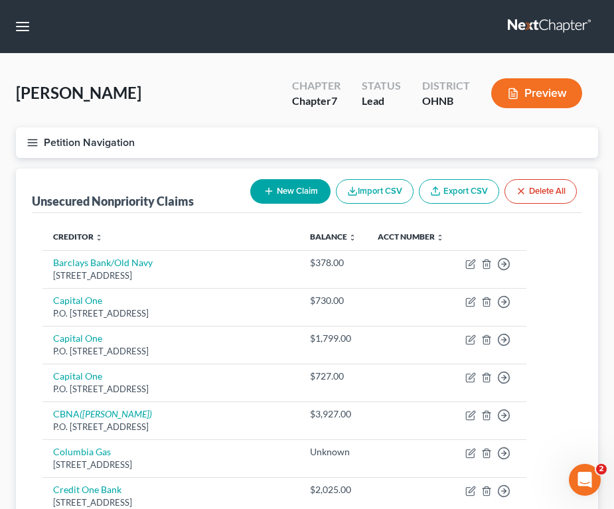
click at [26, 137] on button "Petition Navigation" at bounding box center [307, 142] width 582 height 31
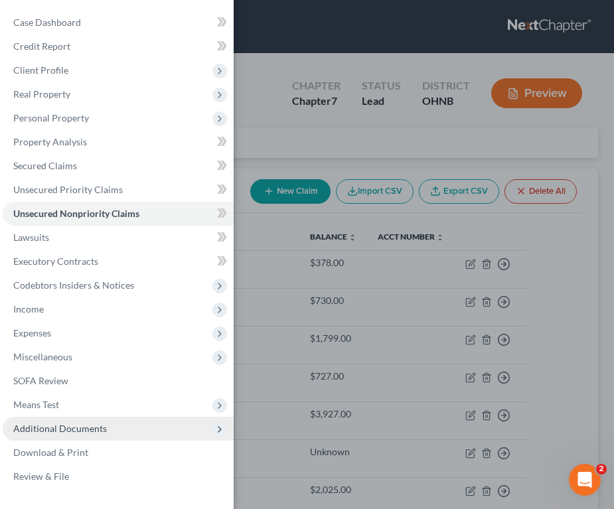
click at [90, 434] on span "Additional Documents" at bounding box center [118, 429] width 231 height 24
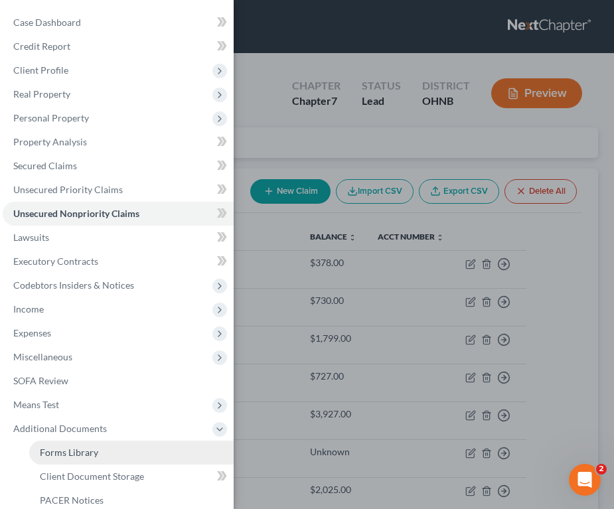
click at [91, 451] on span "Forms Library" at bounding box center [69, 452] width 58 height 11
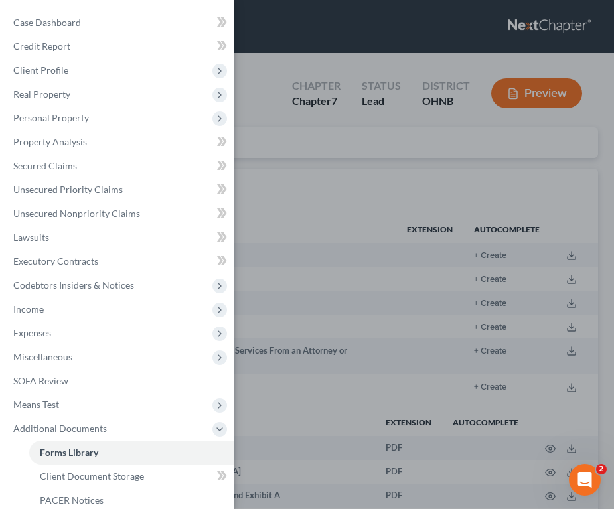
click at [395, 171] on div "Case Dashboard Payments Invoices Payments Payments Credit Report Client Profile" at bounding box center [307, 254] width 614 height 509
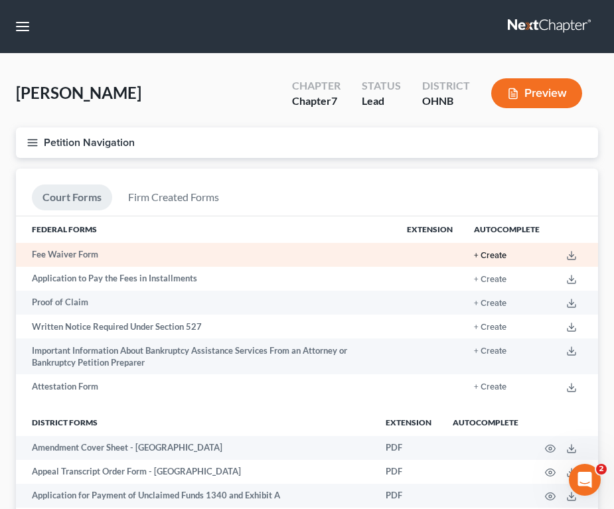
click at [499, 254] on button "+ Create" at bounding box center [490, 256] width 33 height 9
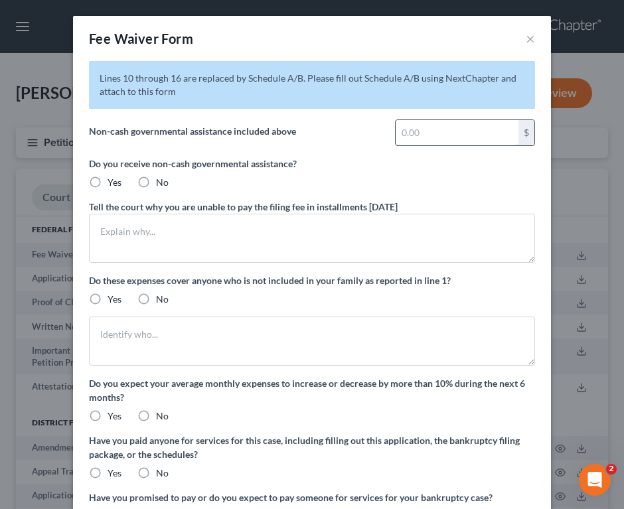
click at [444, 132] on input "text" at bounding box center [457, 132] width 123 height 25
click at [426, 139] on input "text" at bounding box center [457, 132] width 123 height 25
type input "386"
click at [108, 185] on label "Yes" at bounding box center [115, 182] width 14 height 13
click at [113, 185] on input "Yes" at bounding box center [117, 180] width 9 height 9
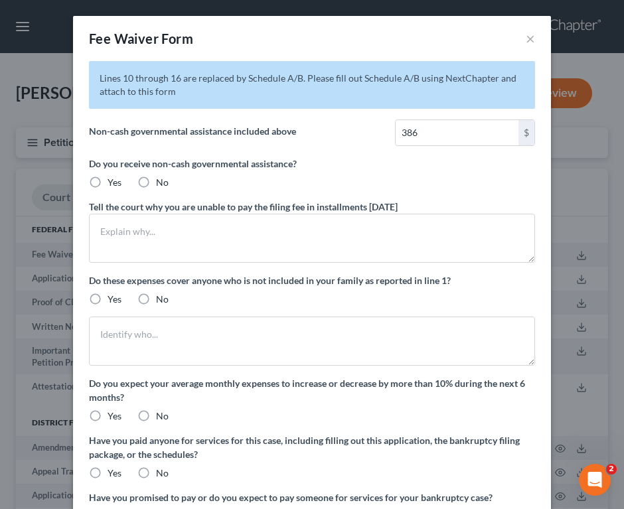
radio input "true"
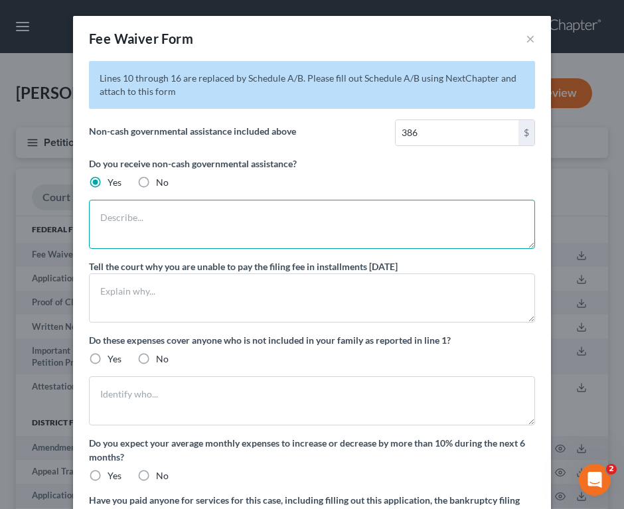
click at [137, 238] on textarea at bounding box center [312, 224] width 446 height 49
type textarea "Debtor receives 386.00 per month in food stamps as well as Medicaid for herself…"
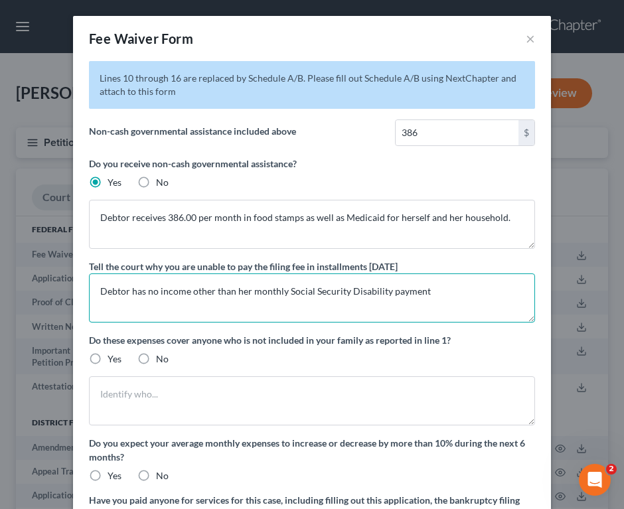
type textarea "Debtor has no income other than her monthly Social Security Disability payment"
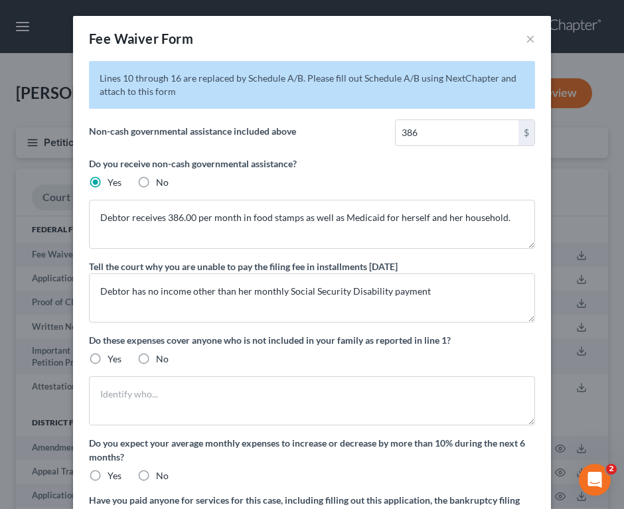
click at [156, 361] on label "No" at bounding box center [162, 359] width 13 height 13
click at [161, 361] on input "No" at bounding box center [165, 357] width 9 height 9
radio input "true"
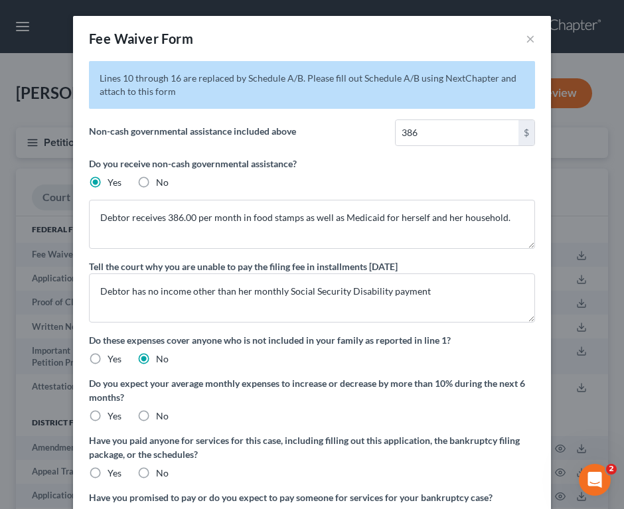
click at [156, 420] on label "No" at bounding box center [162, 416] width 13 height 13
click at [161, 418] on input "No" at bounding box center [165, 414] width 9 height 9
radio input "true"
click at [156, 470] on label "No" at bounding box center [162, 473] width 13 height 13
click at [161, 470] on input "No" at bounding box center [165, 471] width 9 height 9
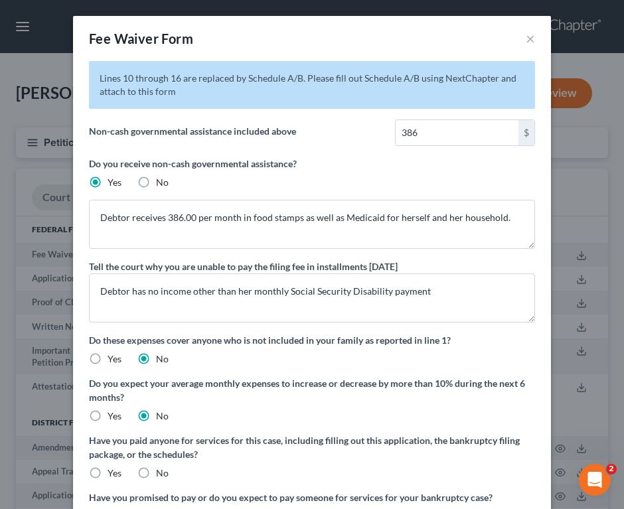
radio input "true"
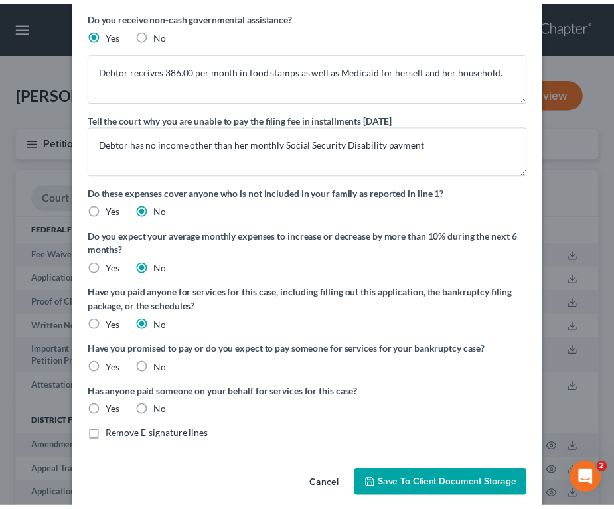
scroll to position [164, 0]
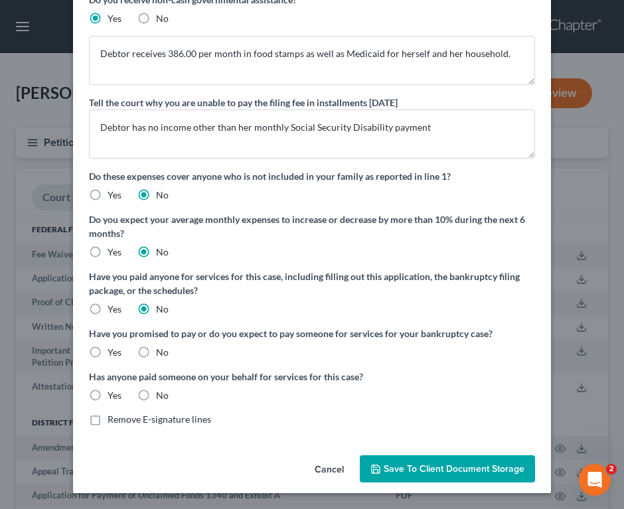
click at [156, 352] on label "No" at bounding box center [162, 352] width 13 height 13
click at [161, 352] on input "No" at bounding box center [165, 350] width 9 height 9
radio input "true"
click at [156, 395] on label "No" at bounding box center [162, 395] width 13 height 13
click at [161, 395] on input "No" at bounding box center [165, 393] width 9 height 9
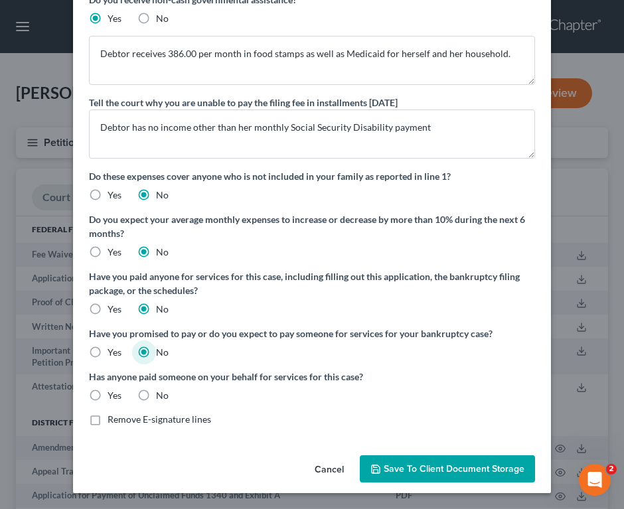
radio input "true"
click at [491, 455] on button "Save to Client Document Storage" at bounding box center [447, 469] width 175 height 28
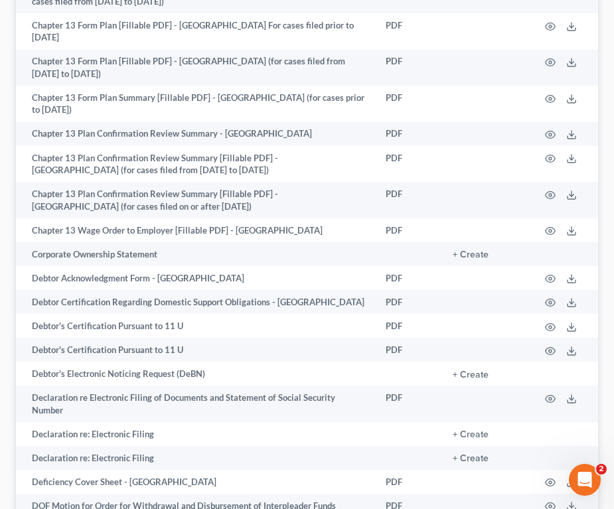
scroll to position [664, 0]
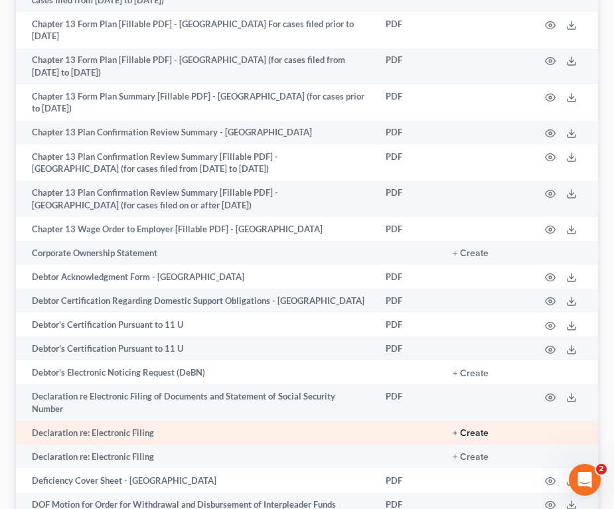
click at [467, 429] on button "+ Create" at bounding box center [471, 433] width 36 height 9
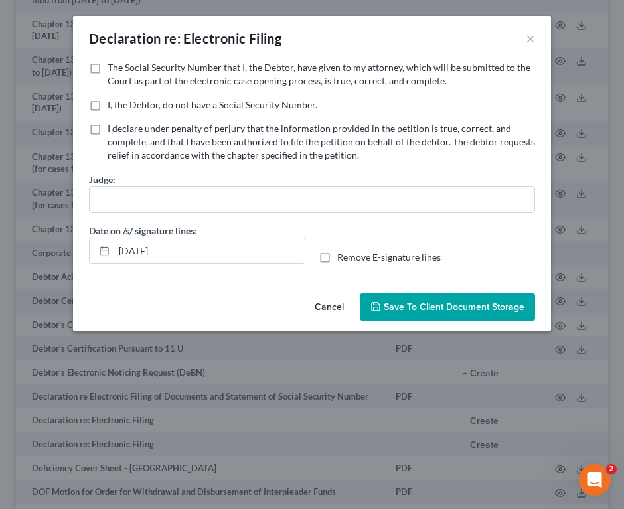
click at [108, 74] on label "The Social Security Number that I, the Debtor, have given to my attorney, which…" at bounding box center [322, 74] width 428 height 27
click at [113, 70] on input "The Social Security Number that I, the Debtor, have given to my attorney, which…" at bounding box center [117, 65] width 9 height 9
checkbox input "true"
click at [449, 303] on span "Save to Client Document Storage" at bounding box center [454, 306] width 141 height 11
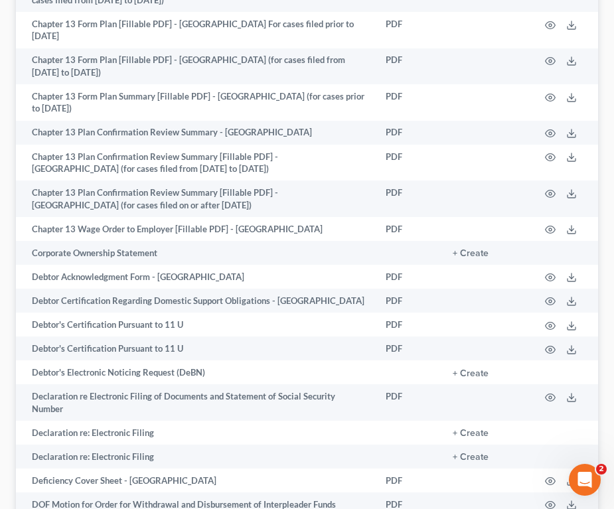
scroll to position [0, 0]
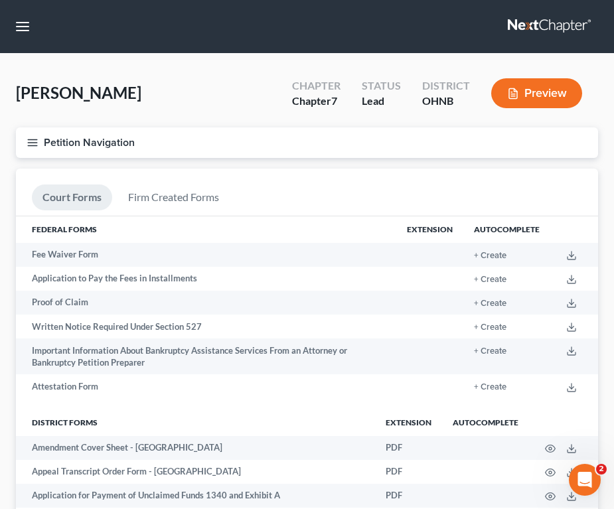
click at [197, 110] on div "[PERSON_NAME] Upgraded Chapter Chapter 7 Status Lead District OHNB Preview" at bounding box center [307, 99] width 582 height 58
